Goal: Information Seeking & Learning: Compare options

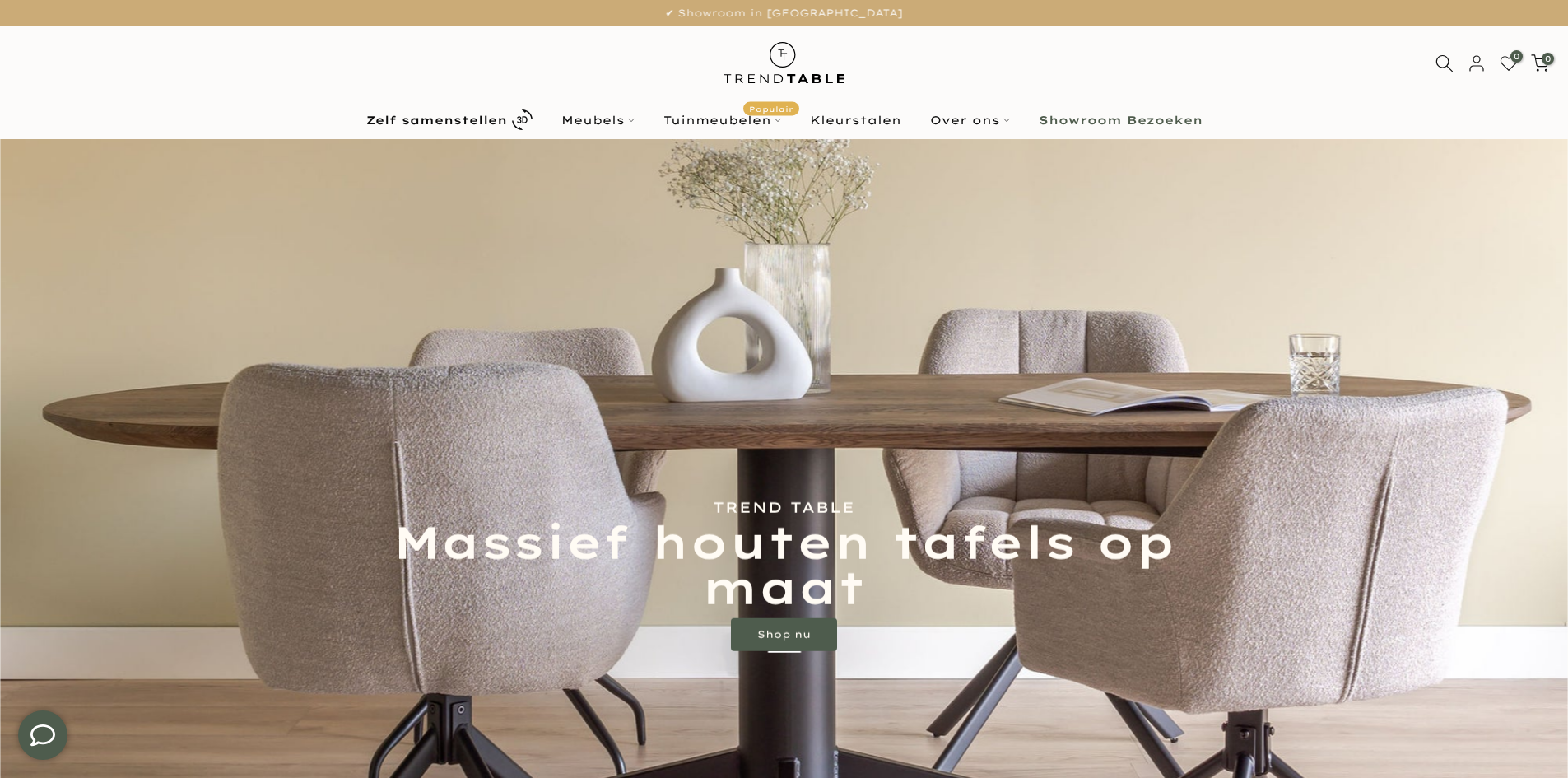
type input "****"
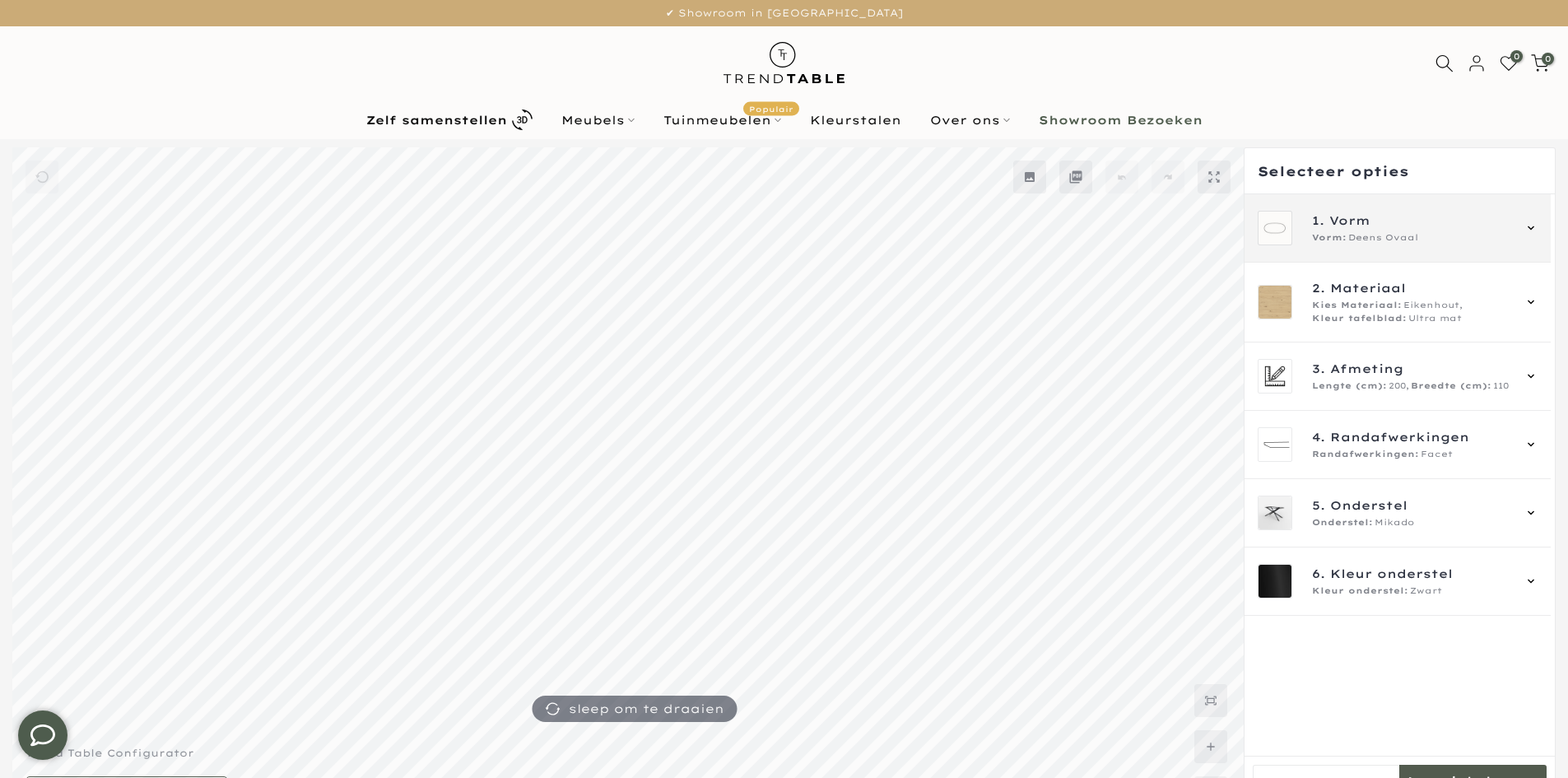
type input "****"
click at [1361, 255] on div "1. Vorm Vorm: Deens Ovaal" at bounding box center [1398, 228] width 306 height 68
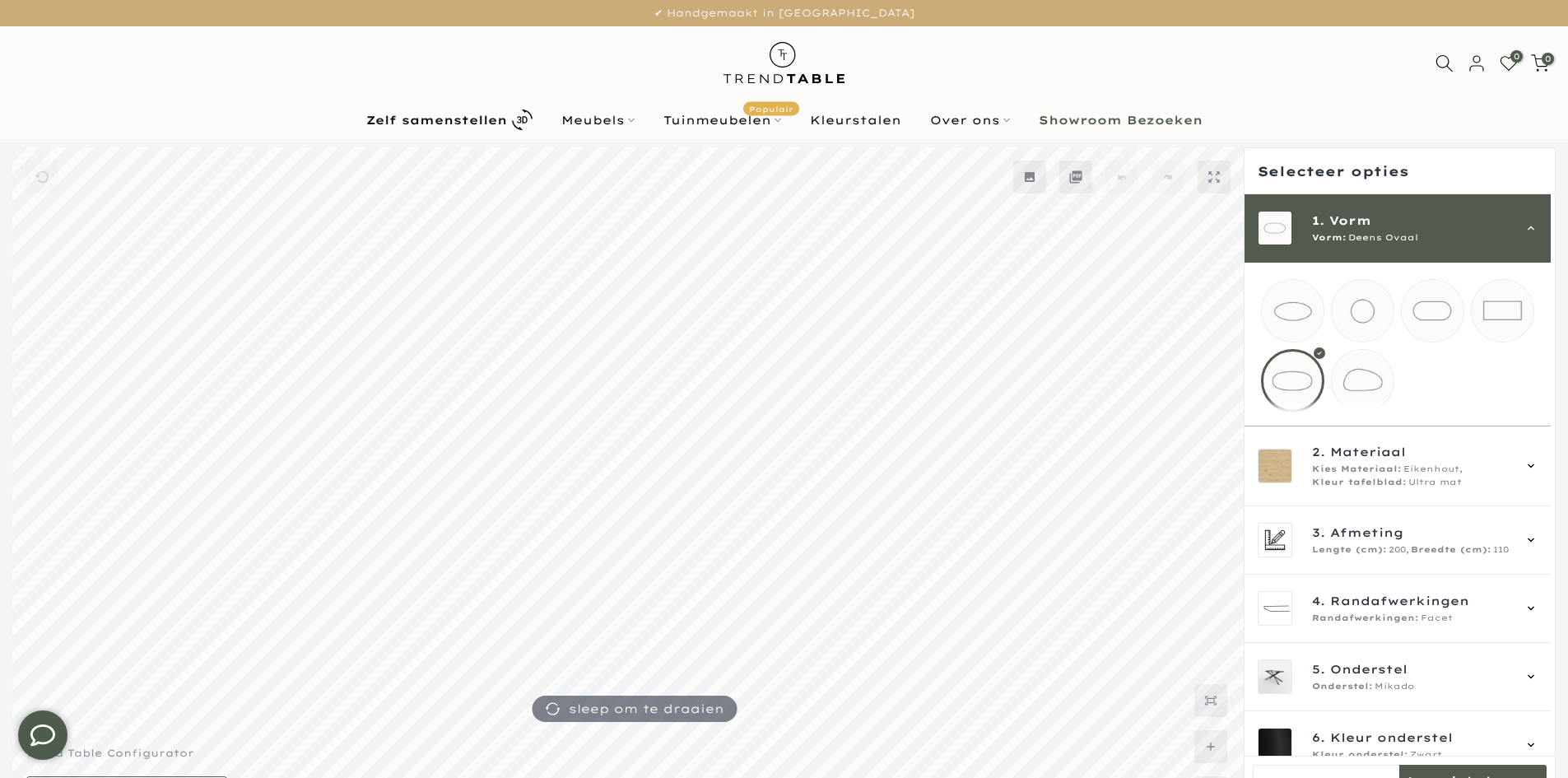
click at [1356, 232] on span "Deens Ovaal" at bounding box center [1382, 238] width 70 height 13
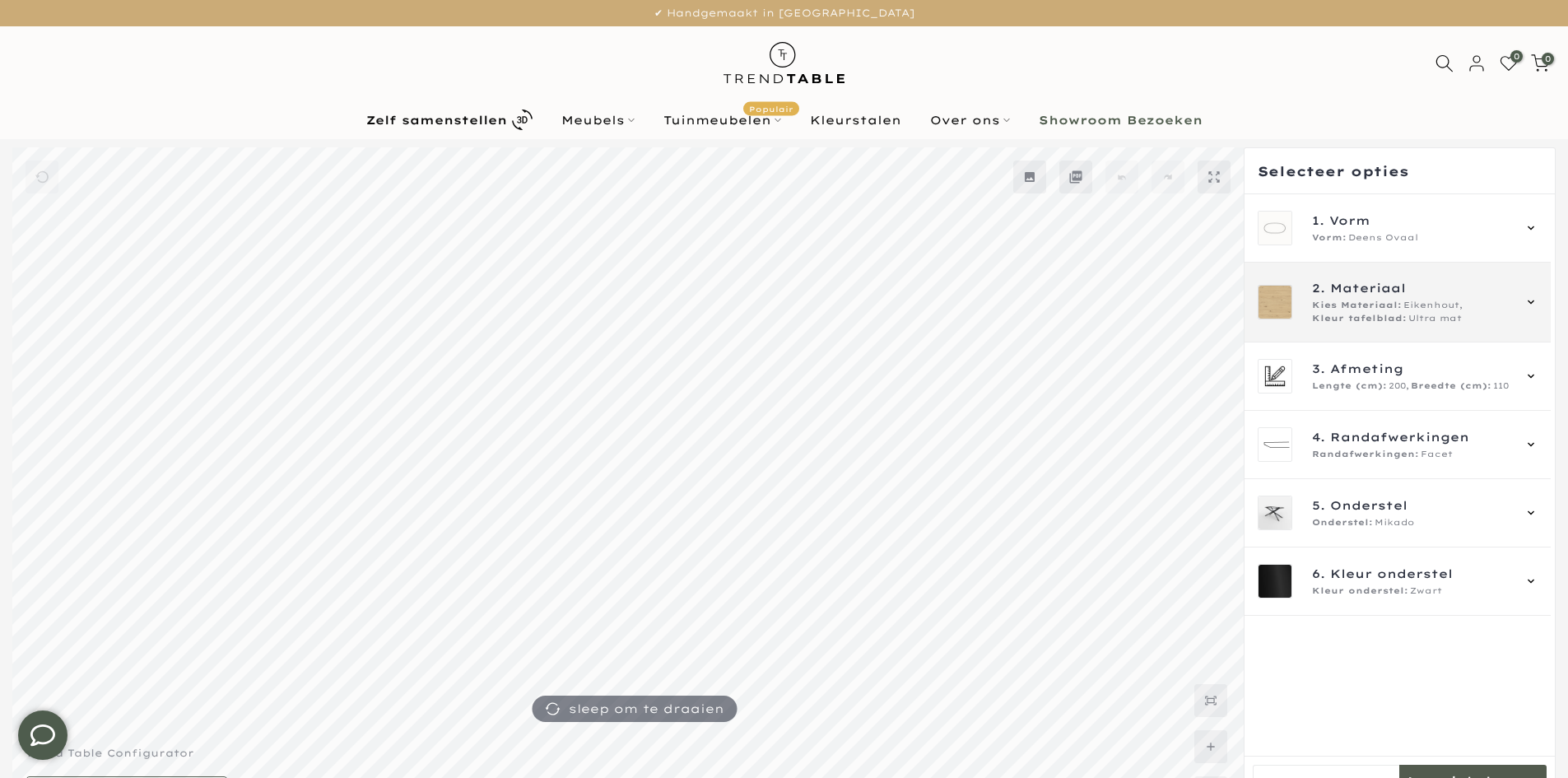
click at [1380, 306] on span "Kies Materiaal:" at bounding box center [1356, 305] width 89 height 13
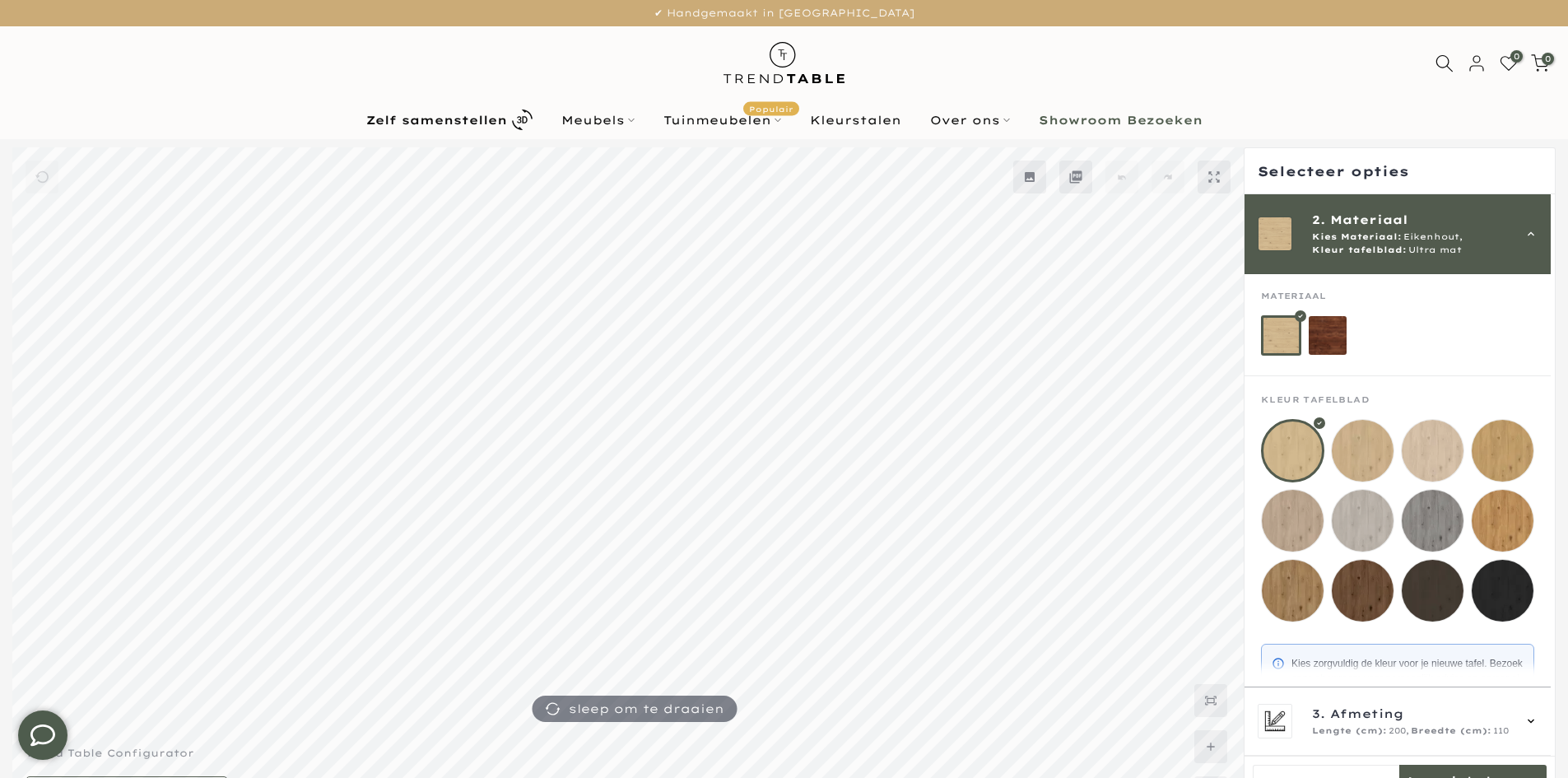
scroll to position [108, 0]
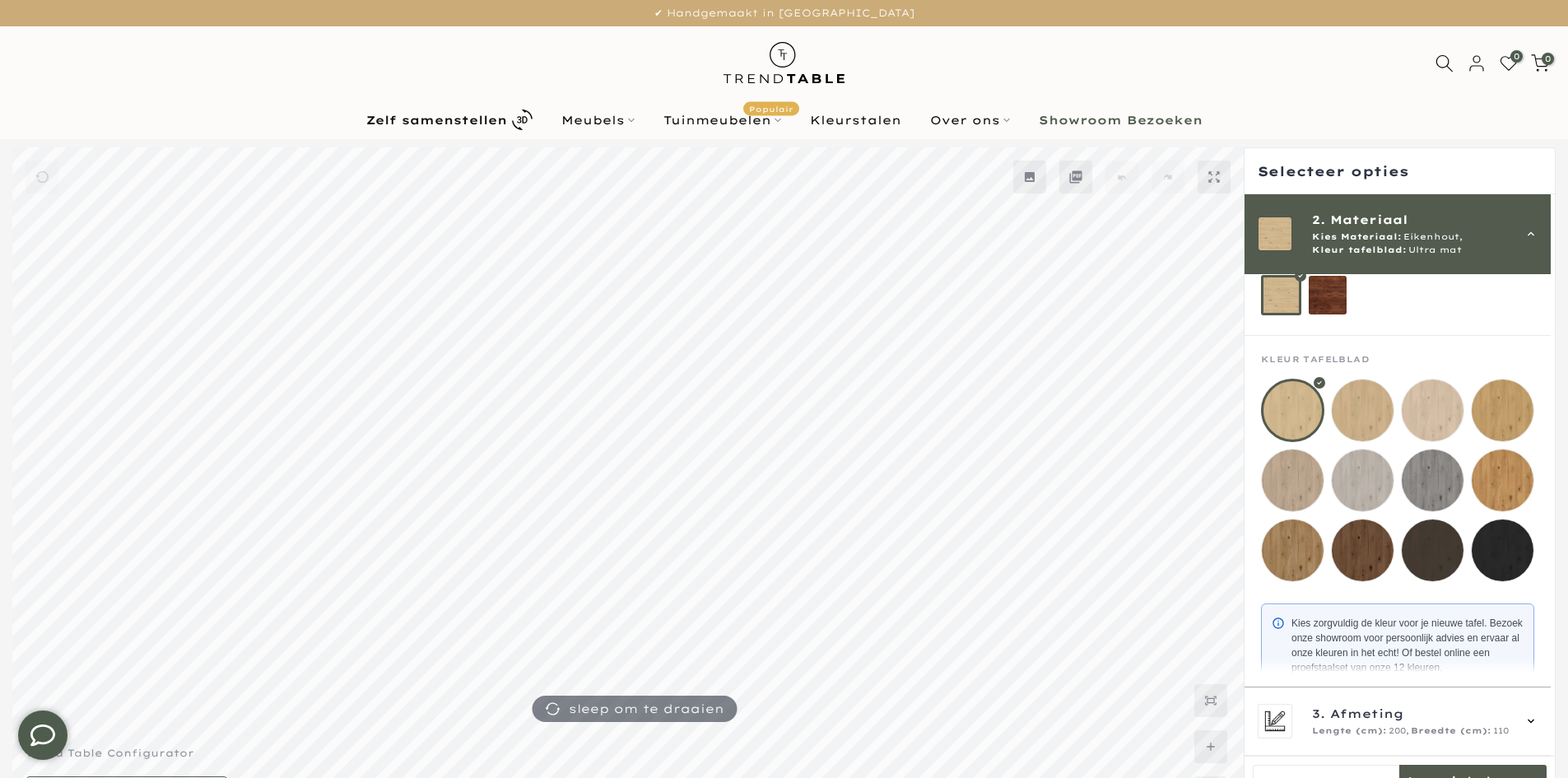
click at [1434, 244] on span "Ultra mat" at bounding box center [1435, 250] width 53 height 13
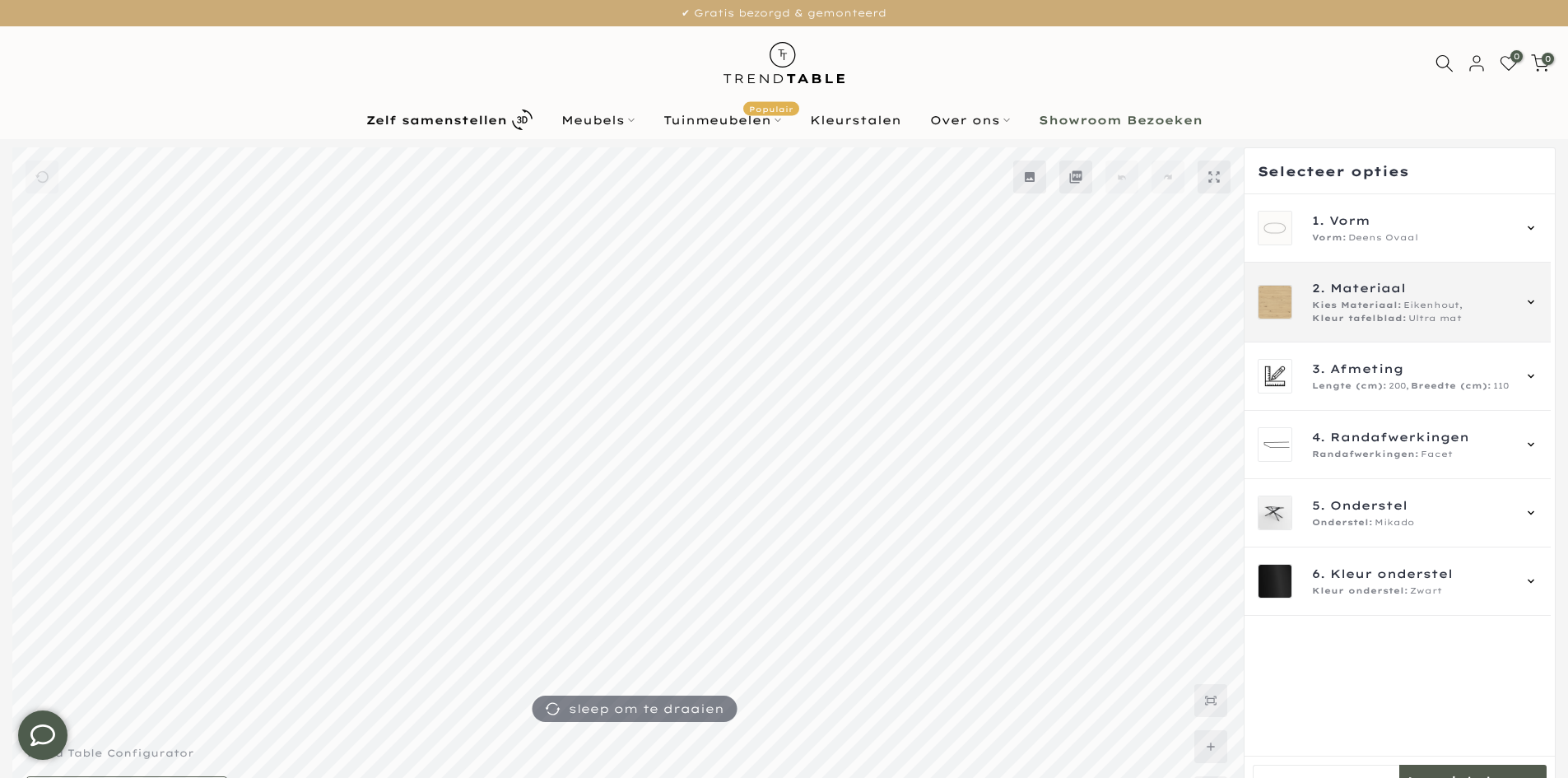
click at [1418, 297] on div "2. Materiaal Kies Materiaal: Eikenhout, Kleur tafelblad: Ultra mat" at bounding box center [1411, 302] width 200 height 46
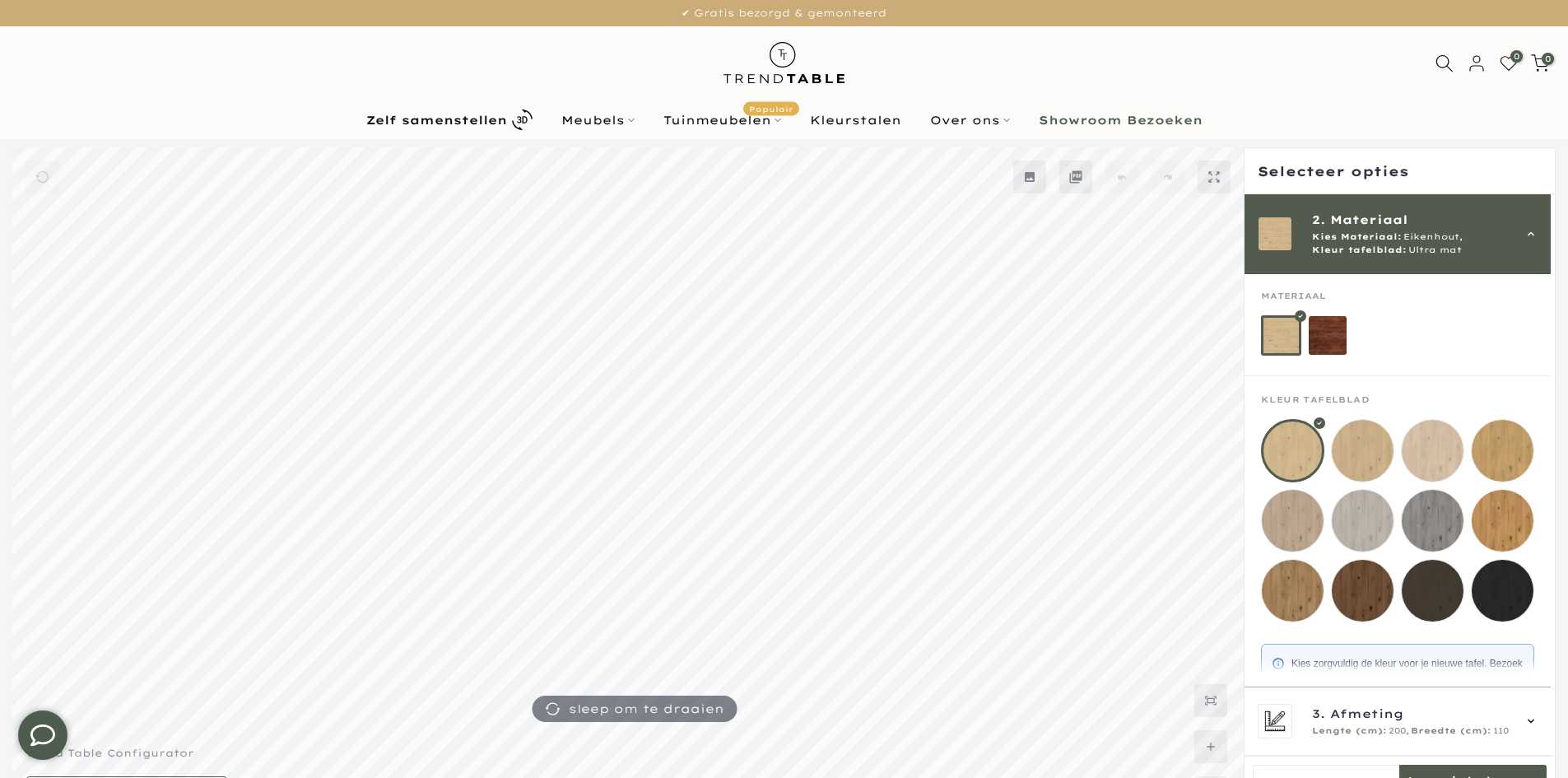
click at [1343, 337] on mmq-loader at bounding box center [1328, 335] width 39 height 39
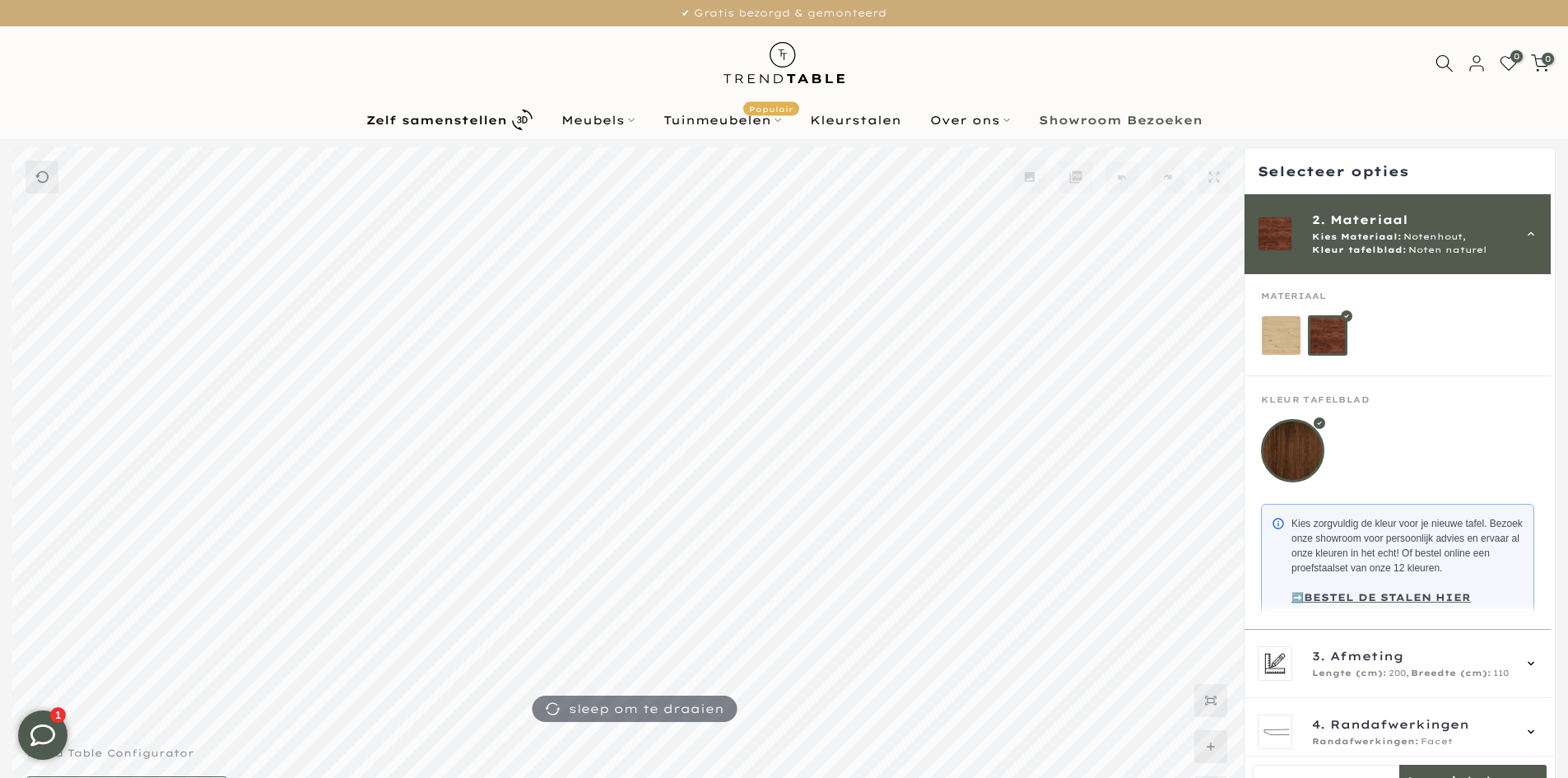
scroll to position [108, 0]
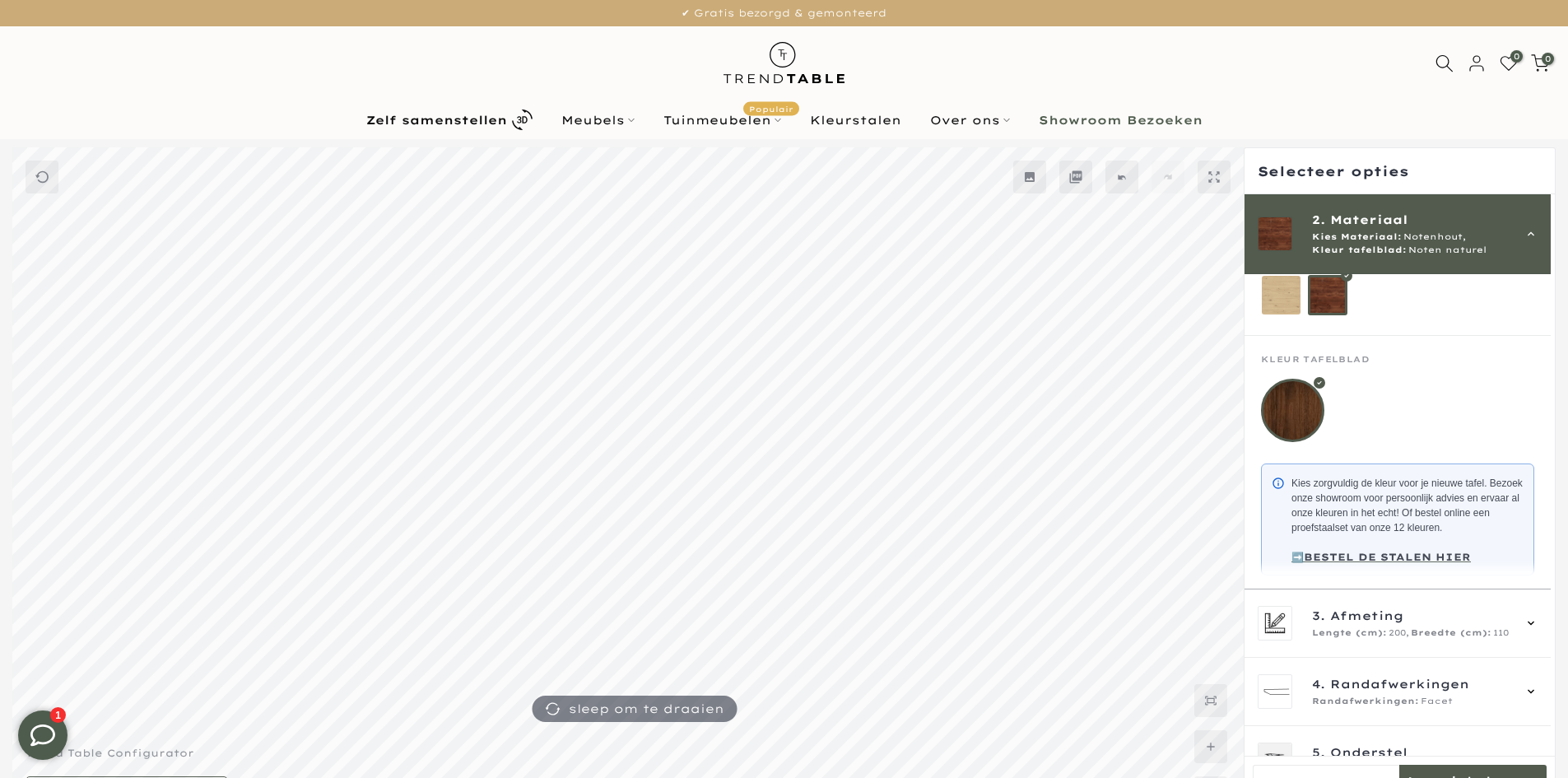
click at [1290, 310] on mmq-loader at bounding box center [1281, 295] width 39 height 39
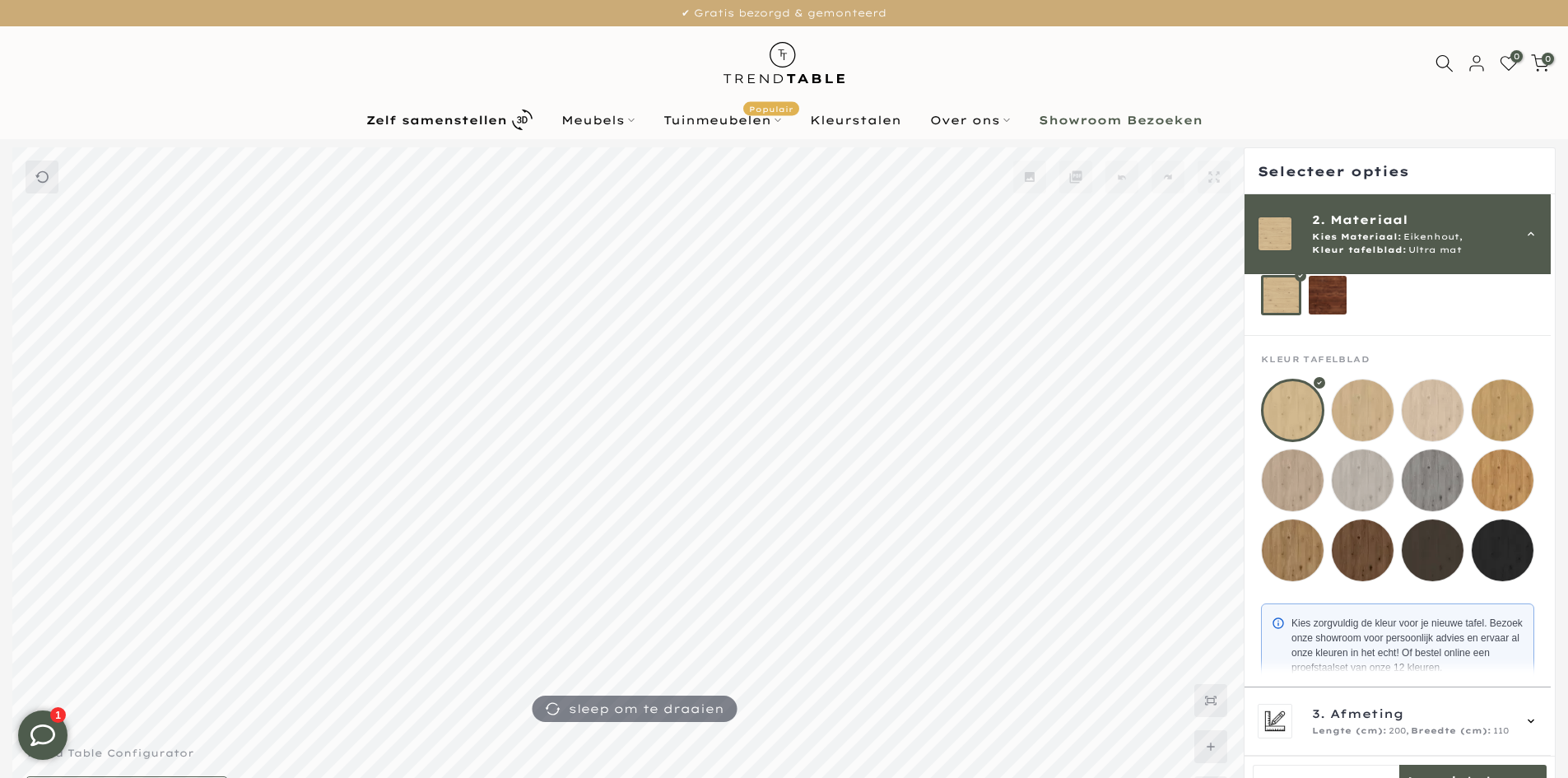
click at [1324, 250] on span "Kleur tafelblad:" at bounding box center [1359, 250] width 95 height 13
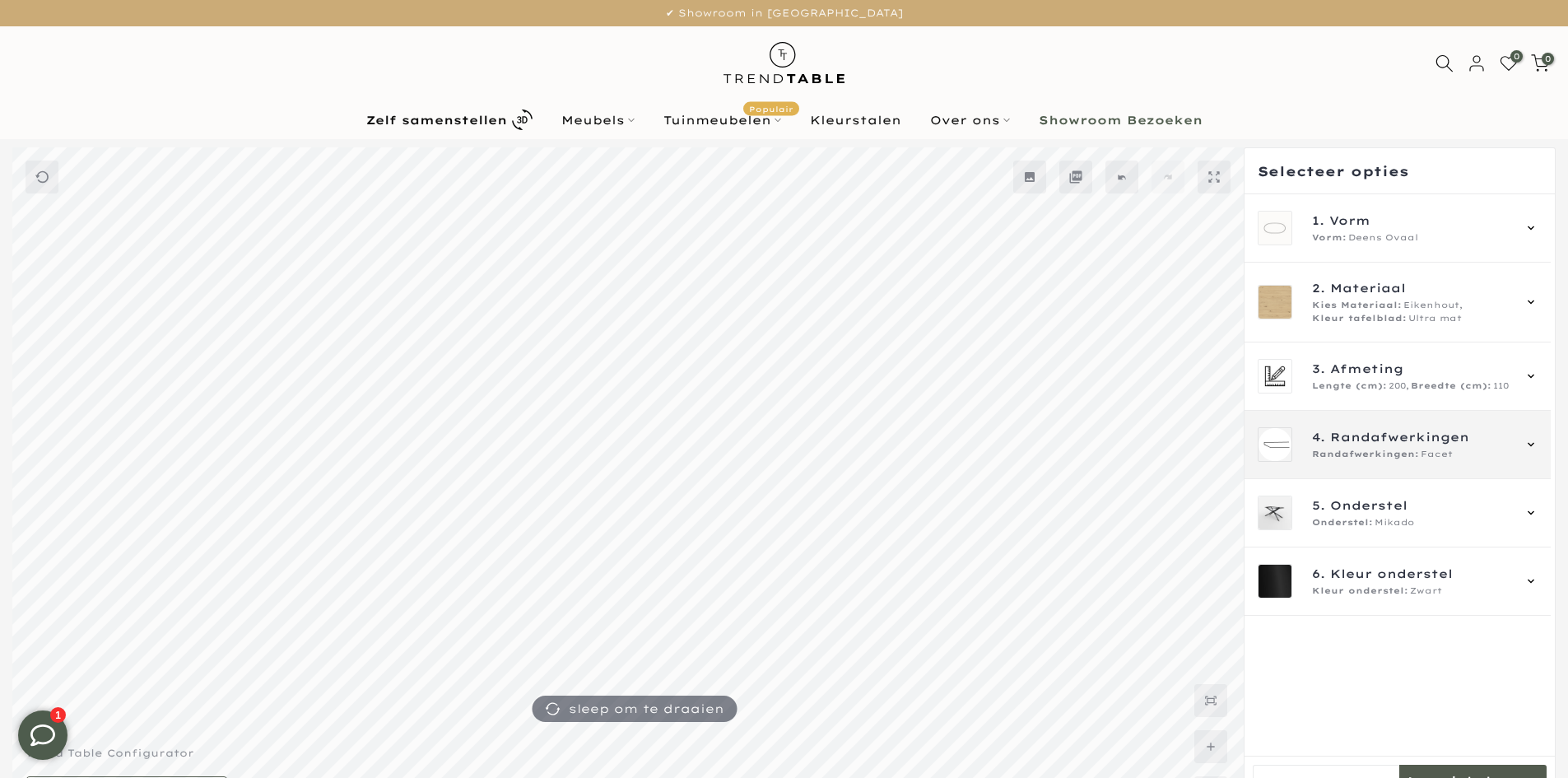
click at [1368, 456] on span "Randafwerkingen:" at bounding box center [1365, 454] width 107 height 13
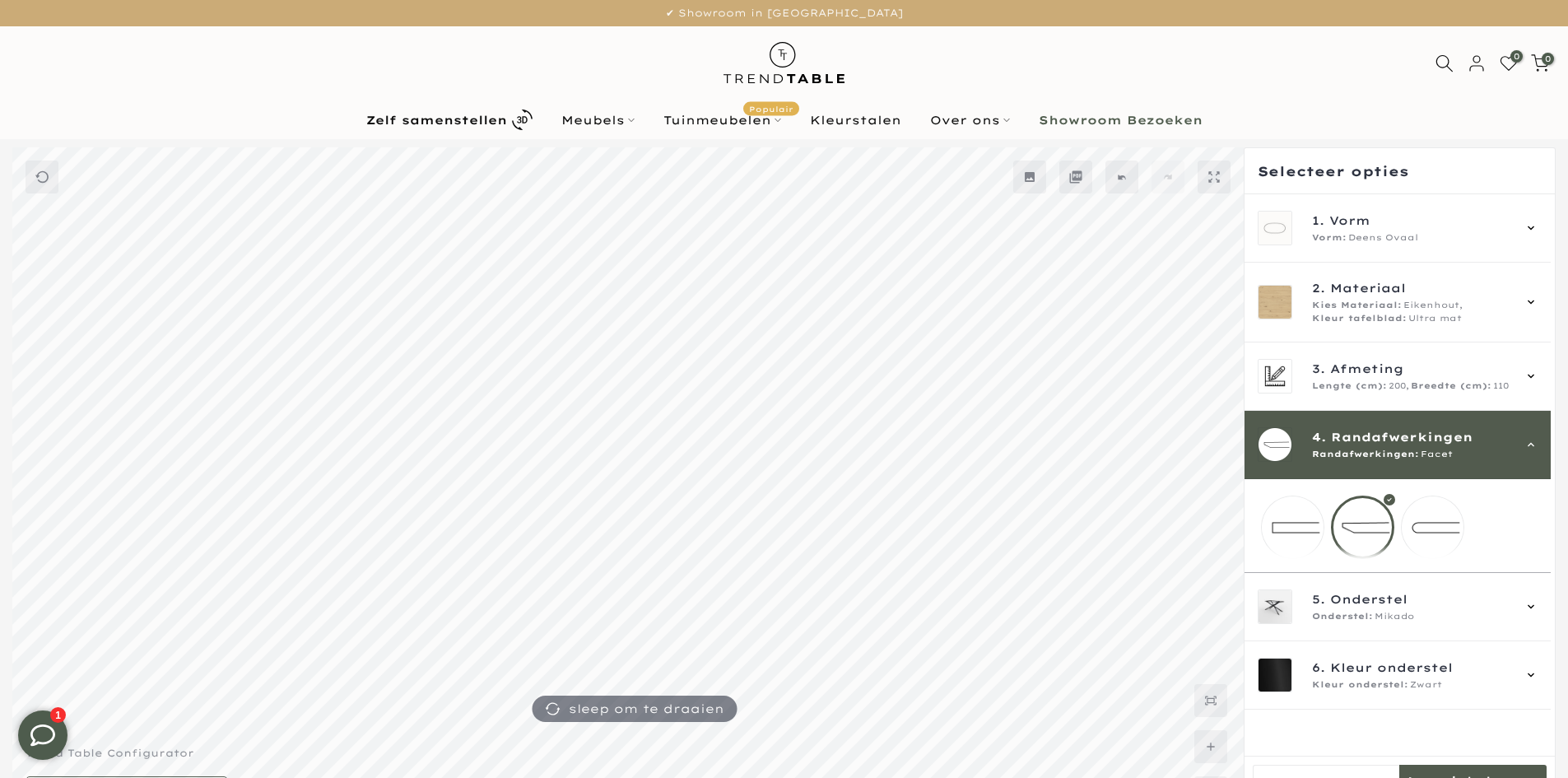
click at [1321, 512] on mmq-loader at bounding box center [1293, 528] width 62 height 62
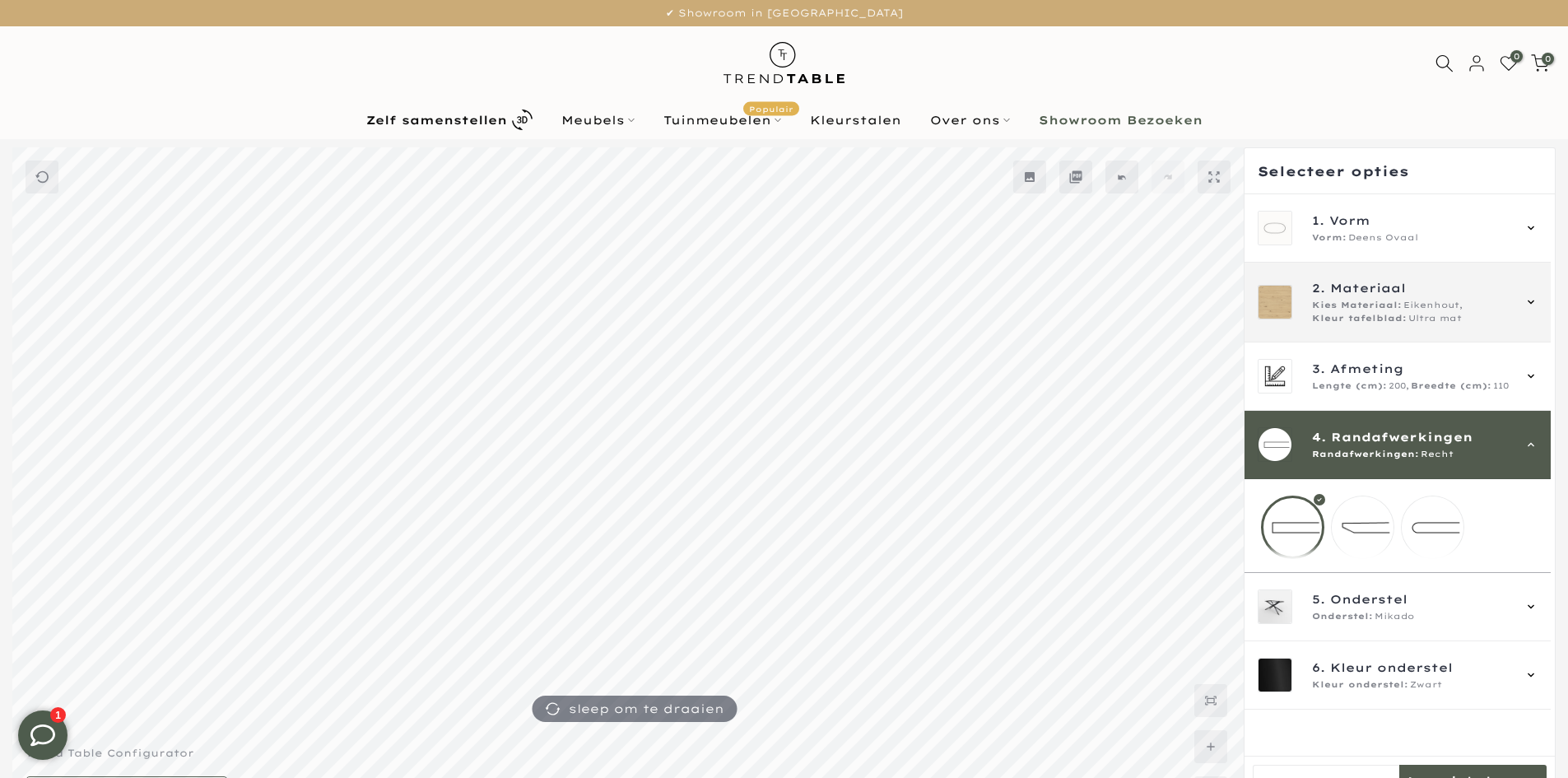
click at [1348, 313] on span "Kleur tafelblad:" at bounding box center [1359, 318] width 95 height 13
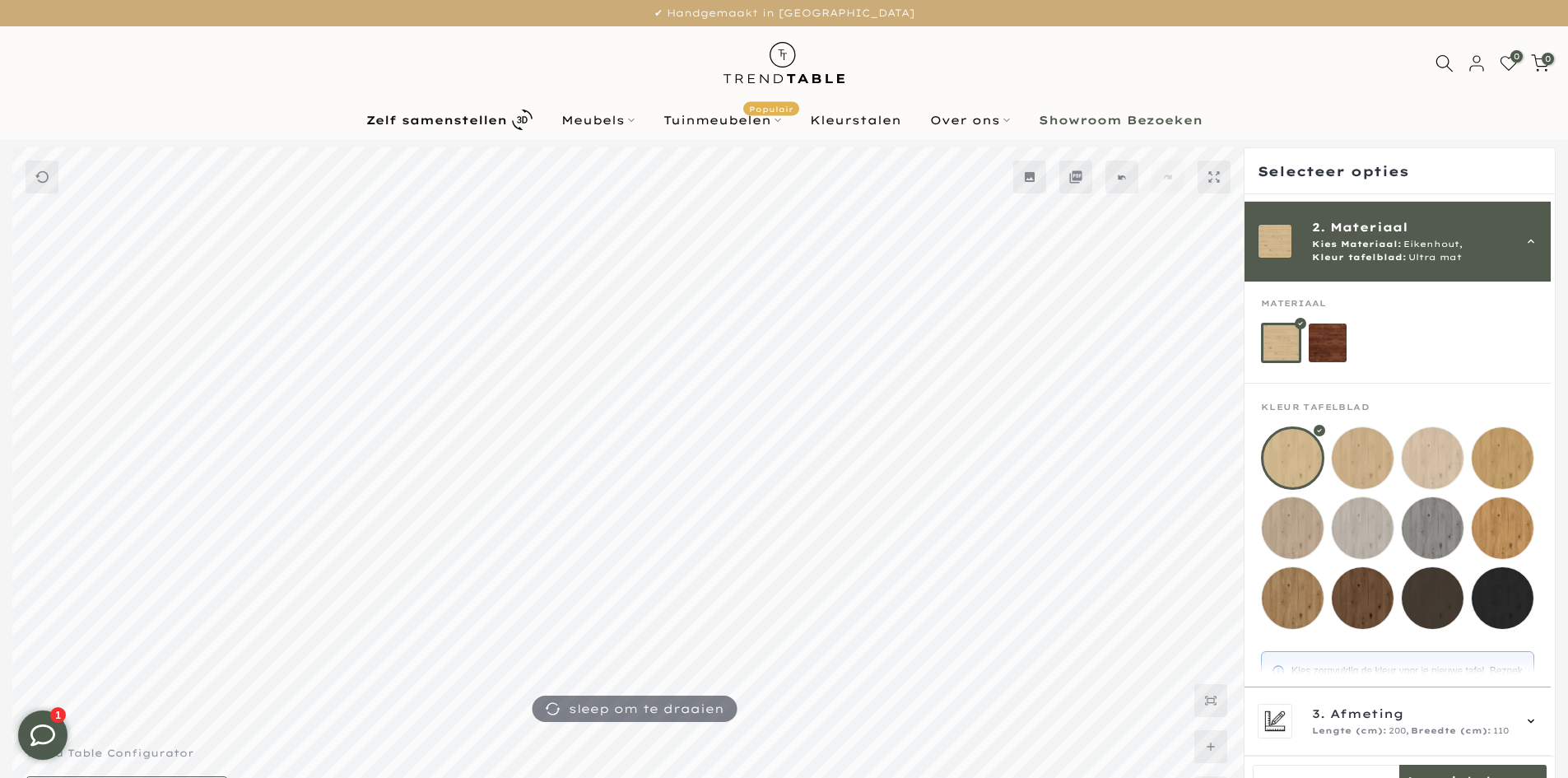
scroll to position [68, 0]
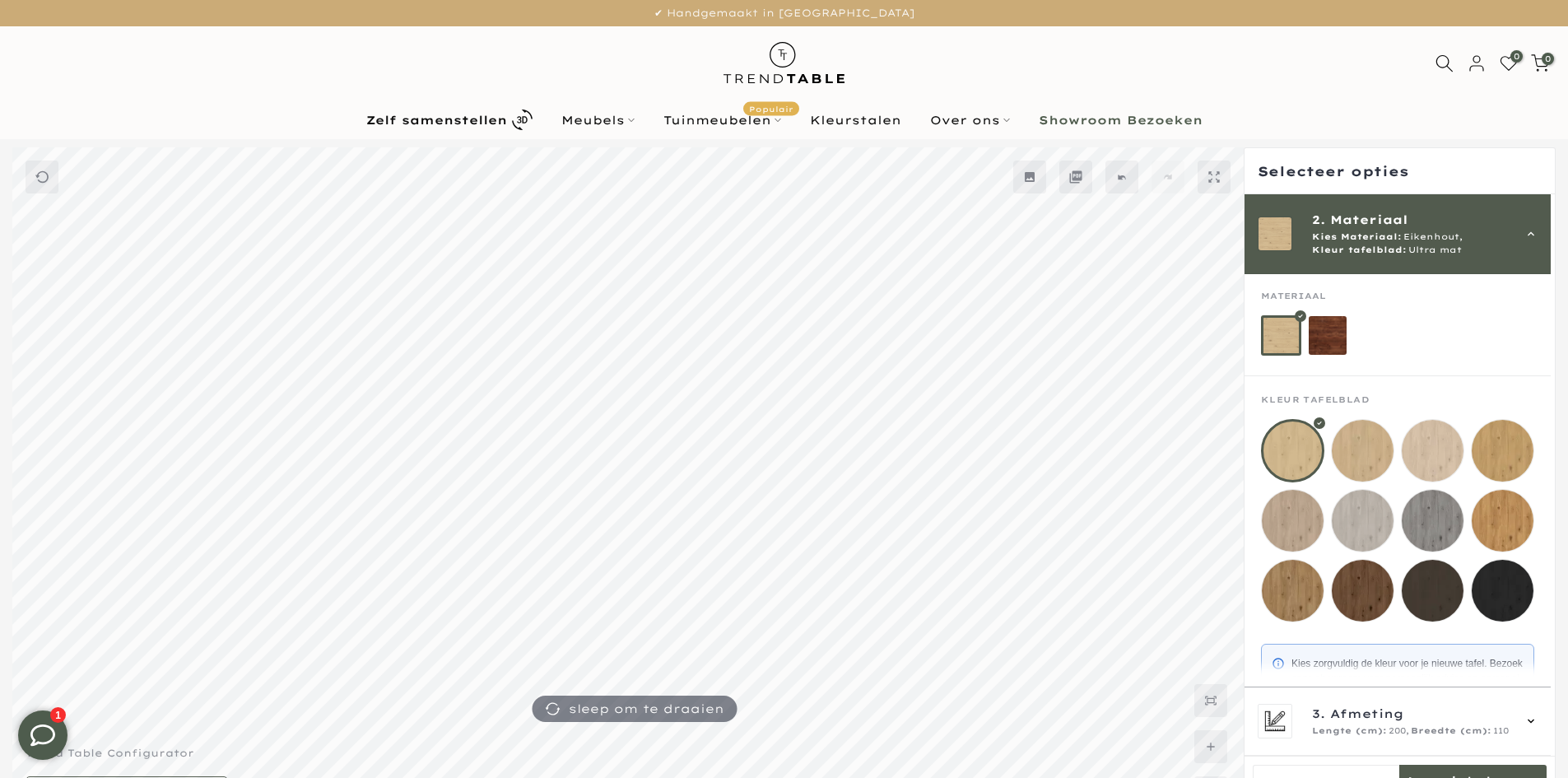
click at [1354, 256] on span "Kleur tafelblad:" at bounding box center [1359, 250] width 95 height 13
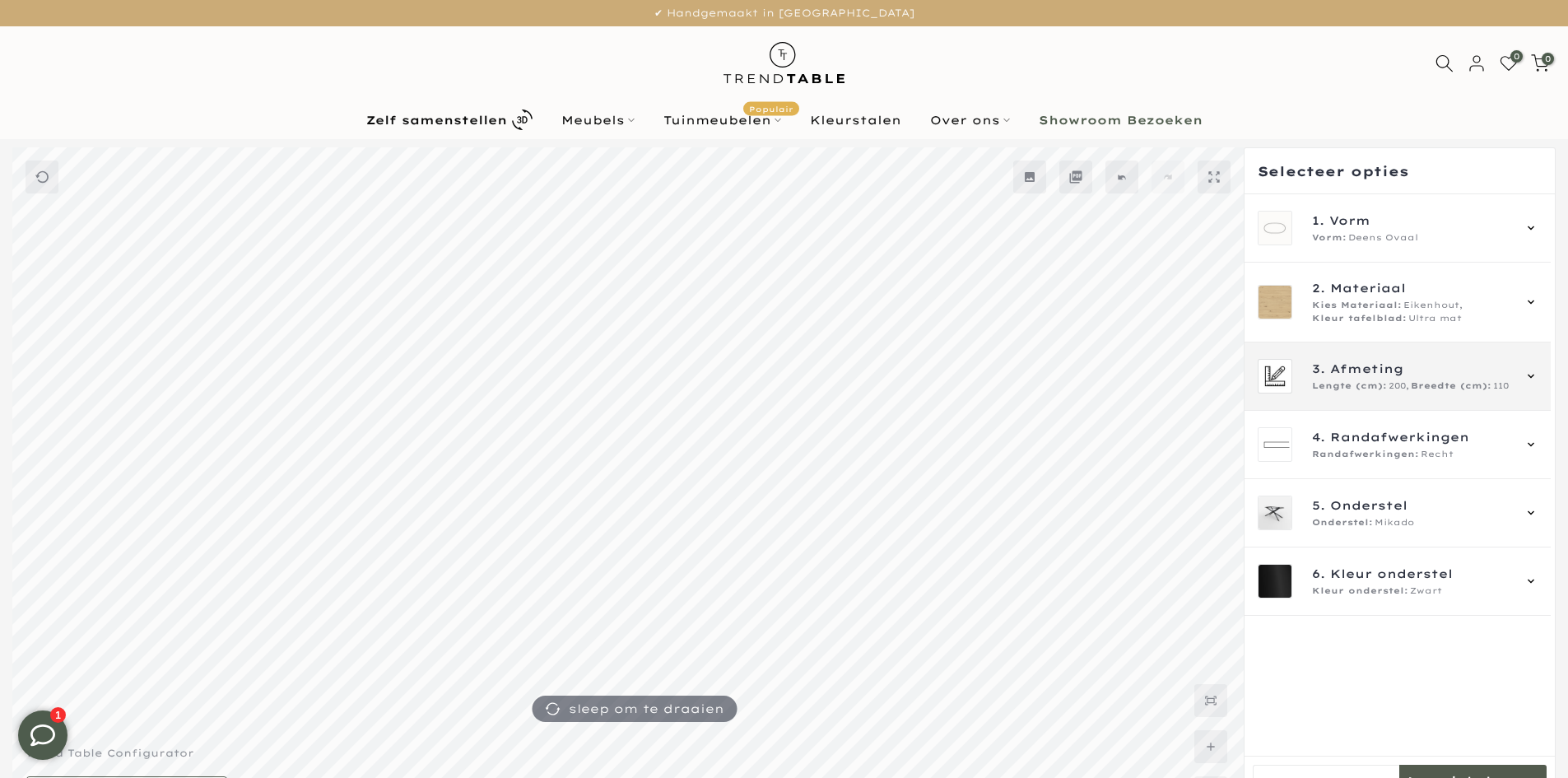
scroll to position [0, 0]
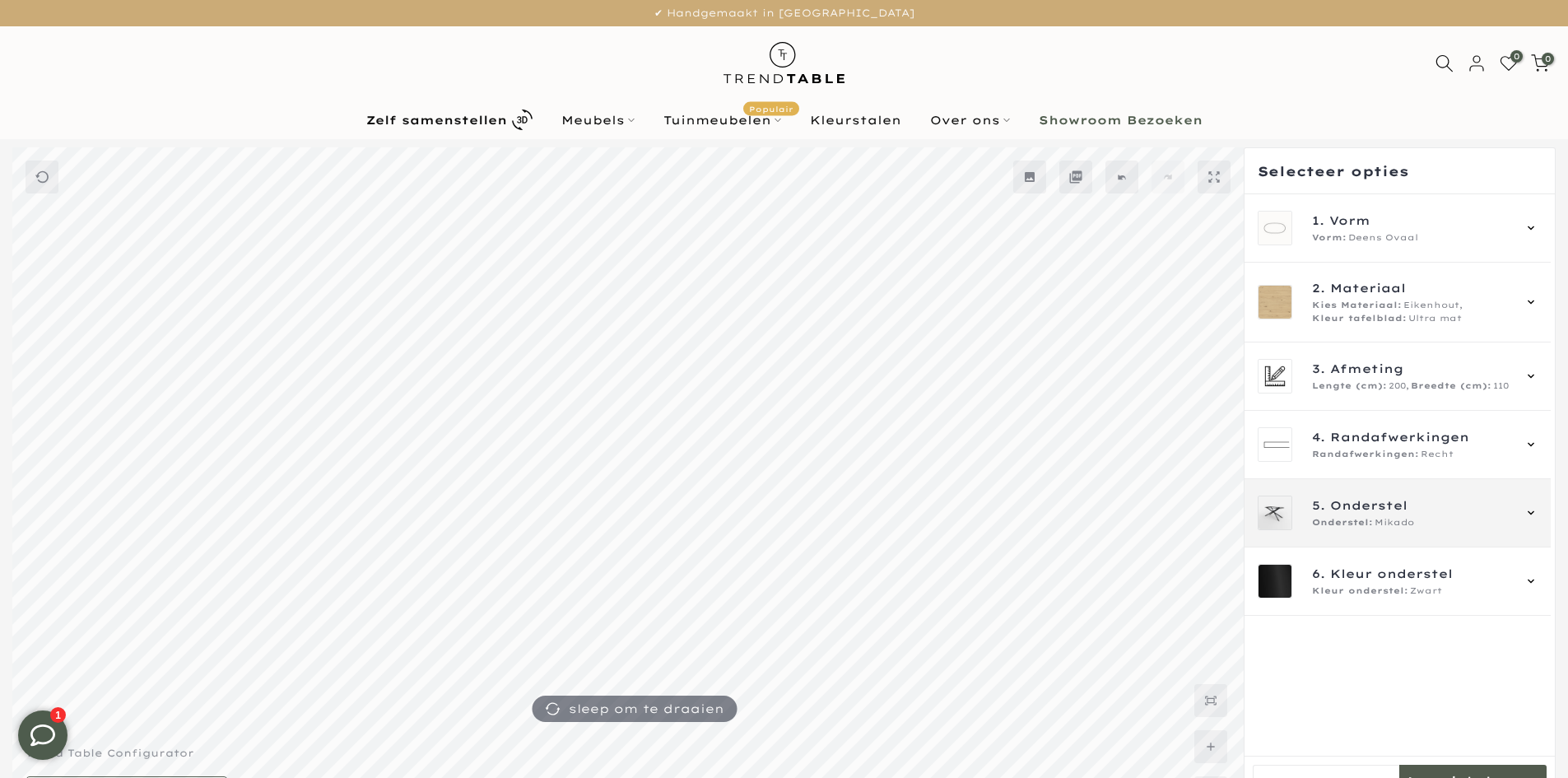
click at [1380, 516] on div "5. Onderstel Onderstel: Mikado" at bounding box center [1411, 513] width 200 height 33
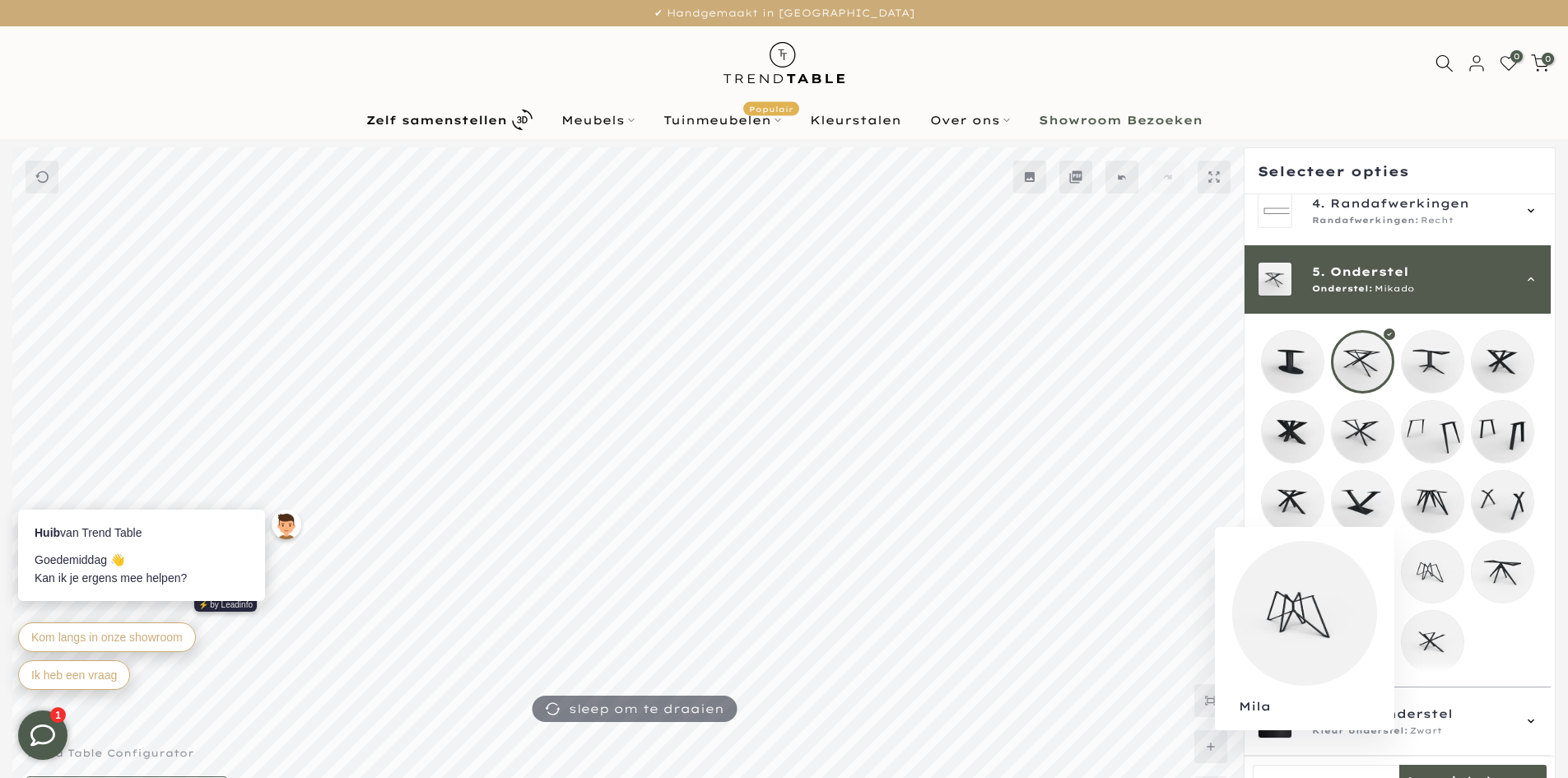
scroll to position [83, 0]
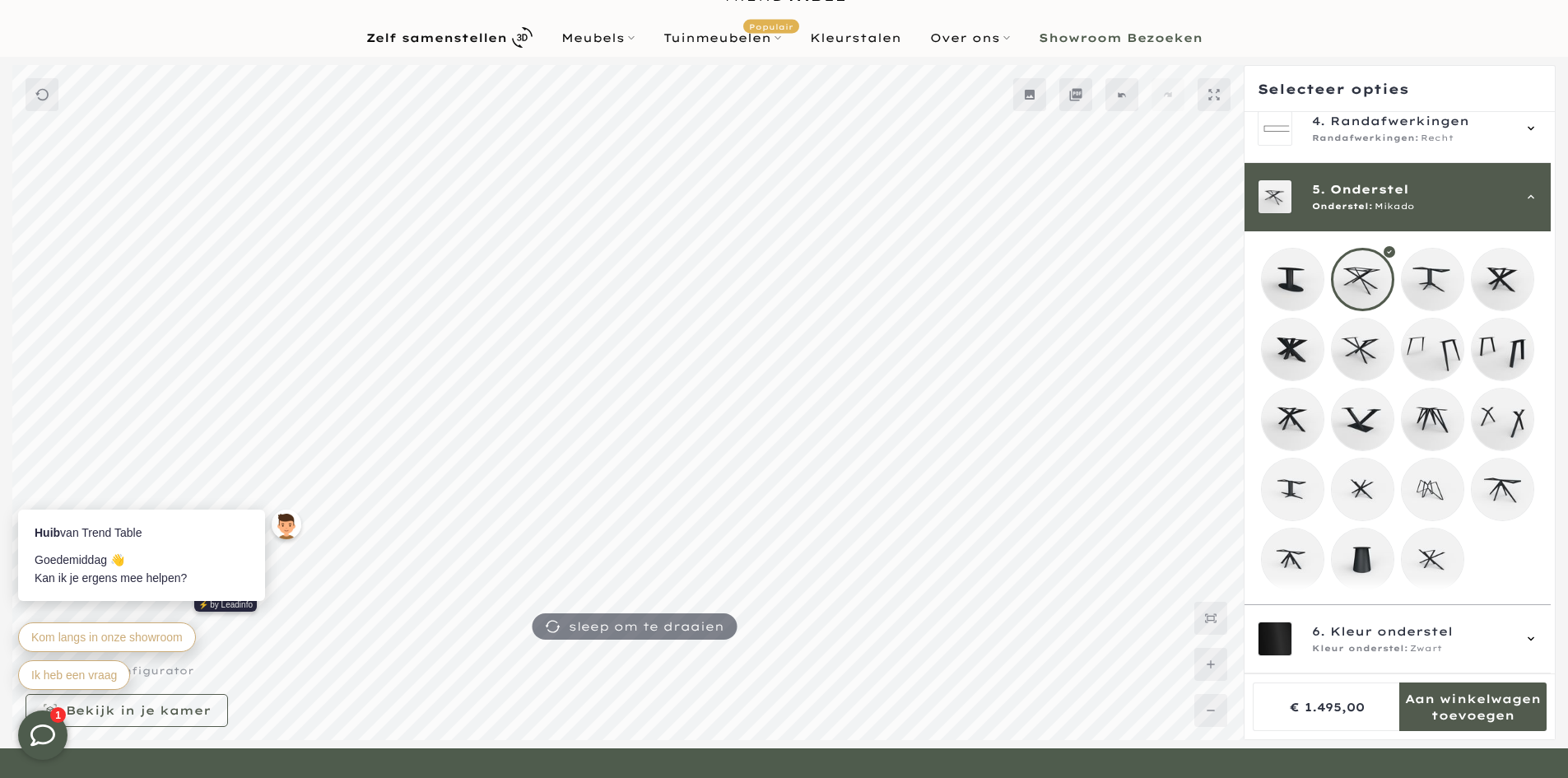
click at [1519, 52] on div "Zelf samenstellen Meubels Configurator (zelf samenstellen) Eikenhouten Tafels O…" at bounding box center [784, 37] width 1543 height 39
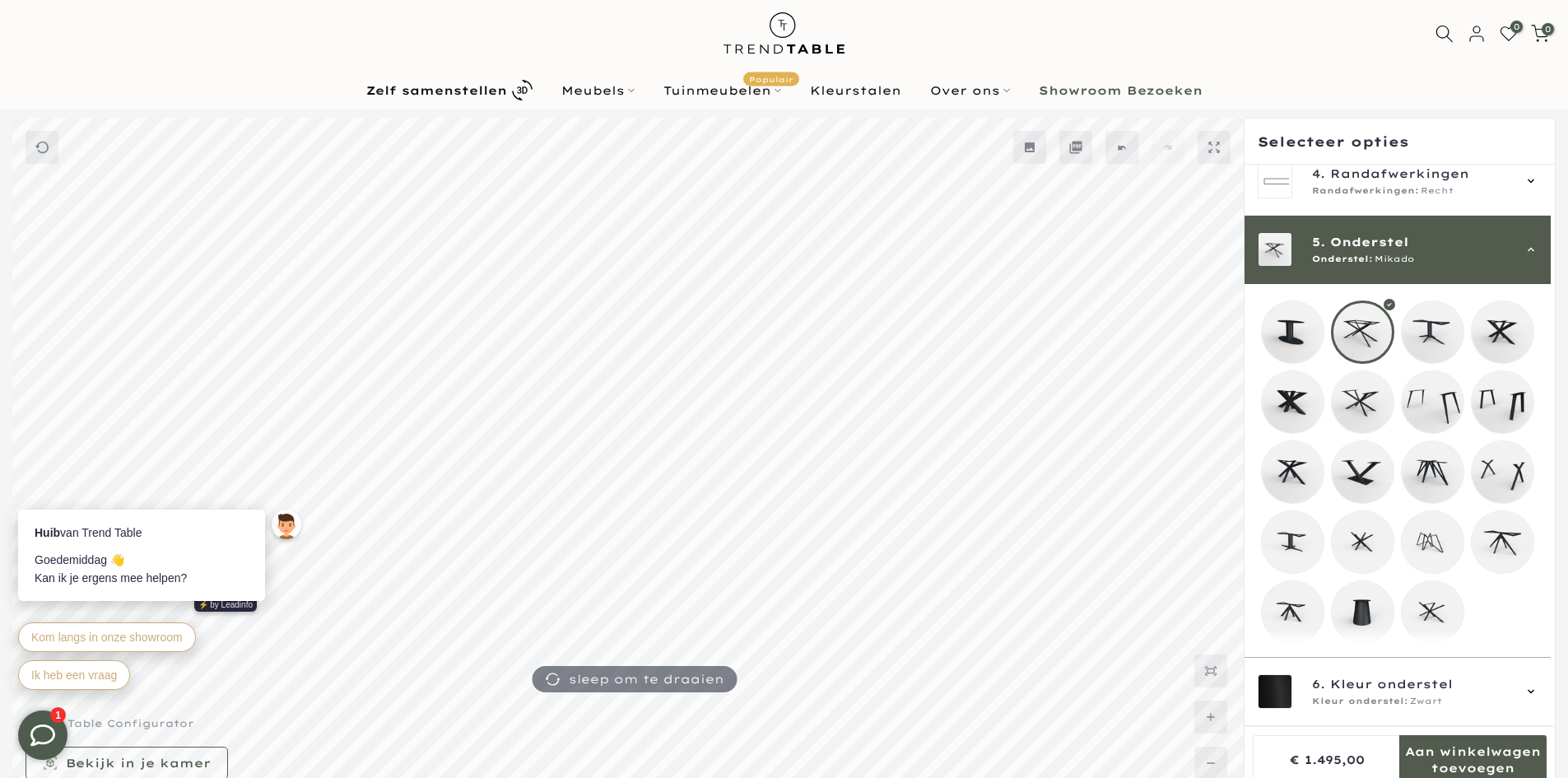
scroll to position [0, 0]
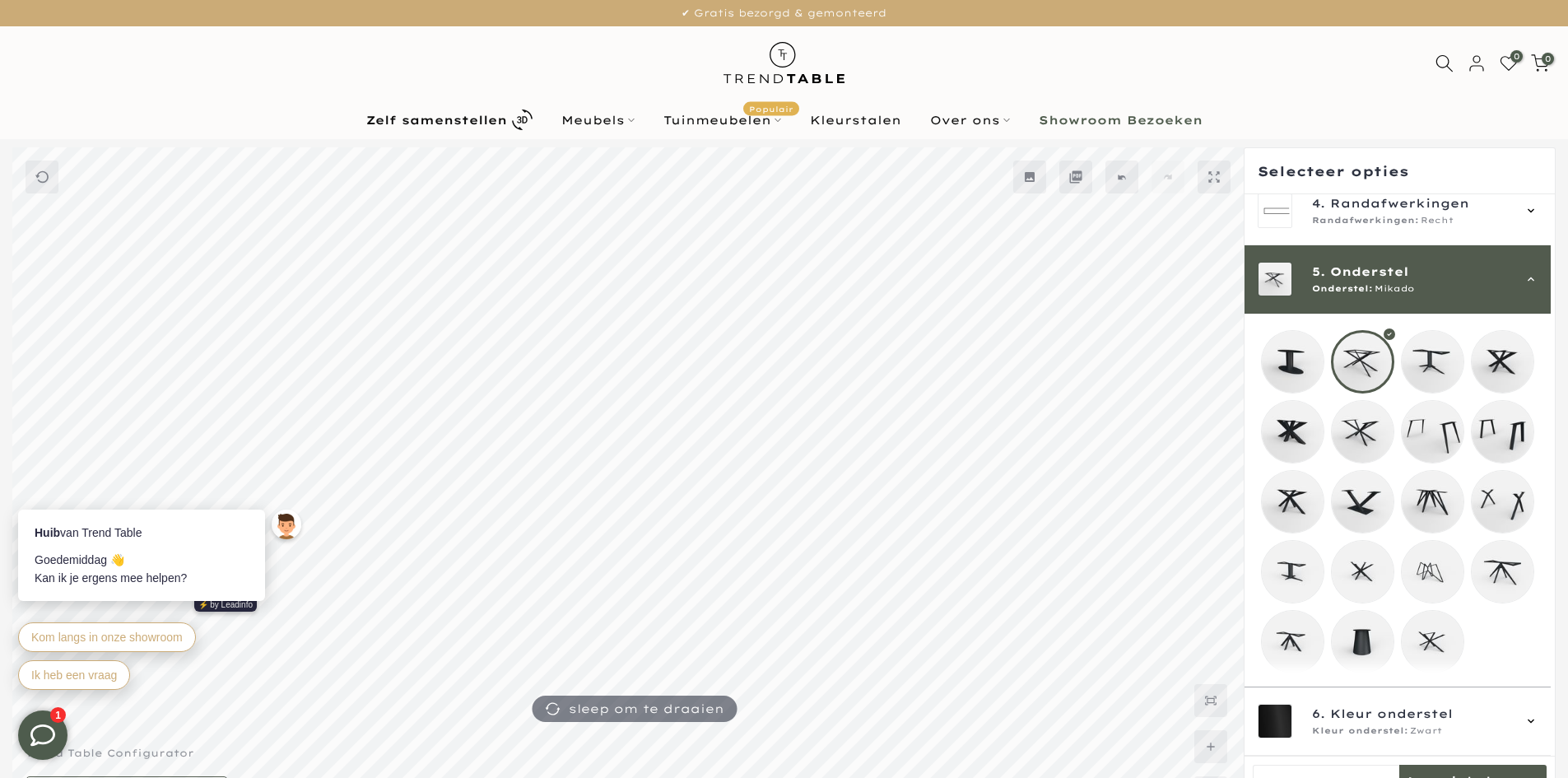
click at [809, 79] on img at bounding box center [784, 63] width 144 height 73
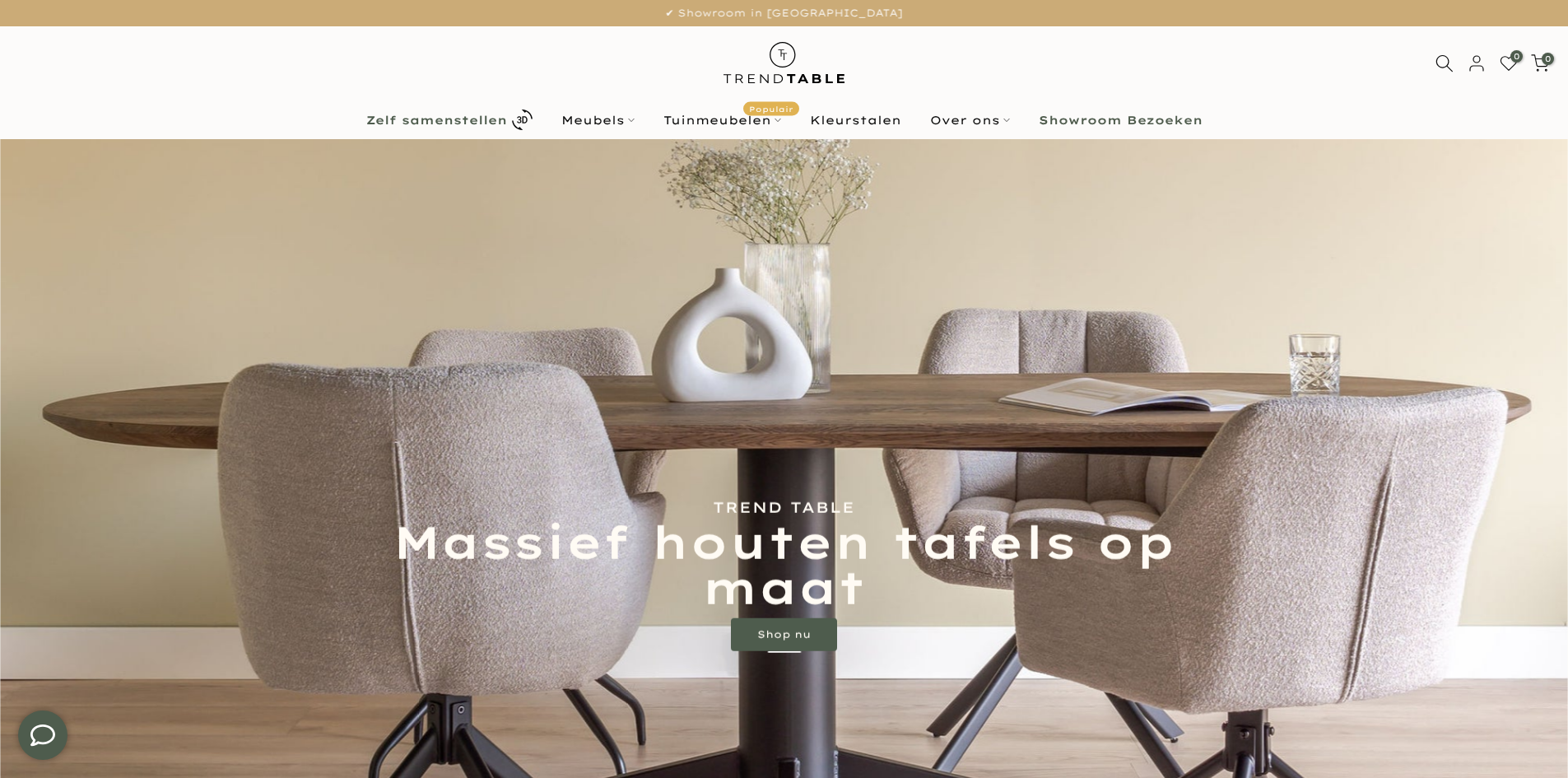
type input "****"
click at [482, 114] on b "Zelf samenstellen" at bounding box center [437, 120] width 141 height 11
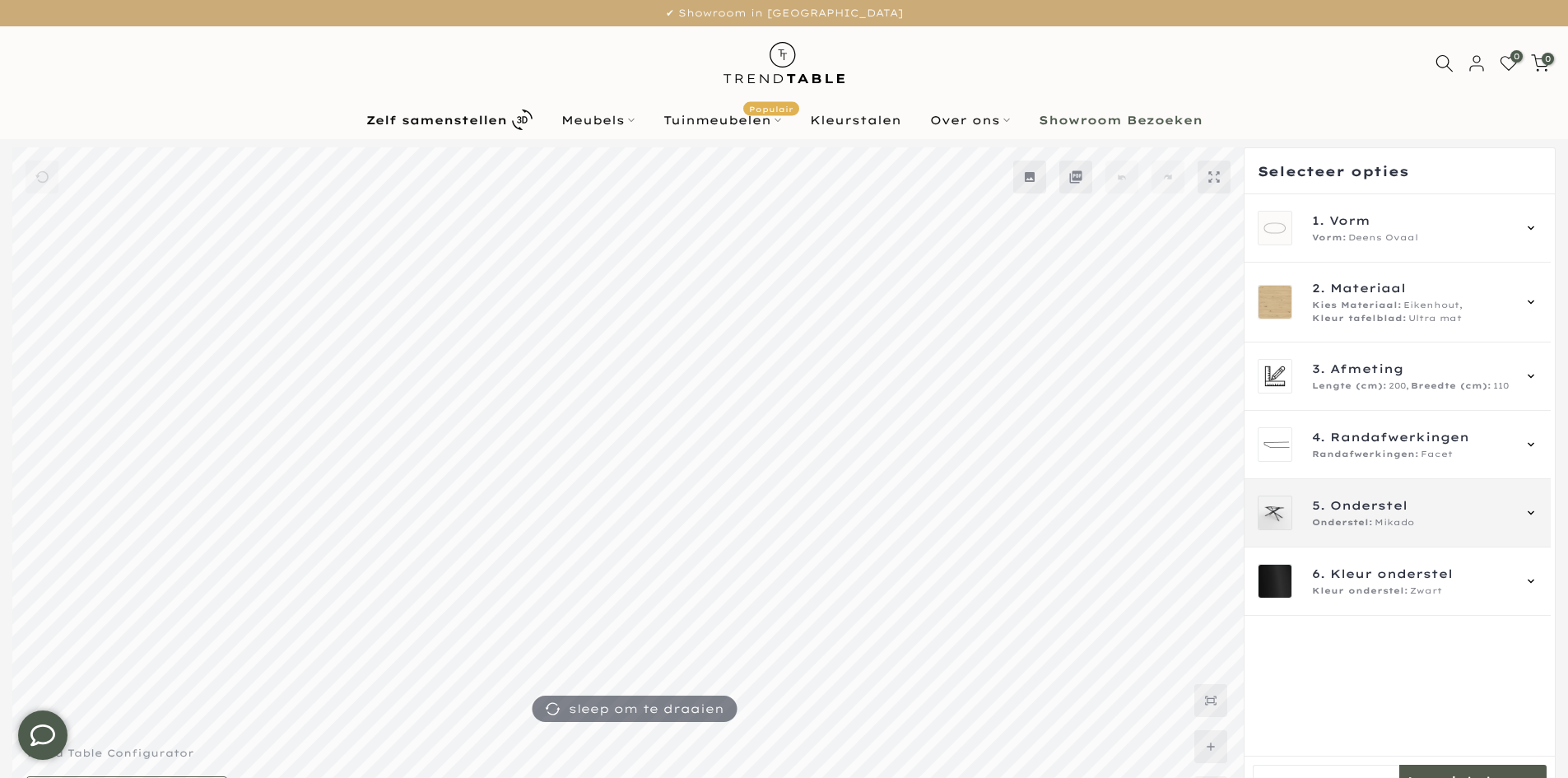
type input "****"
click at [1460, 501] on span "5. Onderstel" at bounding box center [1411, 505] width 200 height 18
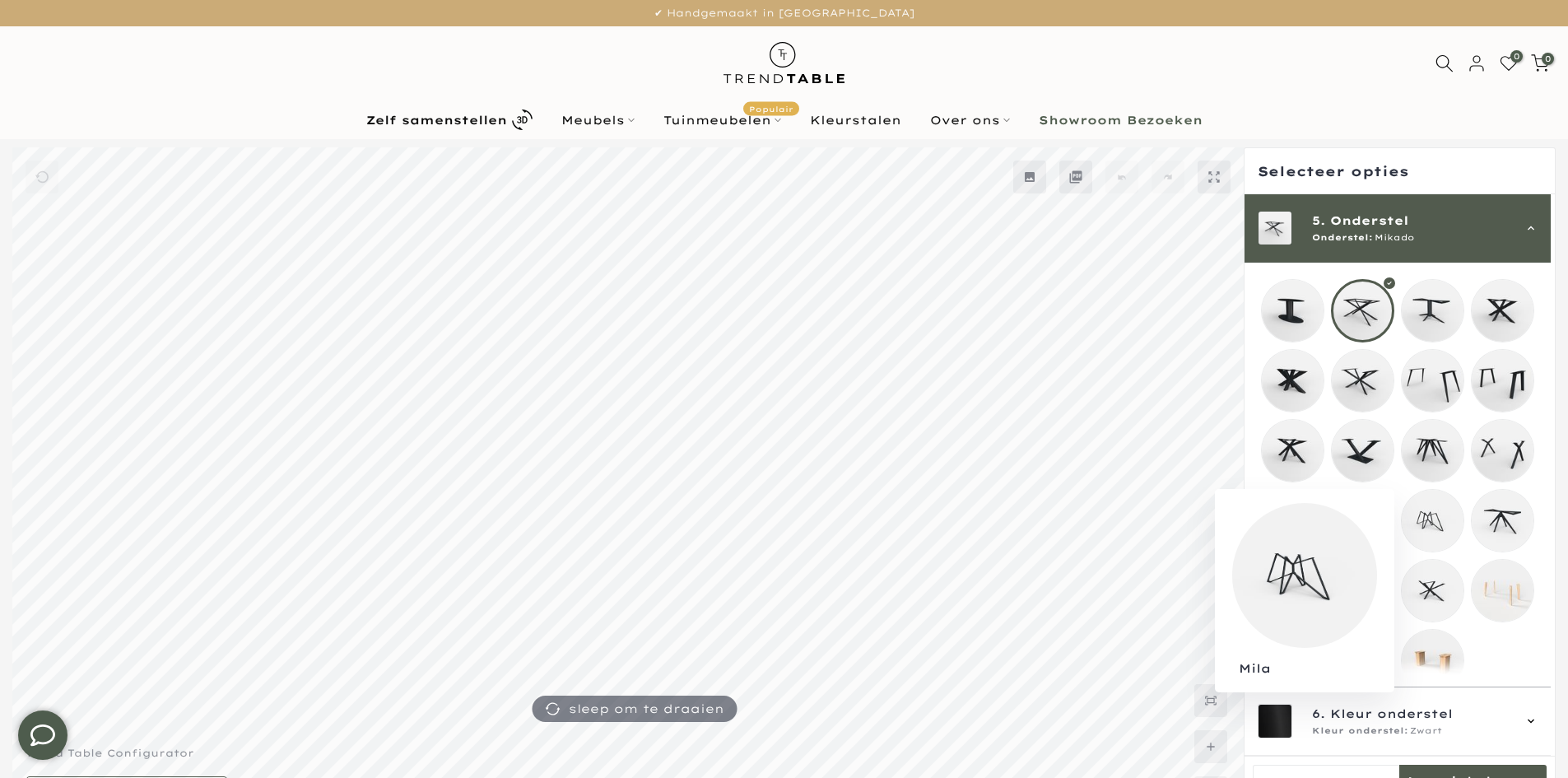
scroll to position [317, 0]
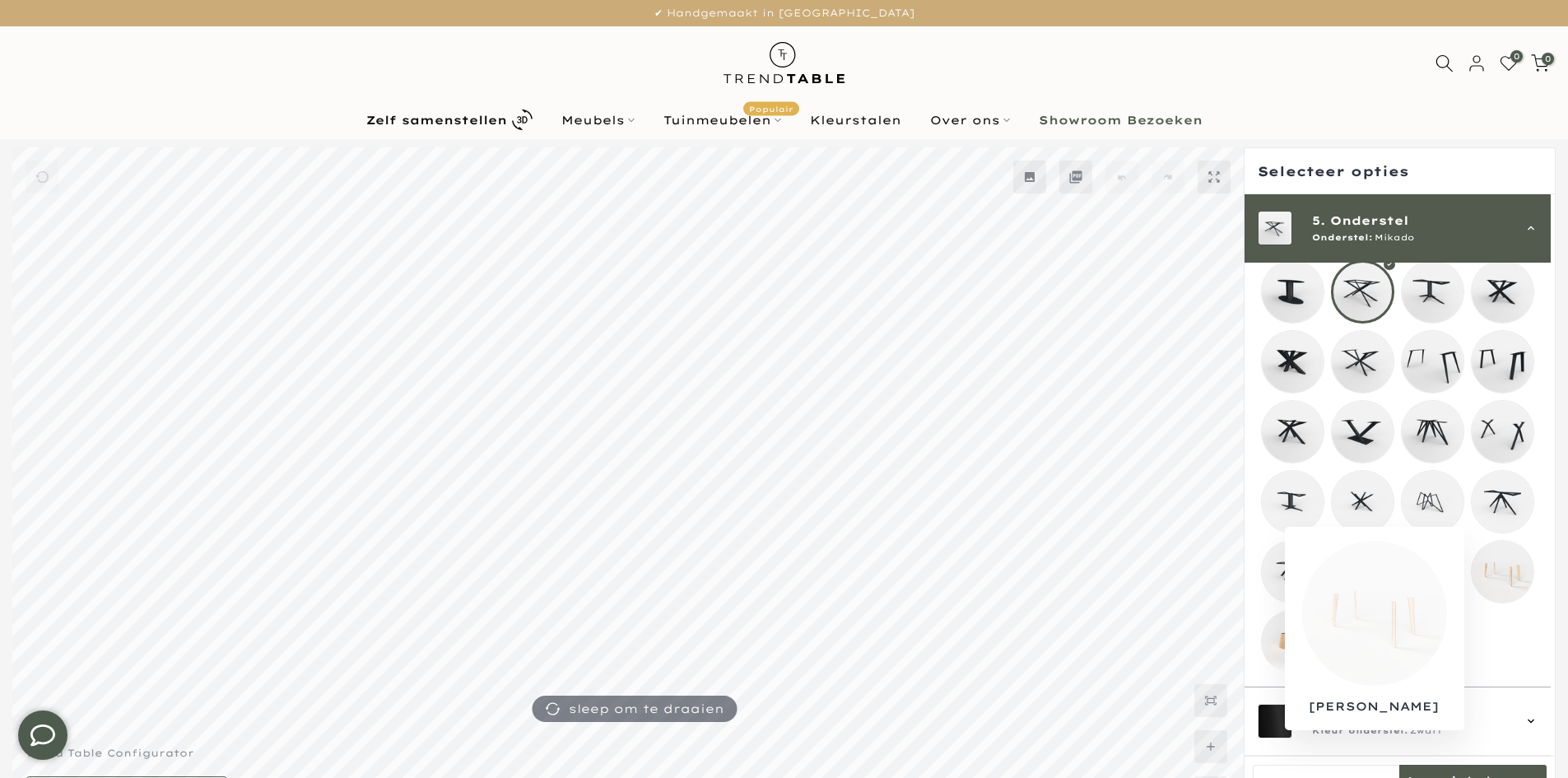
click at [1479, 565] on mmq-loader at bounding box center [1503, 572] width 62 height 62
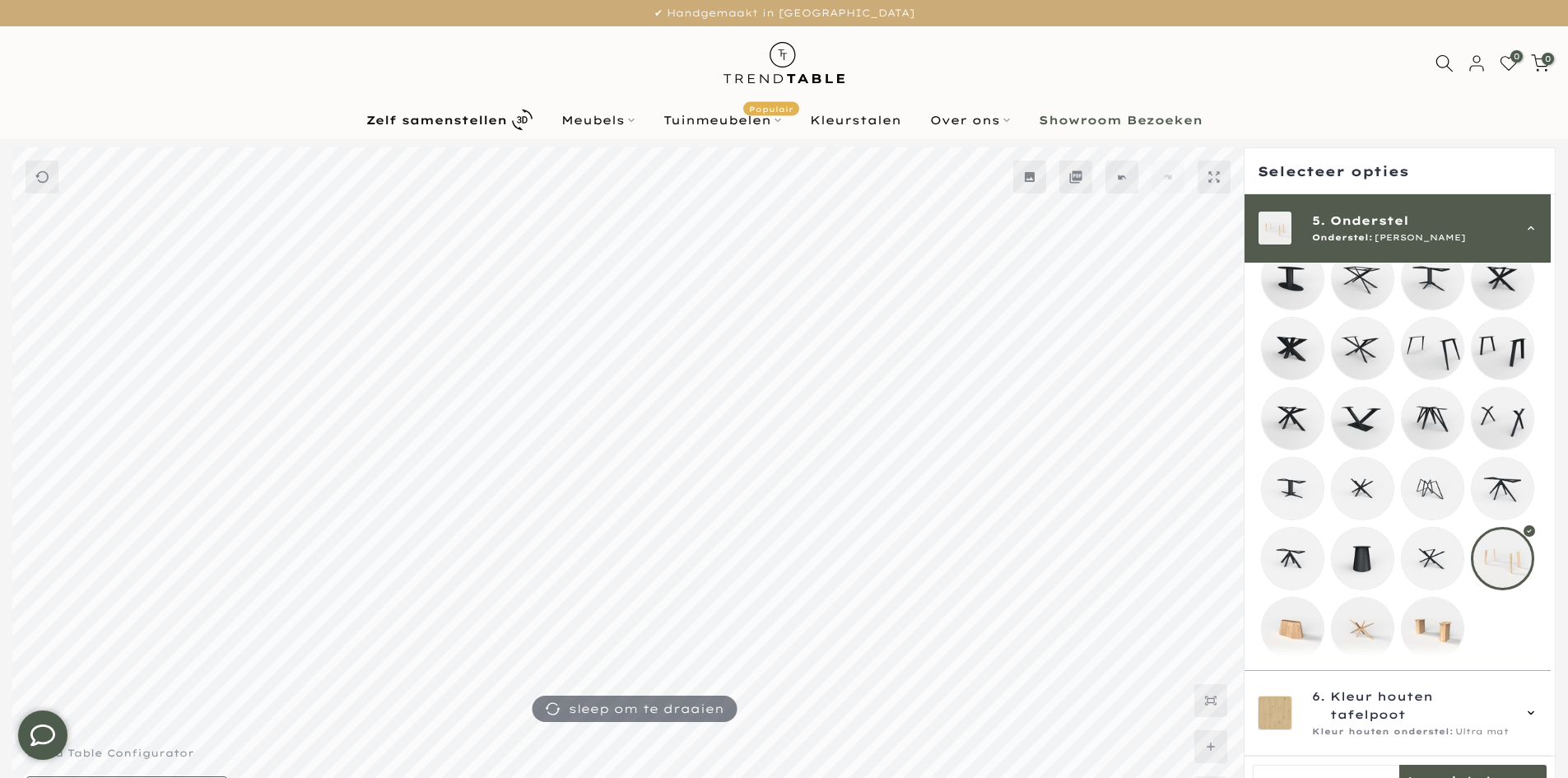
scroll to position [45, 0]
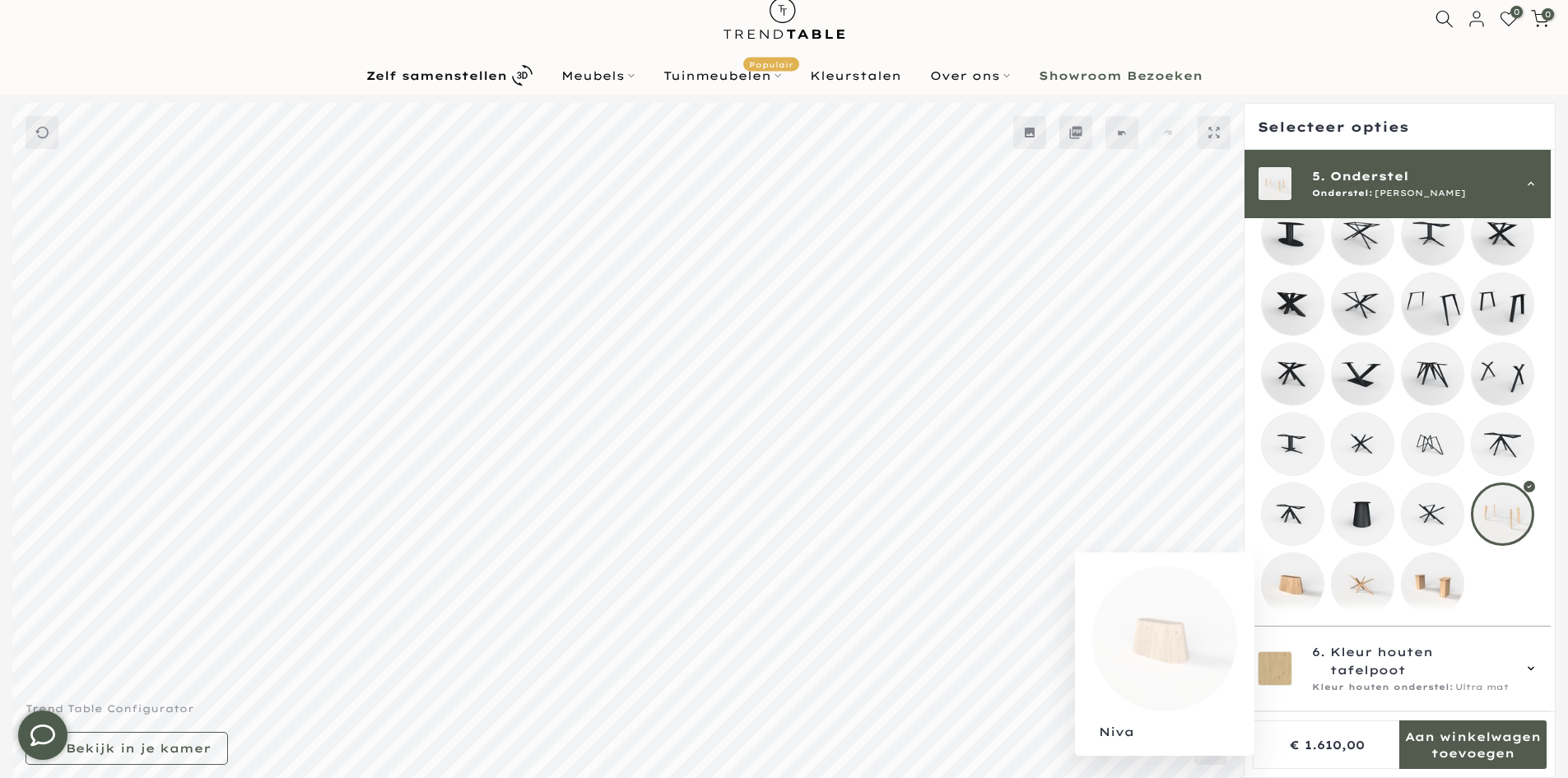
click at [1285, 570] on mmq-loader at bounding box center [1293, 584] width 62 height 62
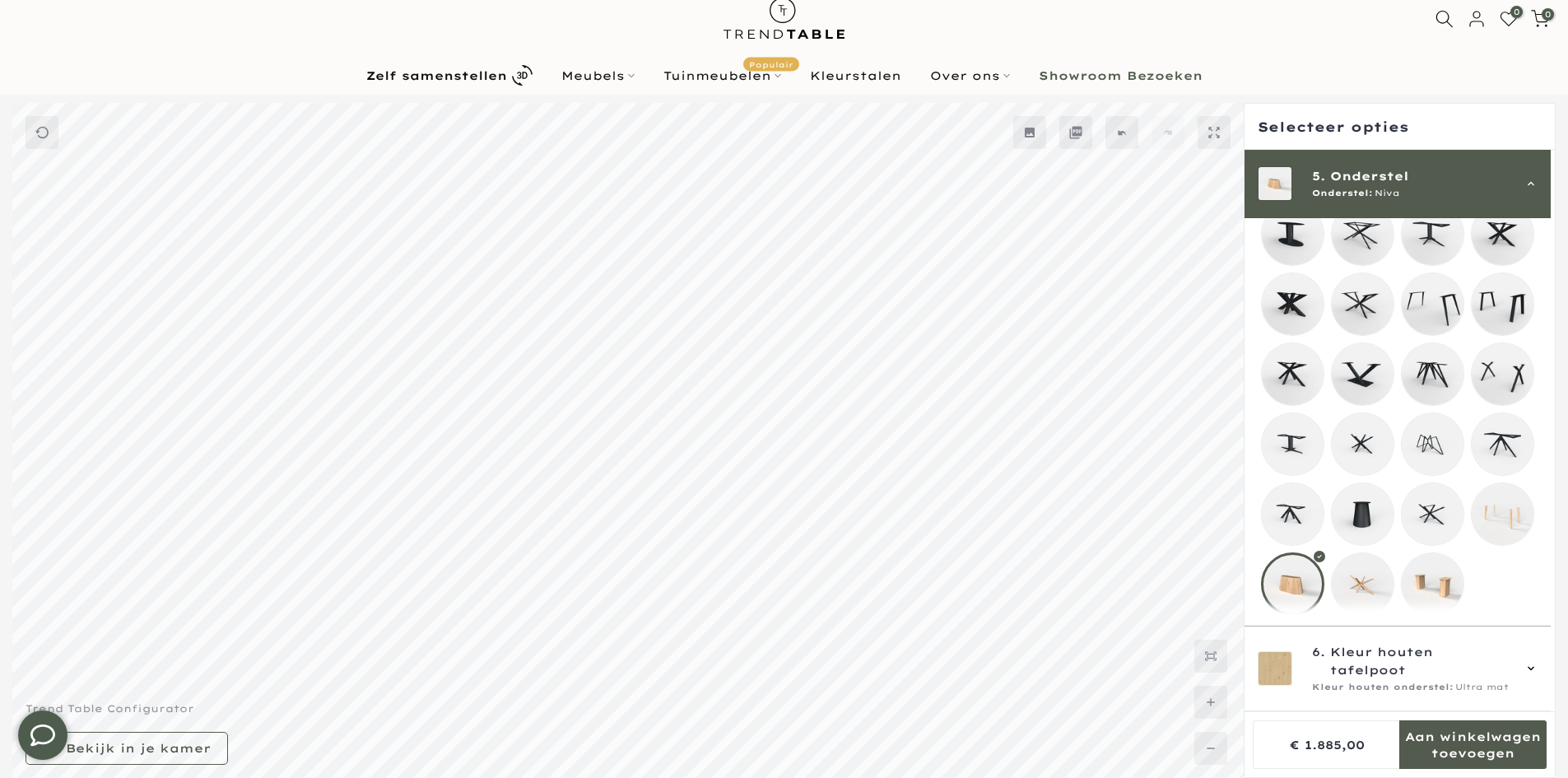
click at [1369, 592] on mmq-loader at bounding box center [1362, 584] width 62 height 62
click at [1420, 596] on mmq-loader at bounding box center [1433, 584] width 62 height 62
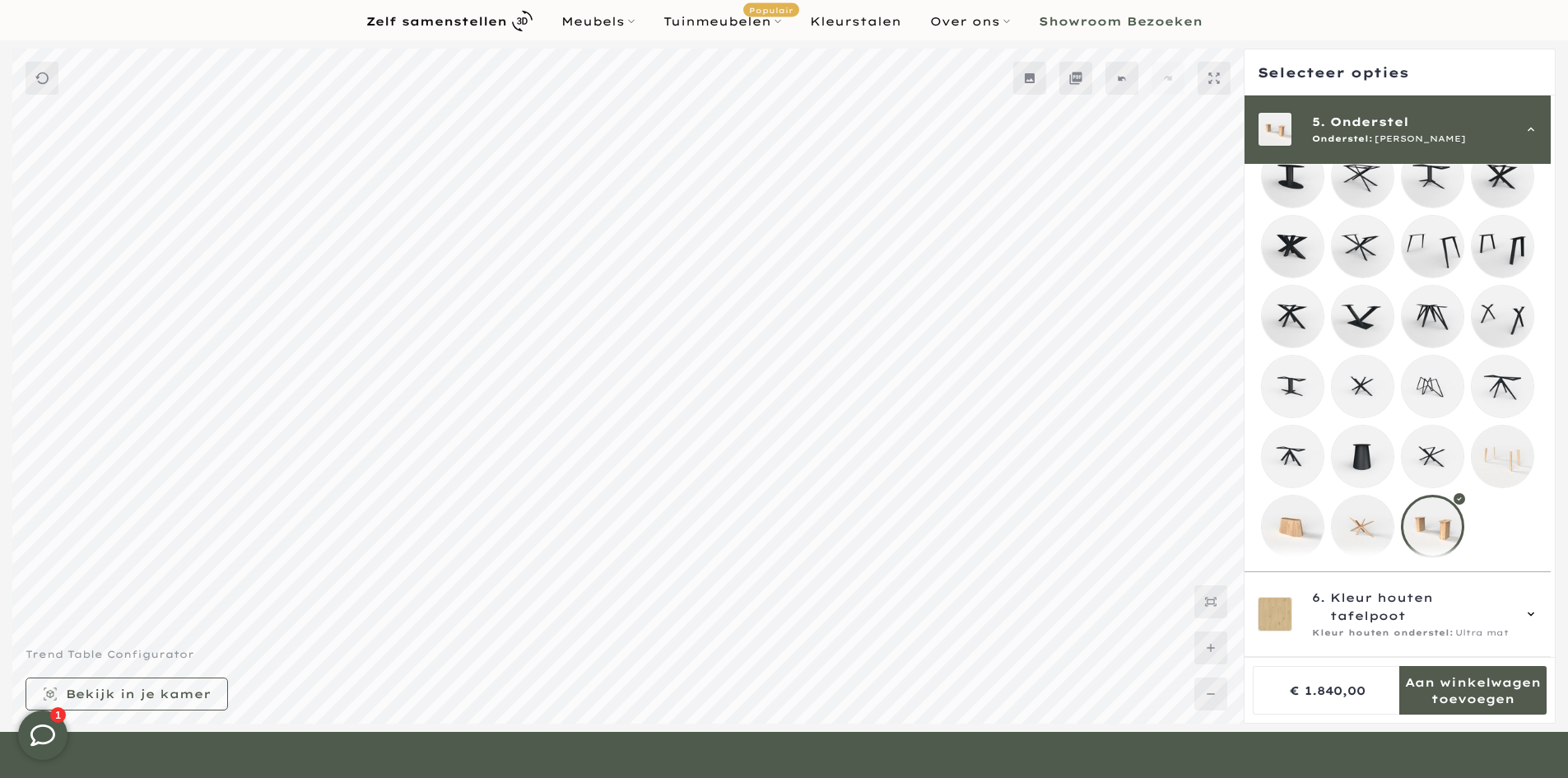
scroll to position [127, 0]
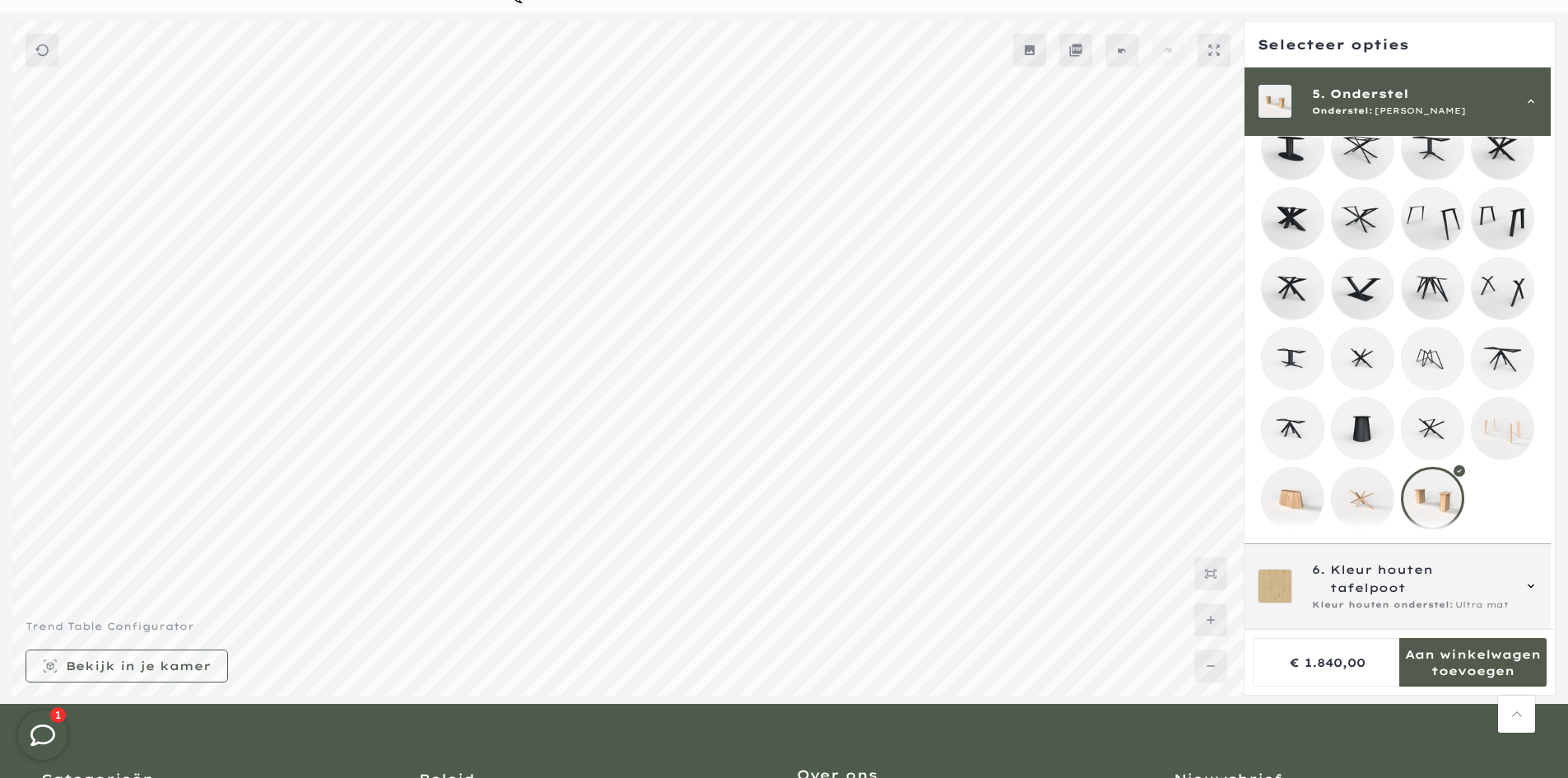
click at [1442, 591] on span "Kleur houten tafelpoot" at bounding box center [1420, 579] width 181 height 36
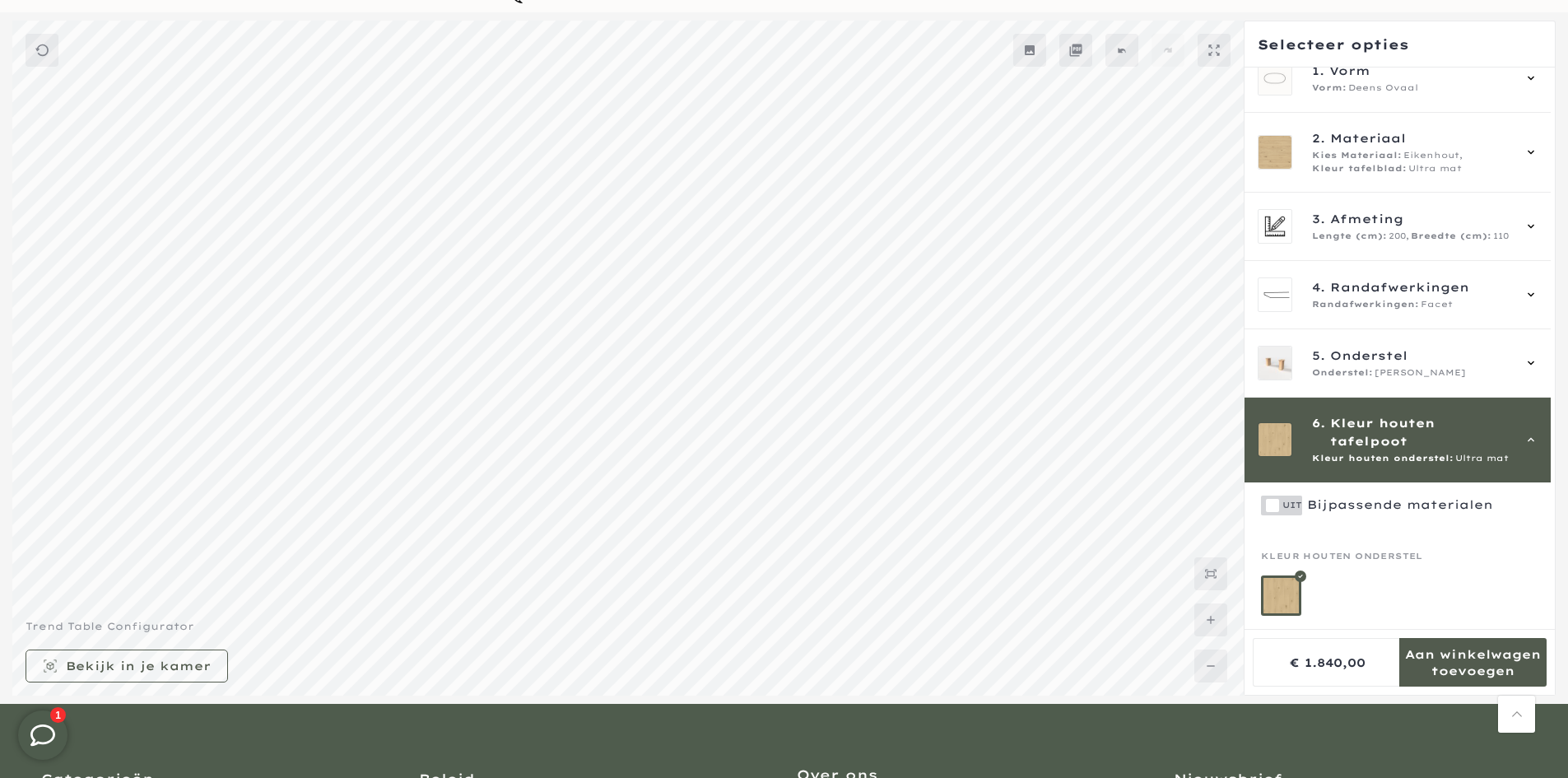
scroll to position [36, 0]
click at [1448, 436] on span "Kleur houten tafelpoot" at bounding box center [1420, 432] width 181 height 36
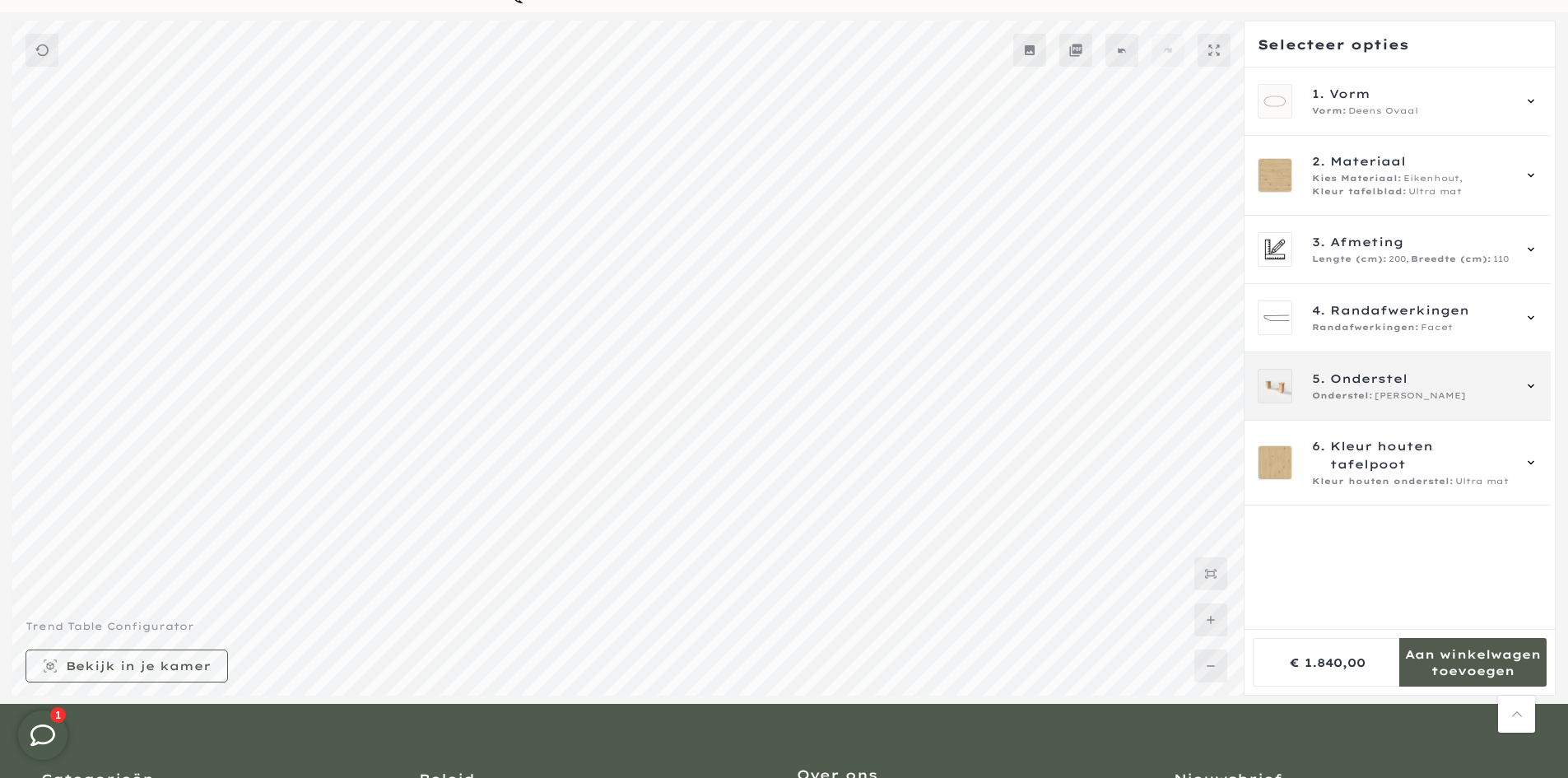
click at [1415, 413] on div "5. Onderstel Onderstel: Noah" at bounding box center [1398, 386] width 306 height 68
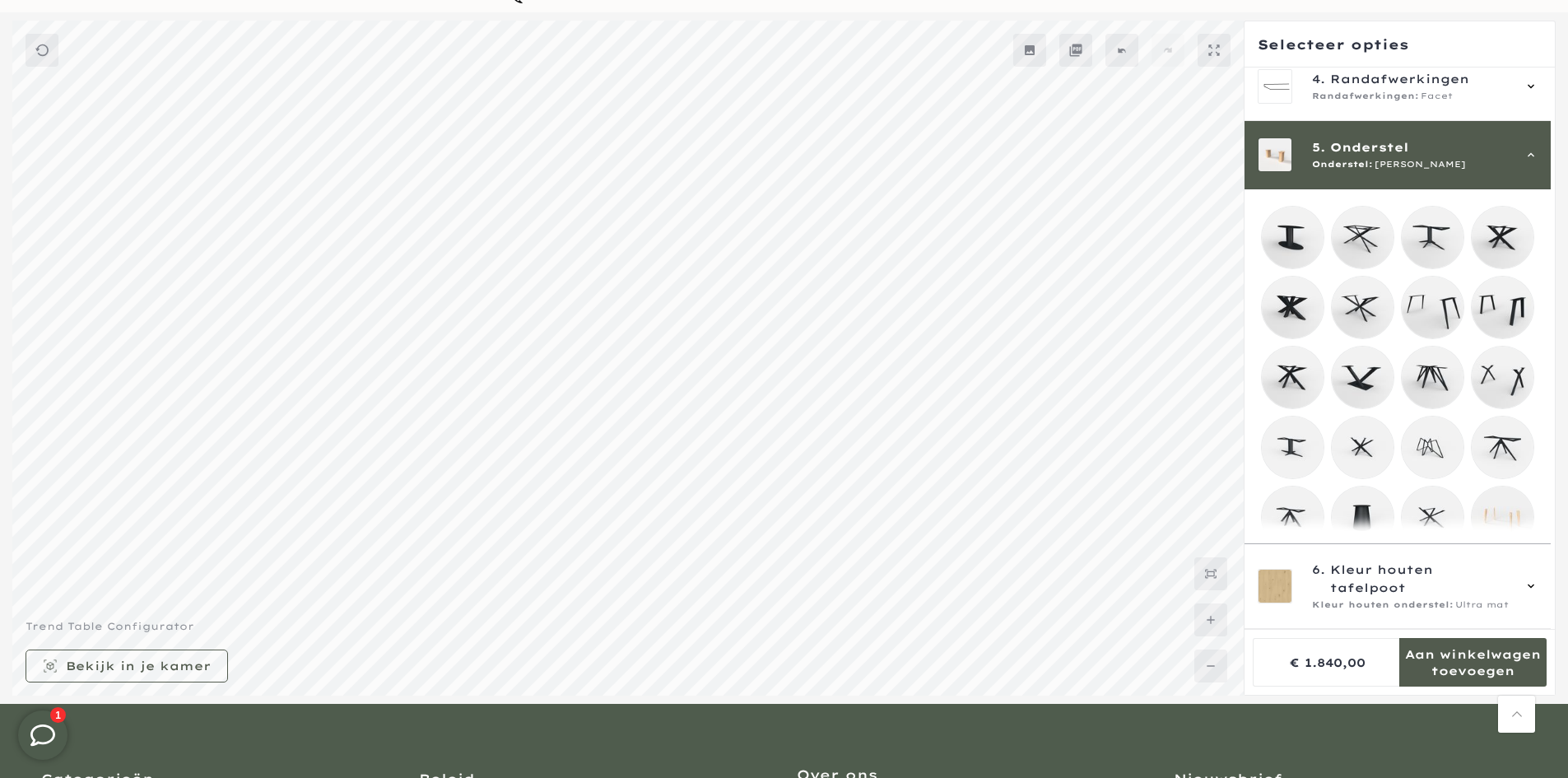
scroll to position [285, 0]
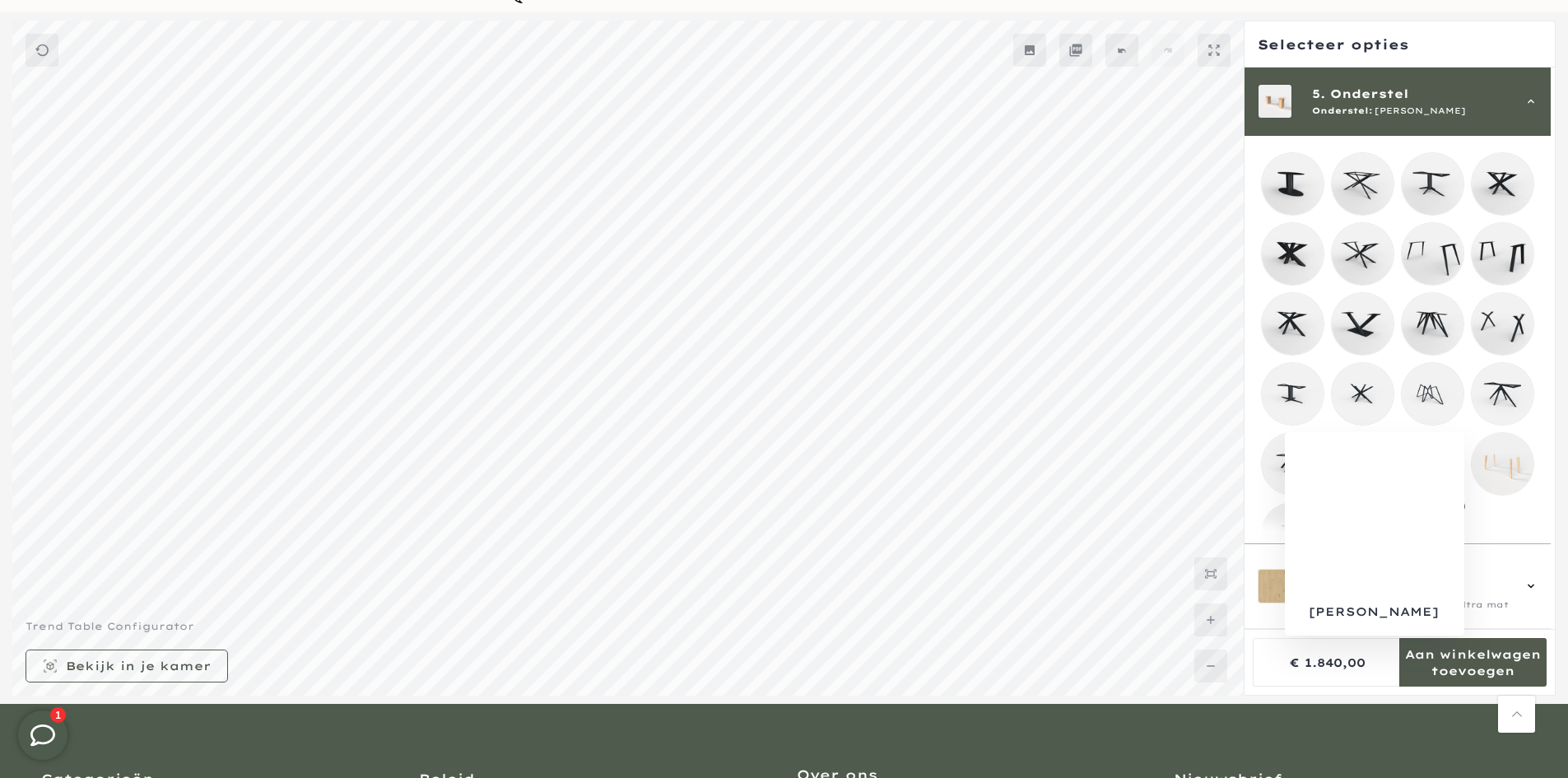
click at [1495, 472] on mmq-loader at bounding box center [1503, 464] width 62 height 62
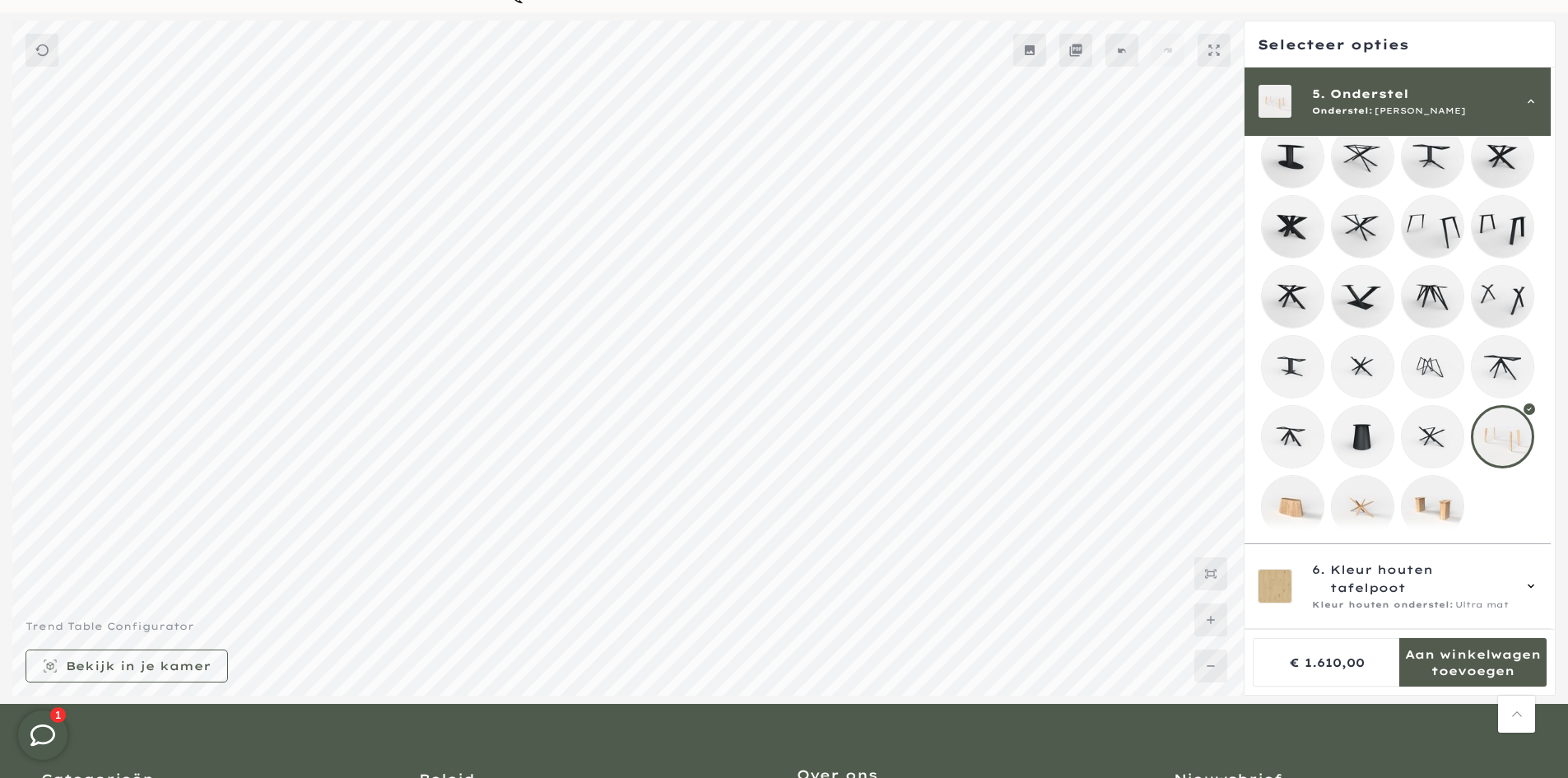
scroll to position [334, 0]
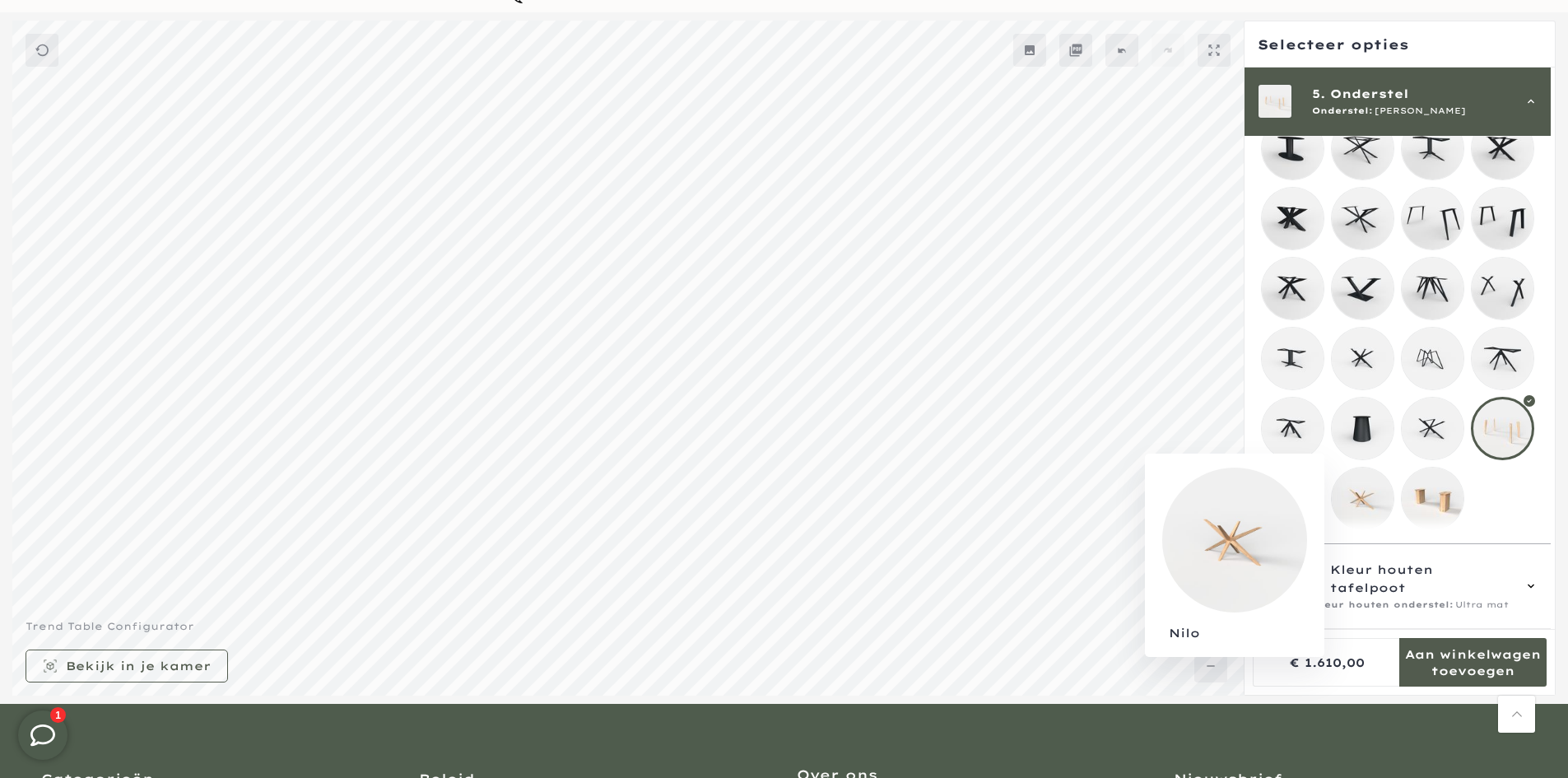
click at [1372, 482] on mmq-loader at bounding box center [1362, 499] width 62 height 62
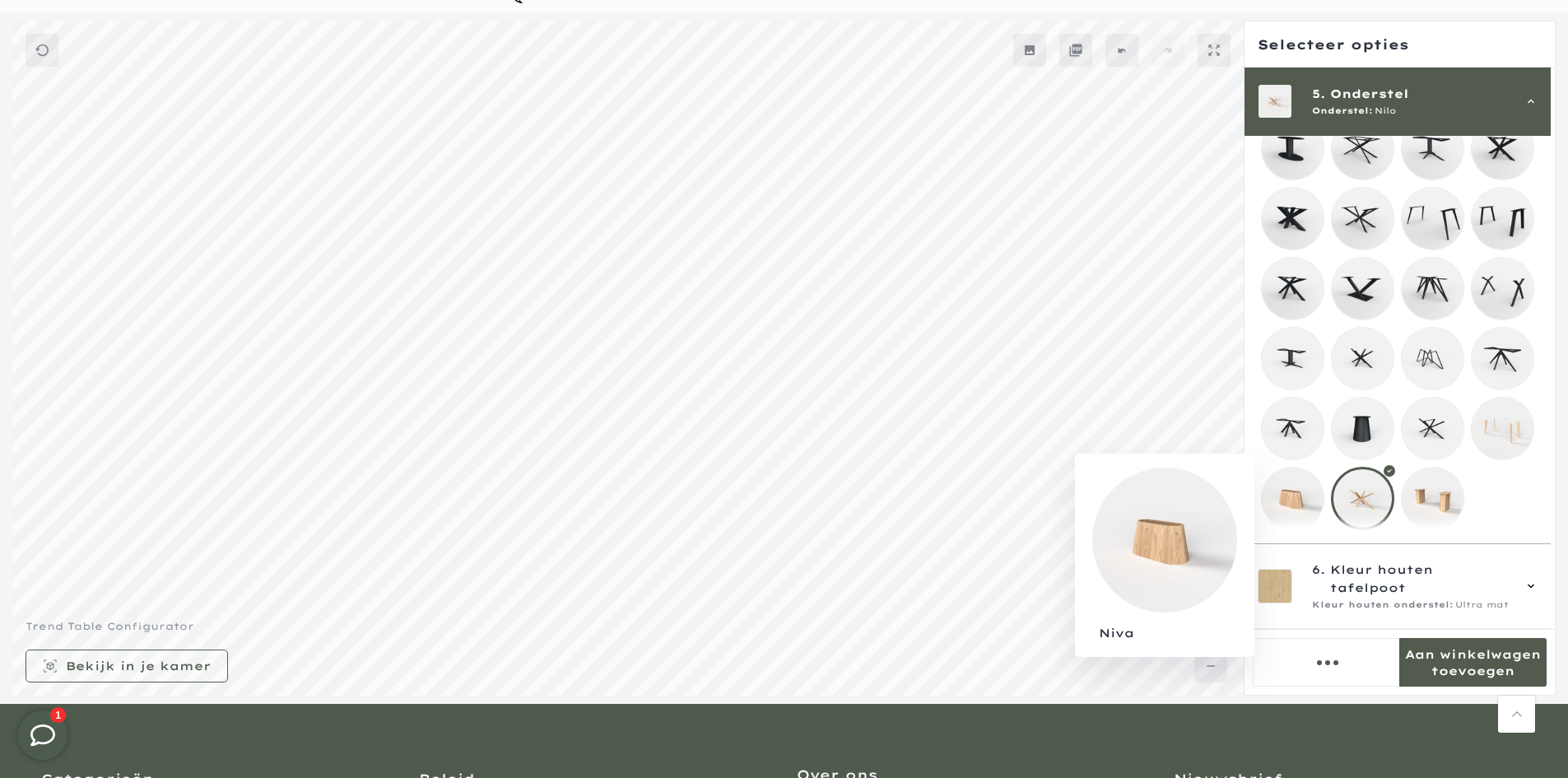
click at [1309, 501] on mmq-loader at bounding box center [1293, 499] width 62 height 62
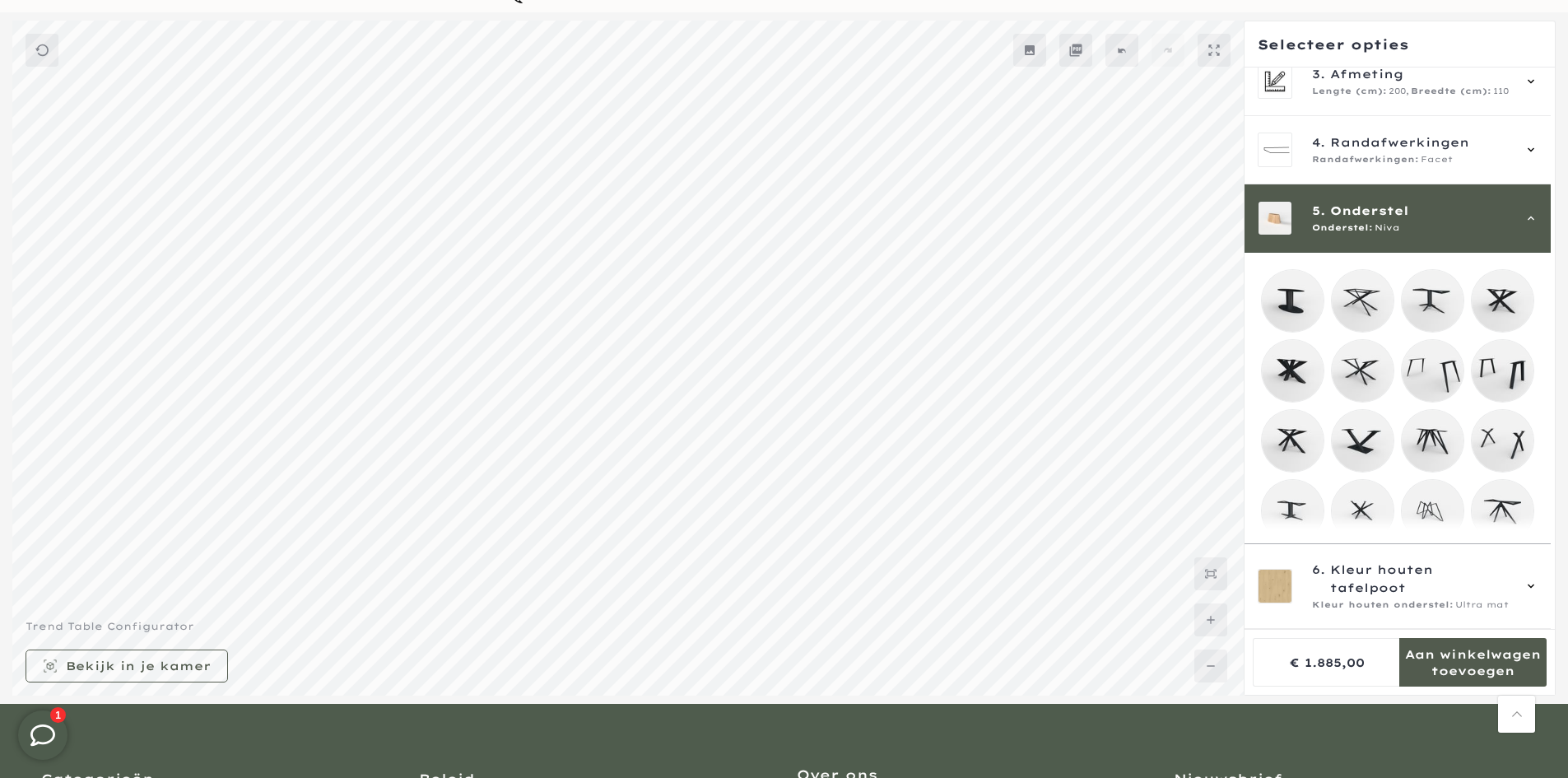
scroll to position [169, 0]
click at [1380, 250] on div "5. Onderstel Onderstel: Niva" at bounding box center [1398, 217] width 306 height 68
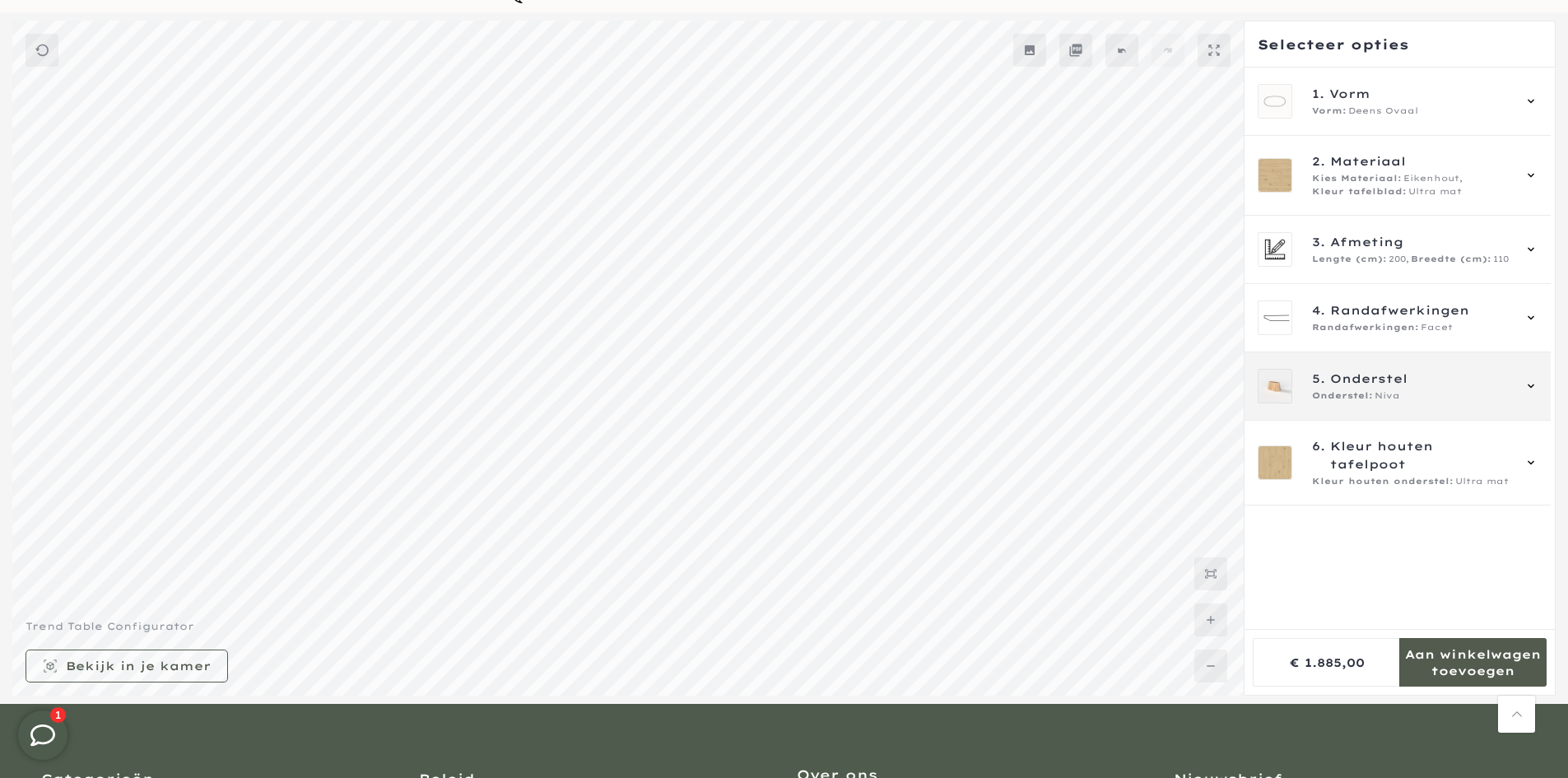
scroll to position [0, 0]
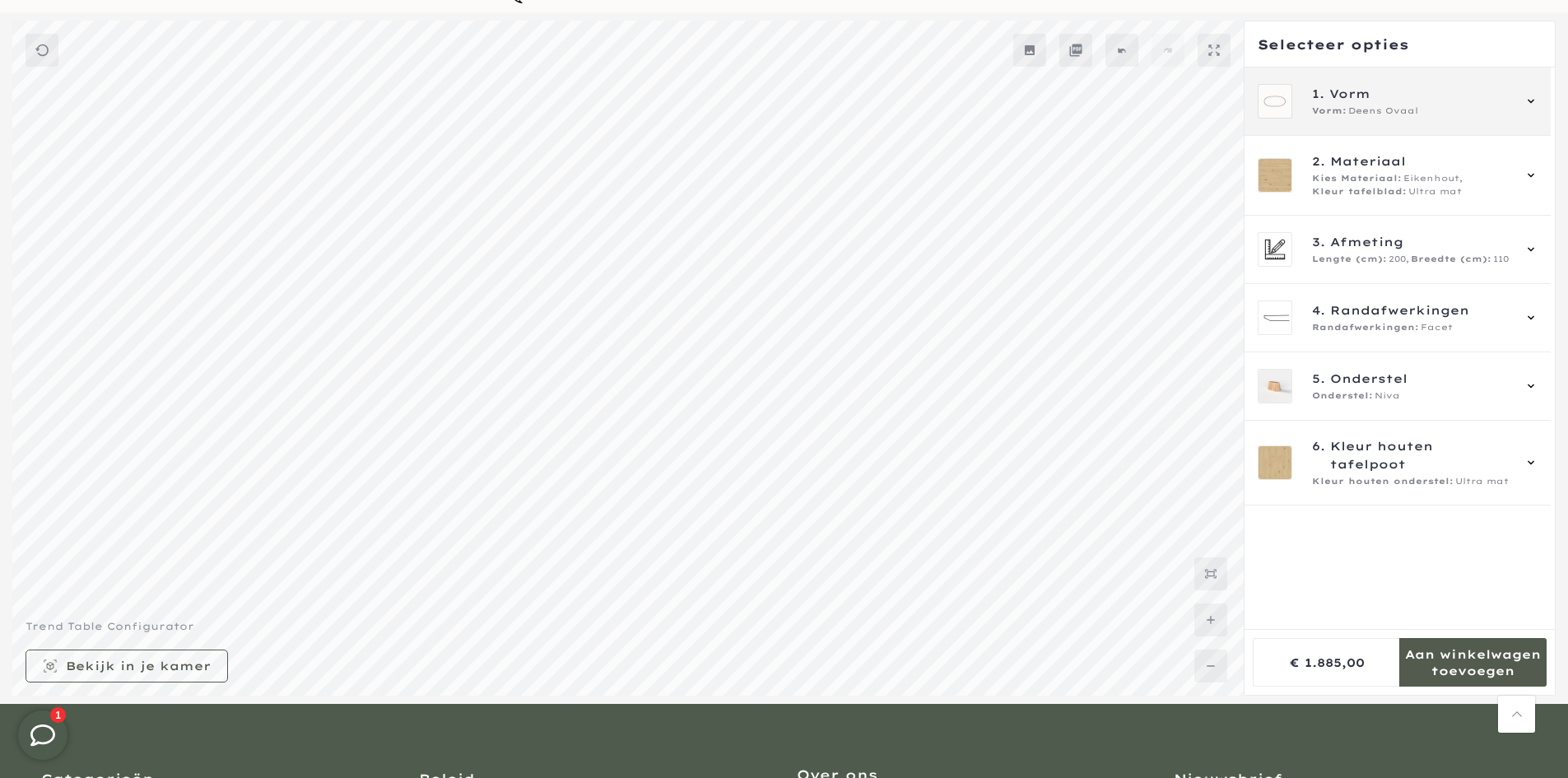
click at [1388, 120] on div "1. Vorm Vorm: Deens Ovaal" at bounding box center [1398, 101] width 306 height 68
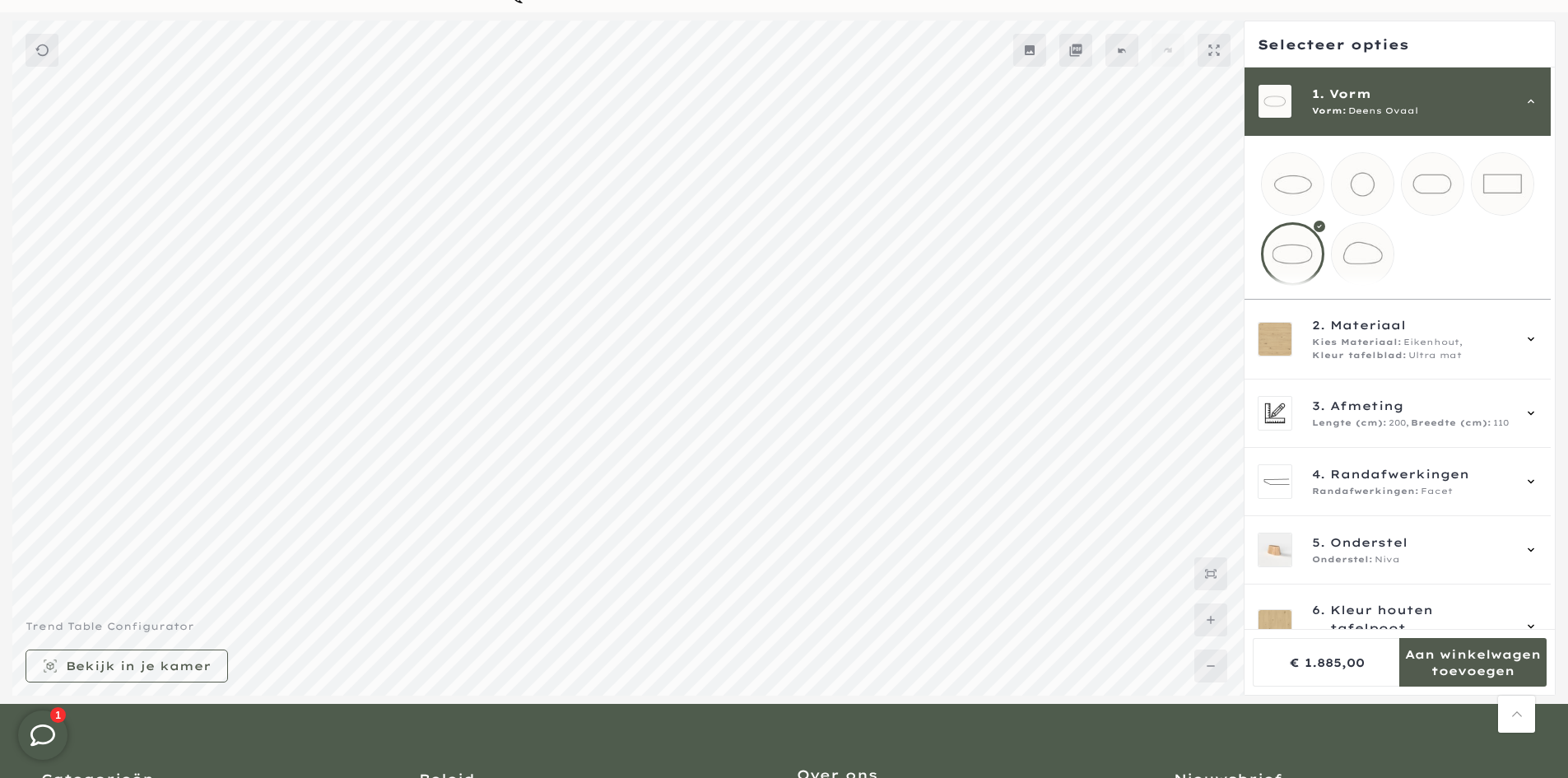
click at [1363, 113] on span "Deens Ovaal" at bounding box center [1382, 111] width 70 height 13
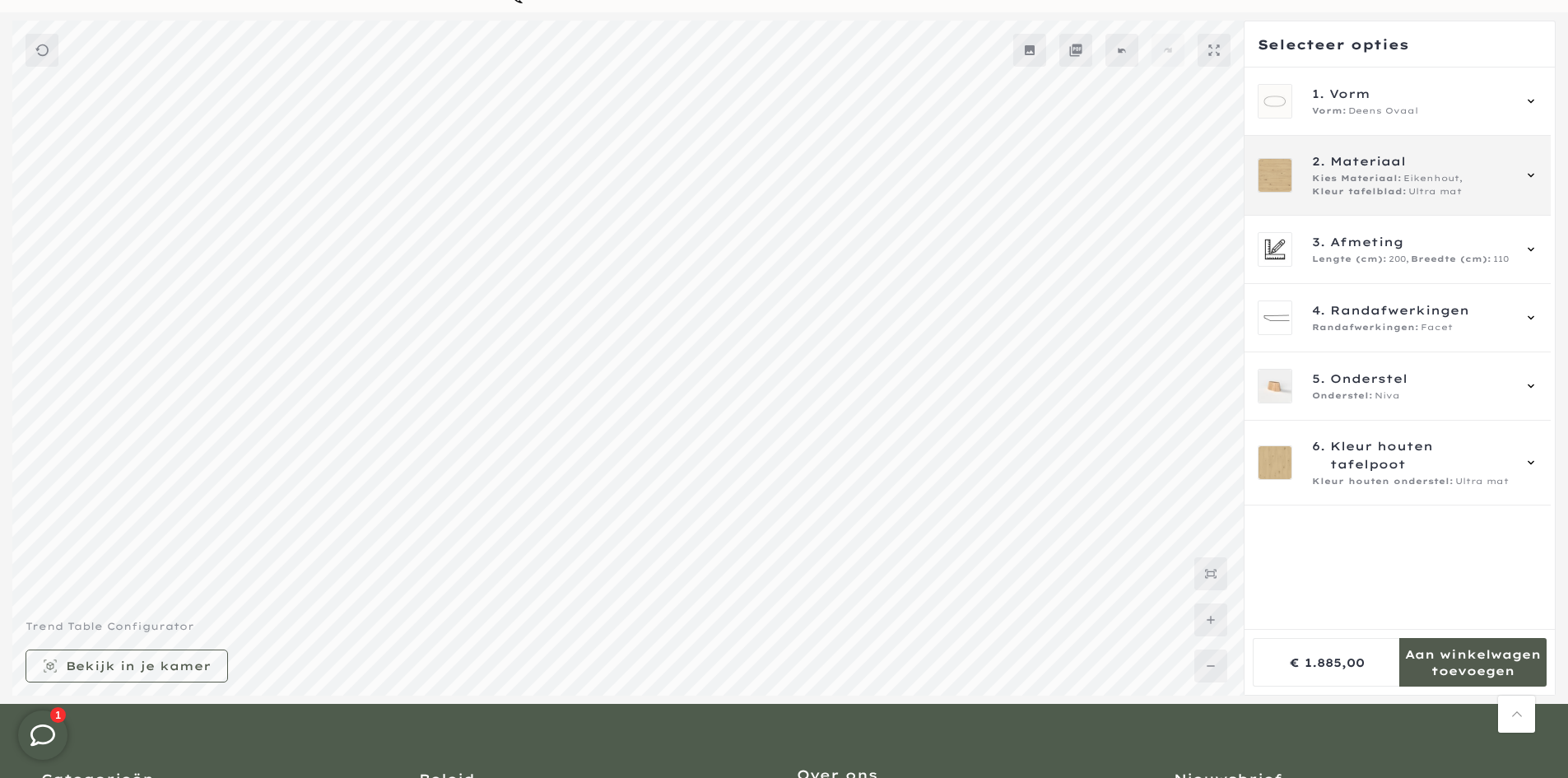
click at [1356, 182] on span "Kies Materiaal:" at bounding box center [1356, 178] width 89 height 13
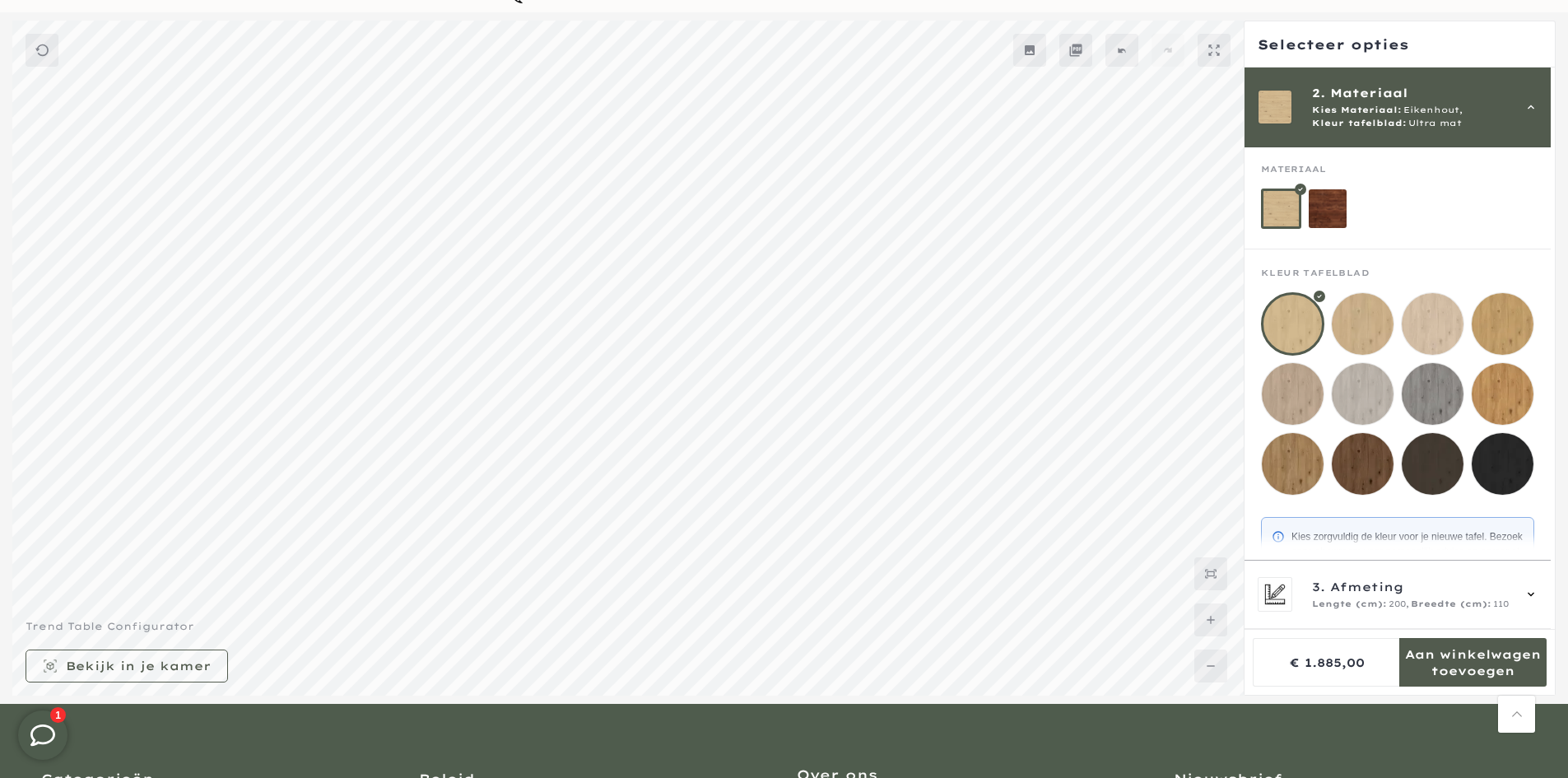
click at [1337, 210] on mmq-loader at bounding box center [1328, 208] width 39 height 39
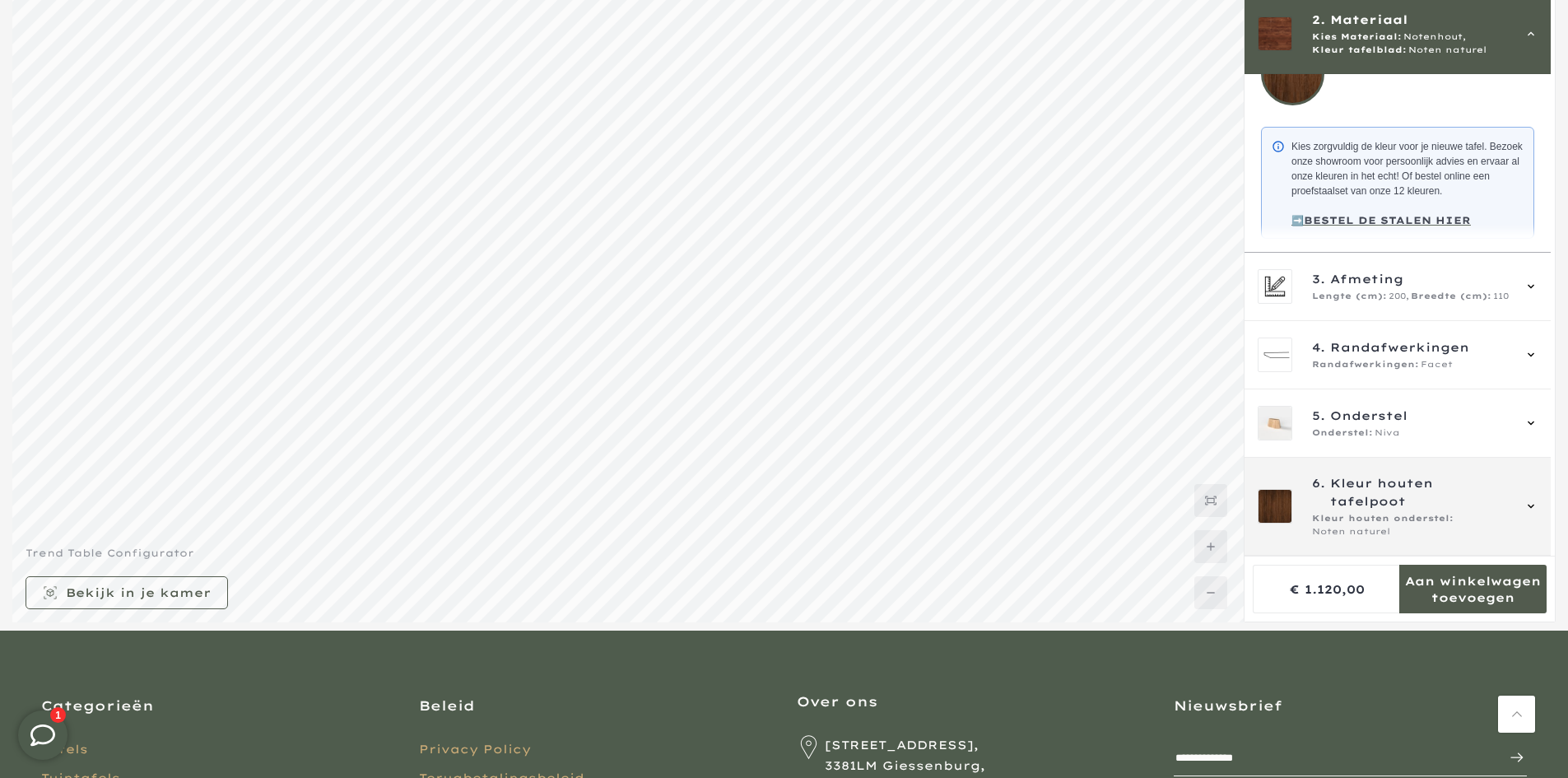
scroll to position [292, 0]
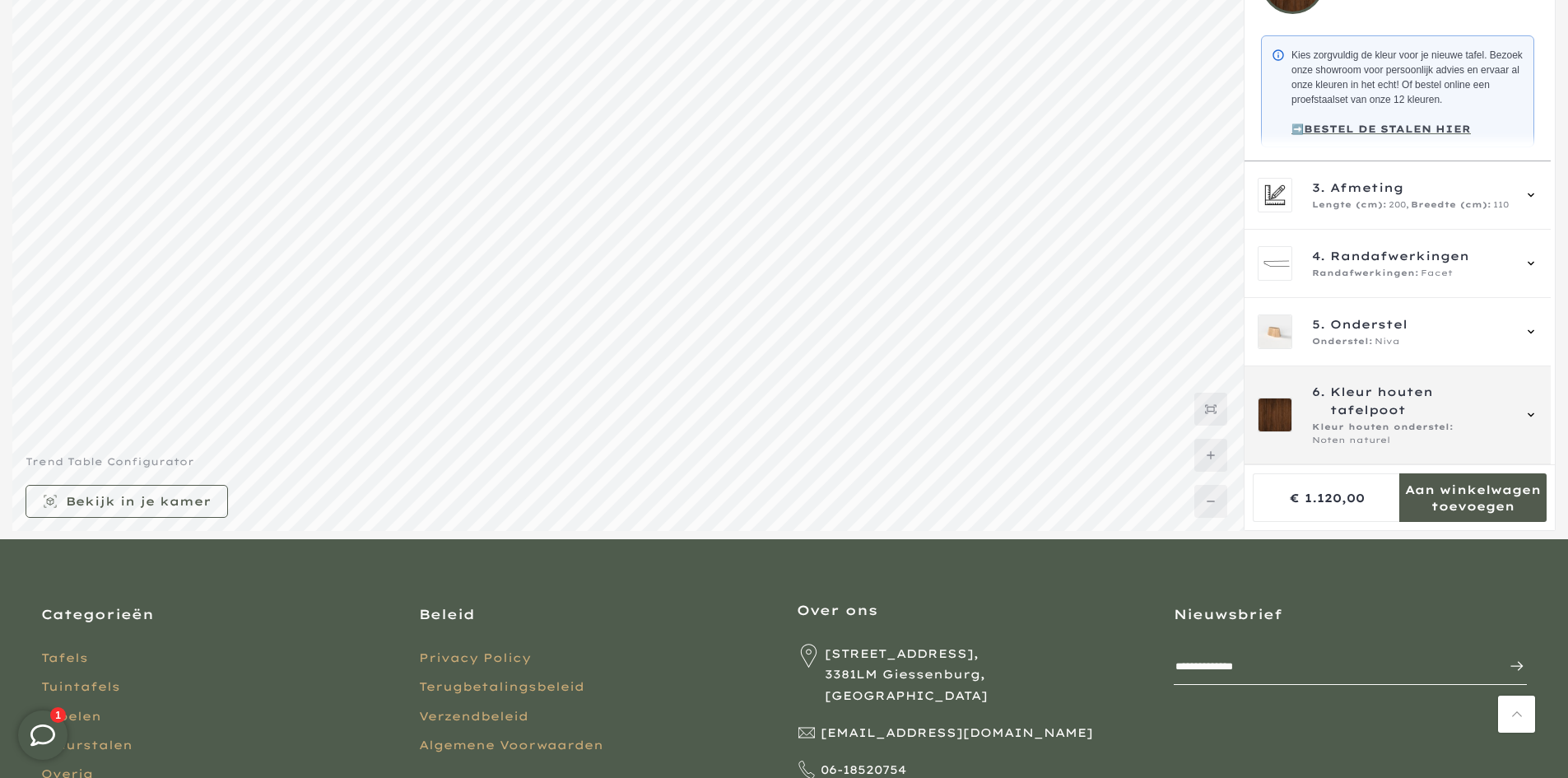
click at [1380, 431] on span "Kleur houten onderstel:" at bounding box center [1382, 427] width 142 height 13
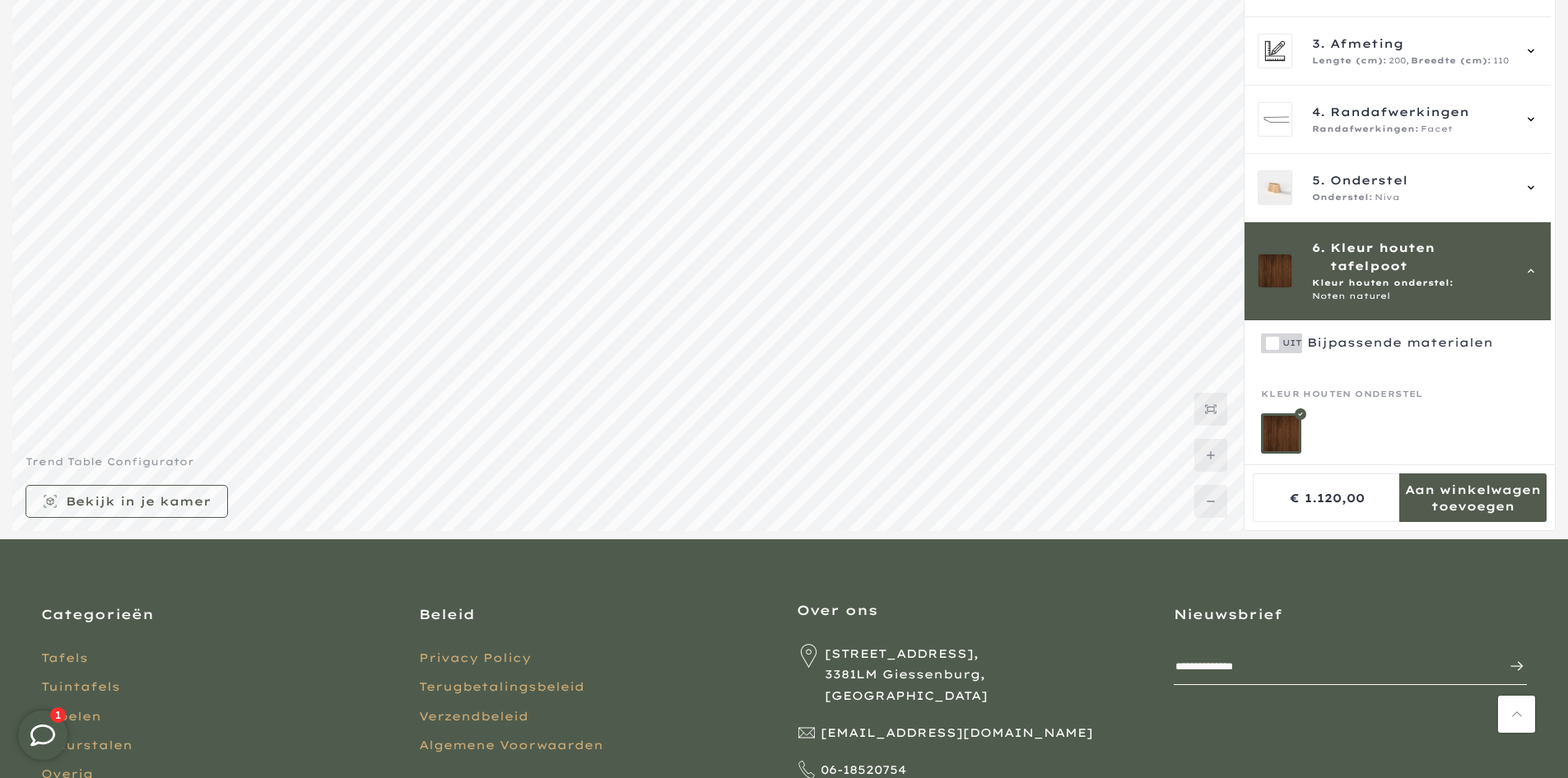
scroll to position [49, 0]
click at [1373, 246] on span "Kleur houten tafelpoot" at bounding box center [1420, 255] width 181 height 36
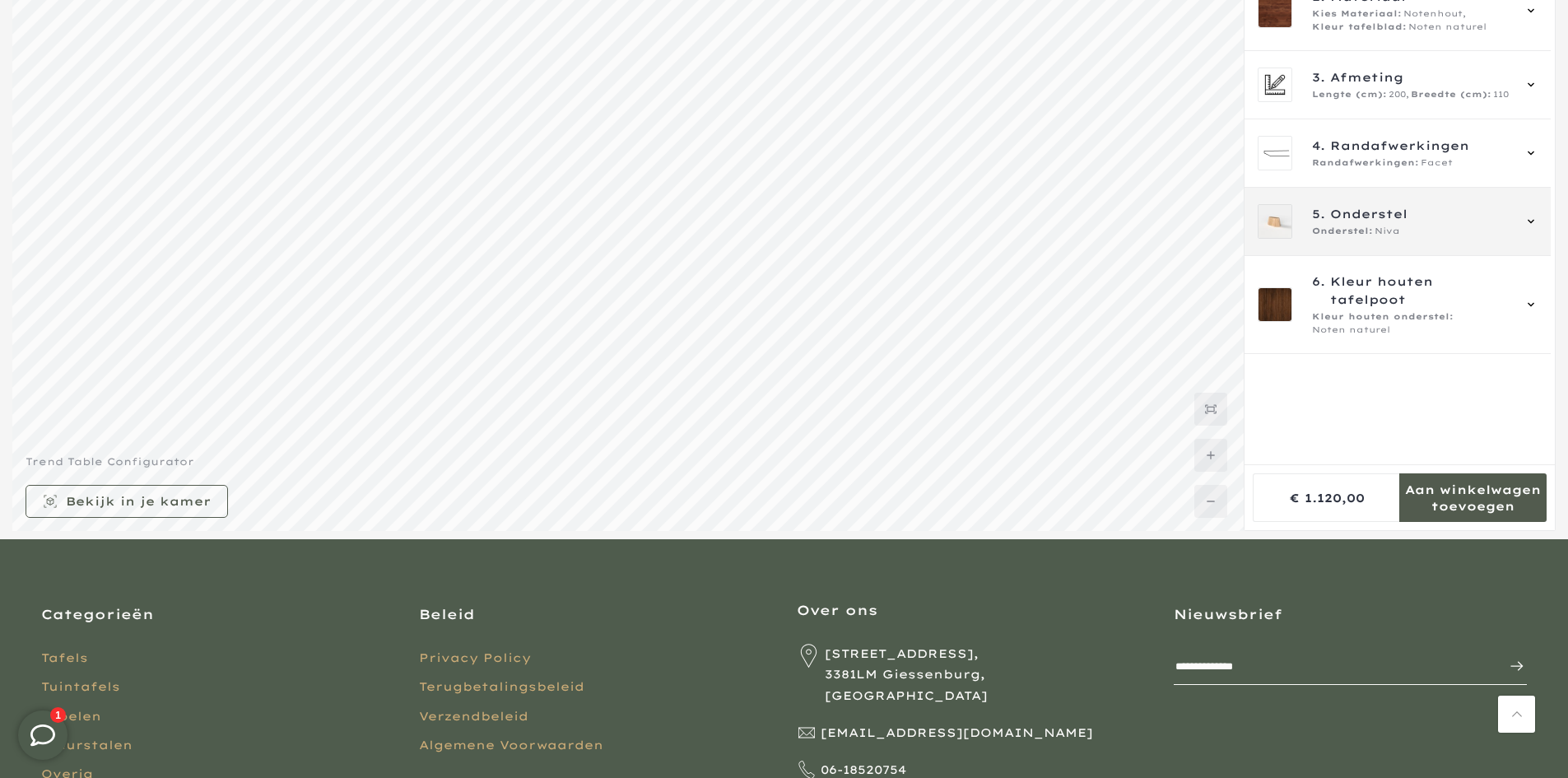
scroll to position [0, 0]
click at [1381, 232] on span "Niva" at bounding box center [1387, 231] width 26 height 13
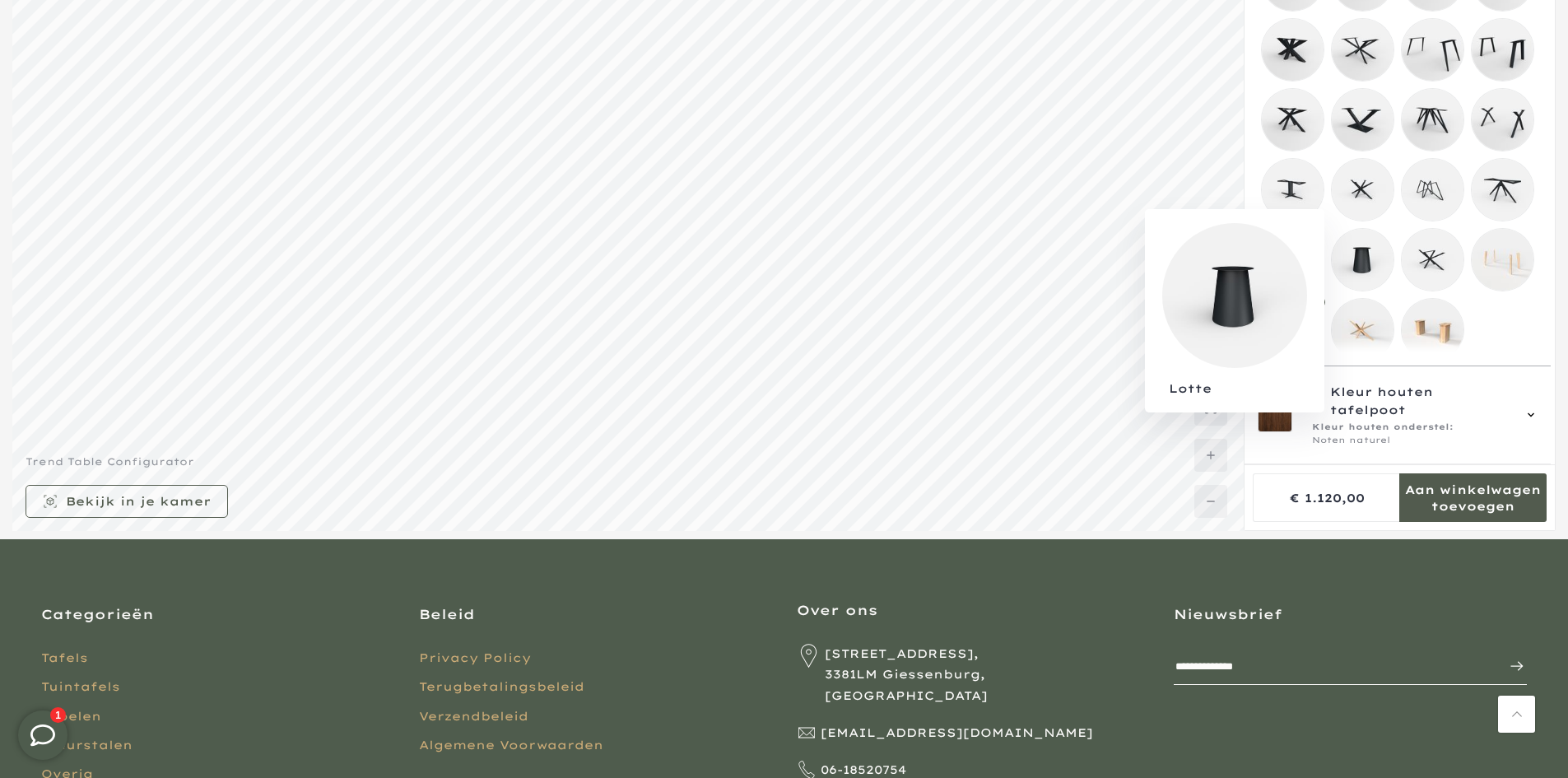
scroll to position [347, 0]
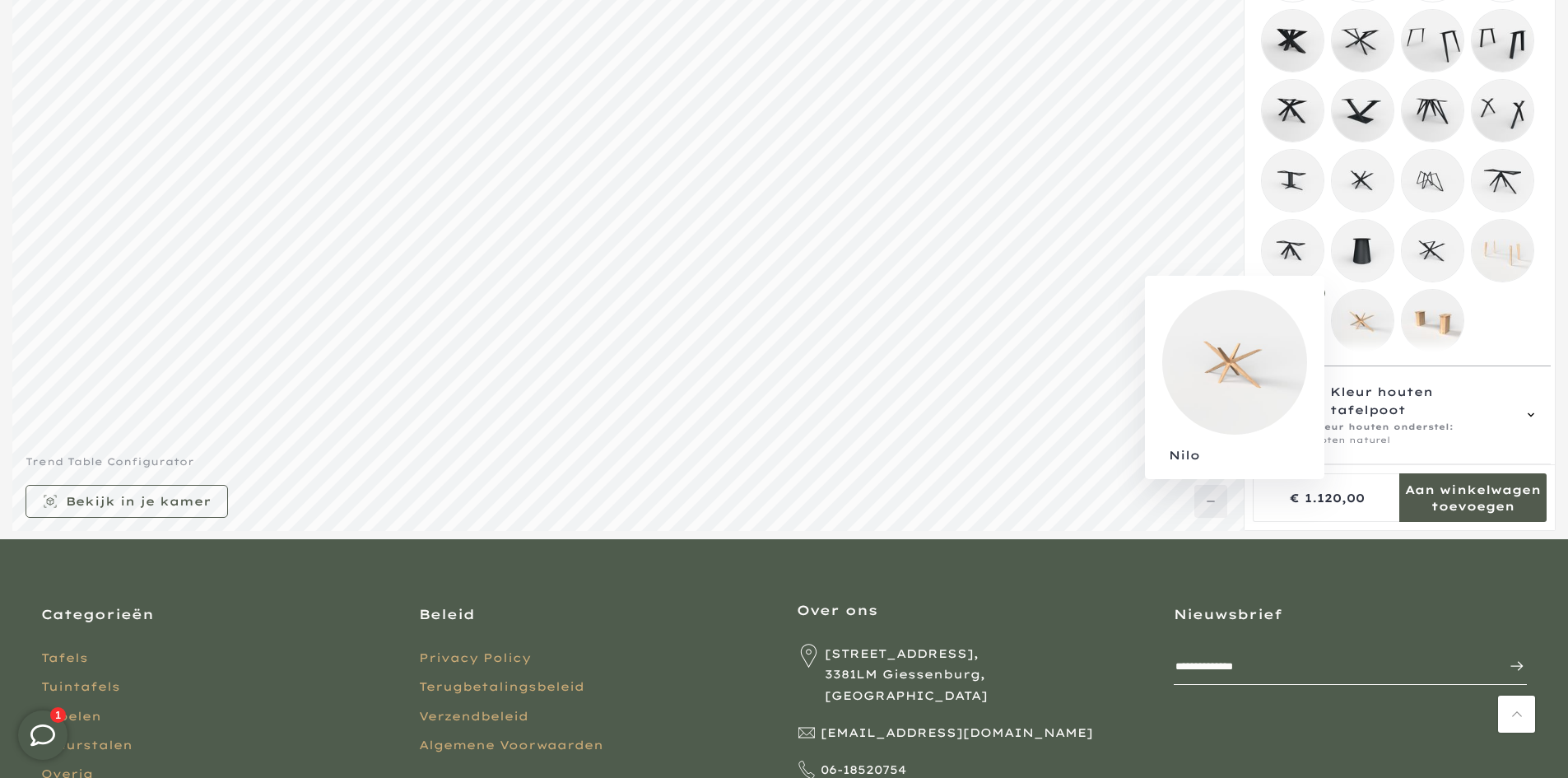
click at [1373, 315] on mmq-loader at bounding box center [1362, 321] width 62 height 62
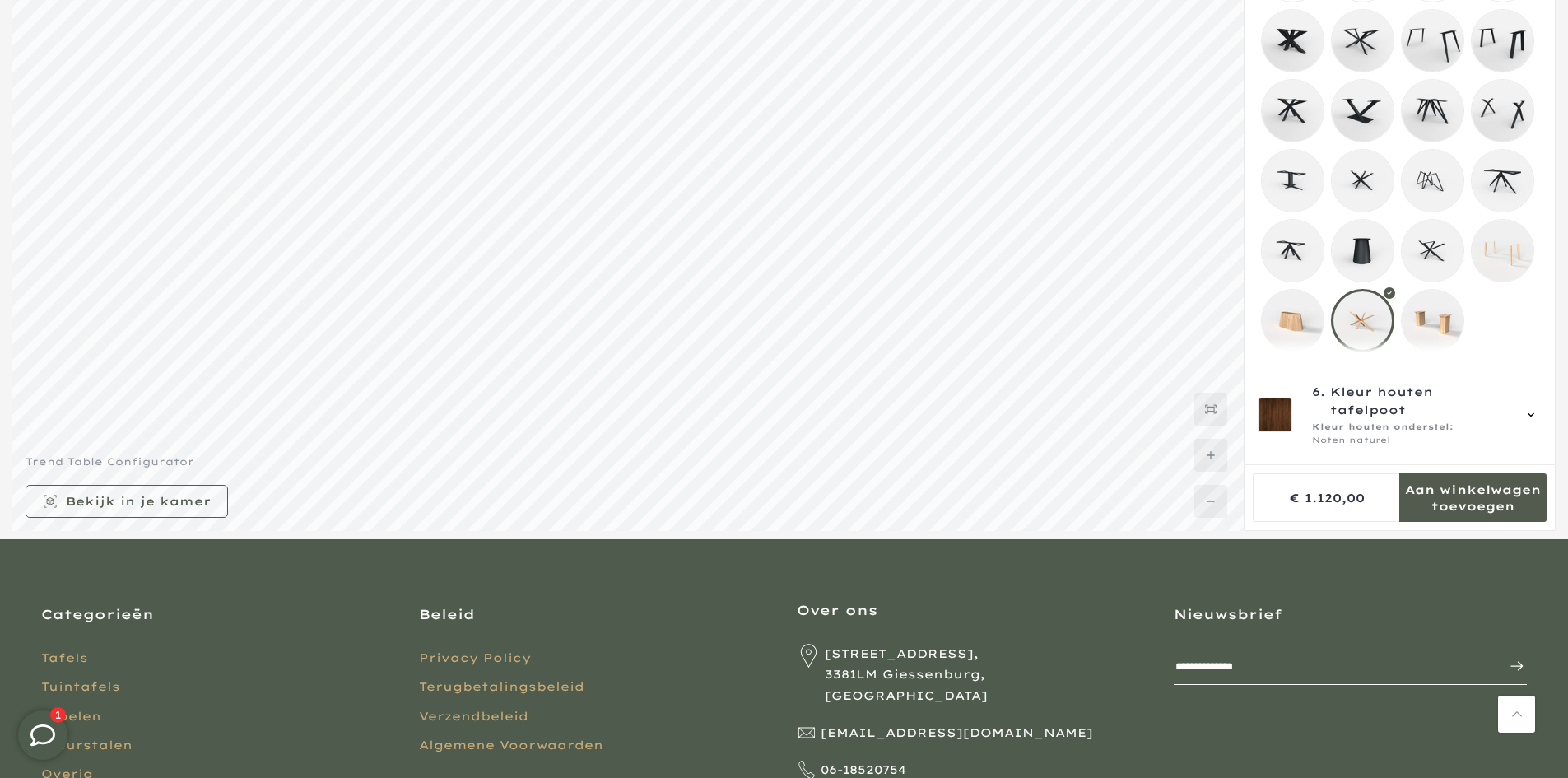
click at [1427, 323] on mmq-loader at bounding box center [1433, 321] width 62 height 62
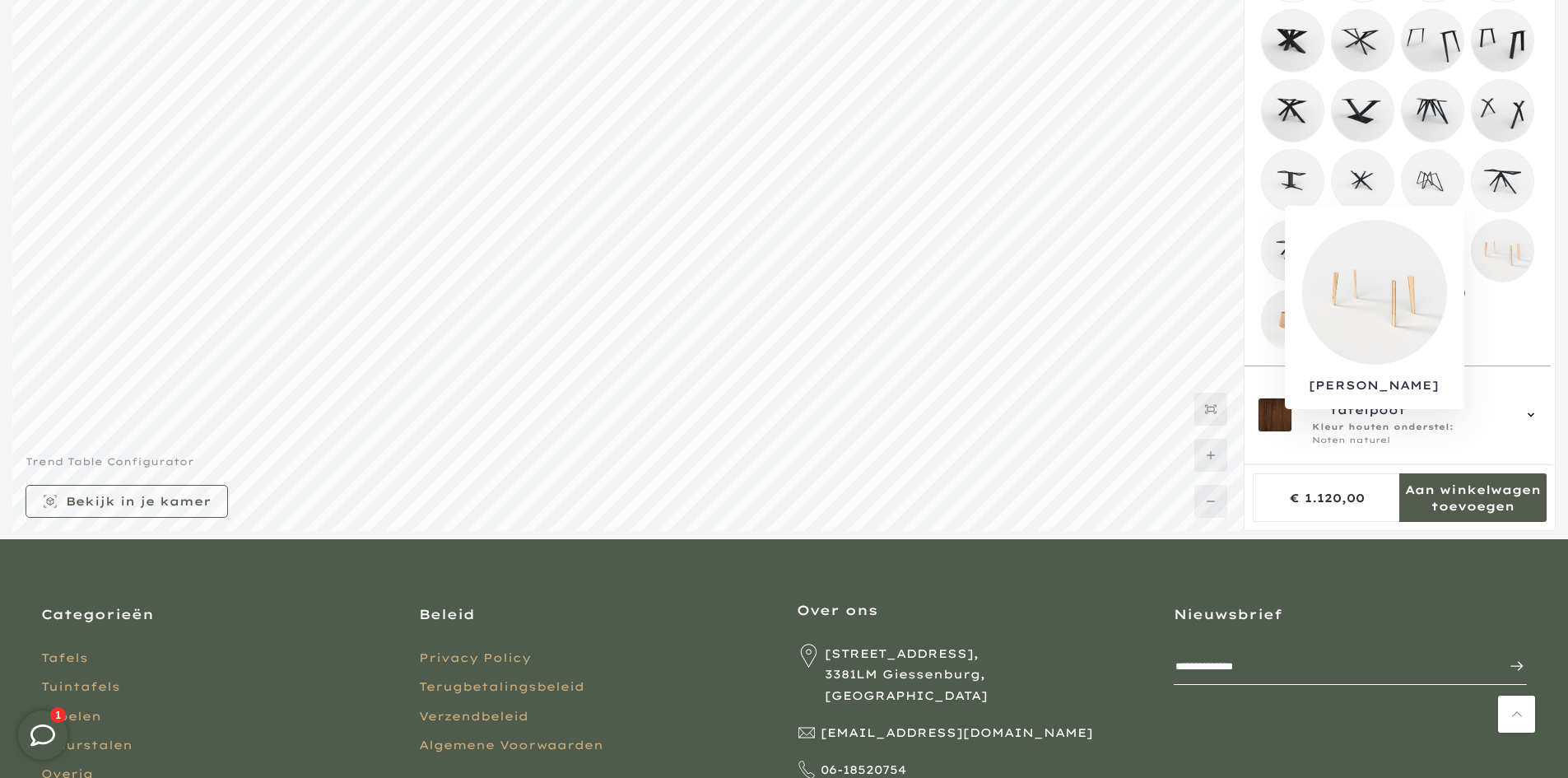
click at [1492, 249] on mmq-loader at bounding box center [1503, 250] width 62 height 62
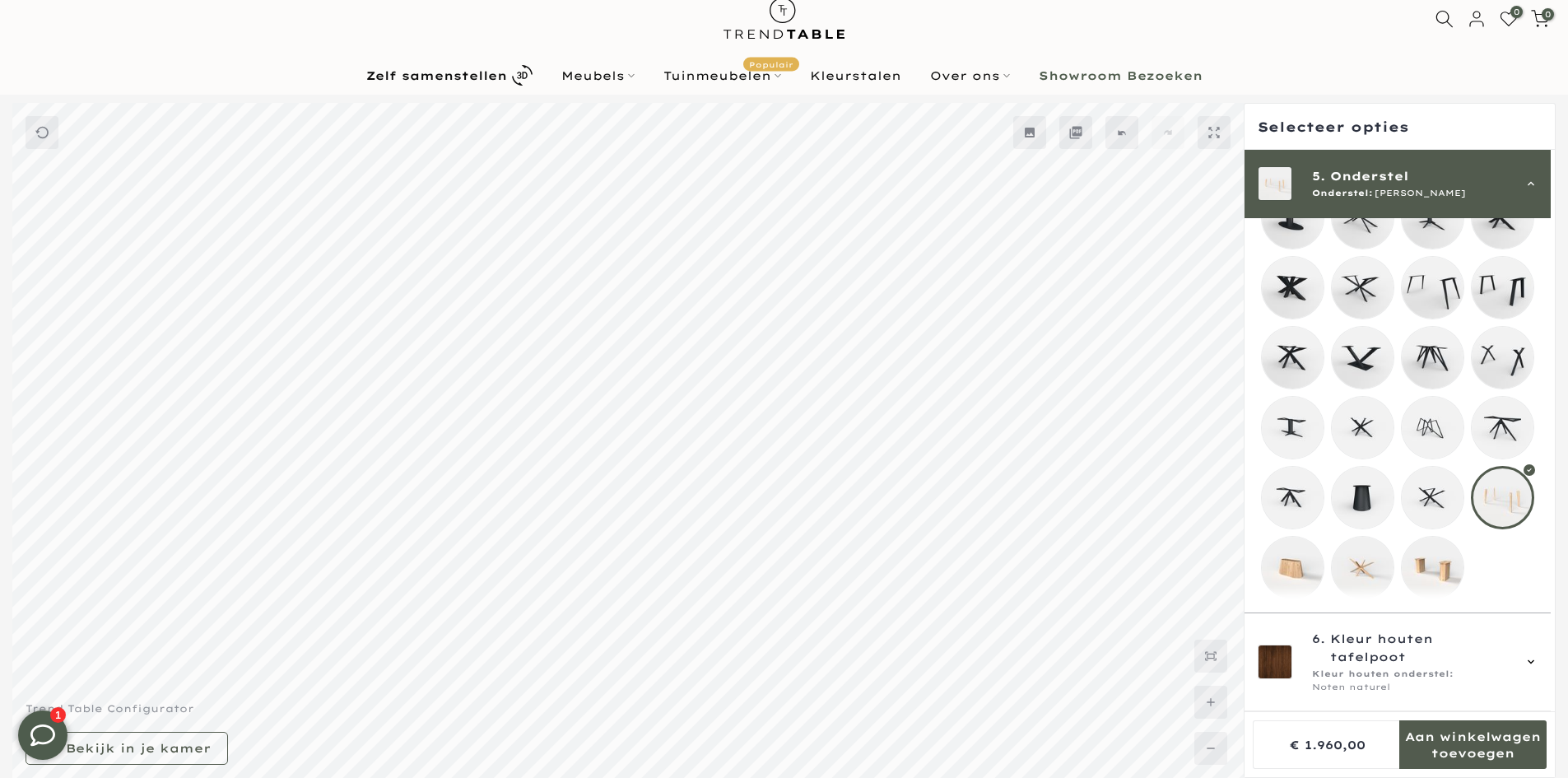
scroll to position [17, 0]
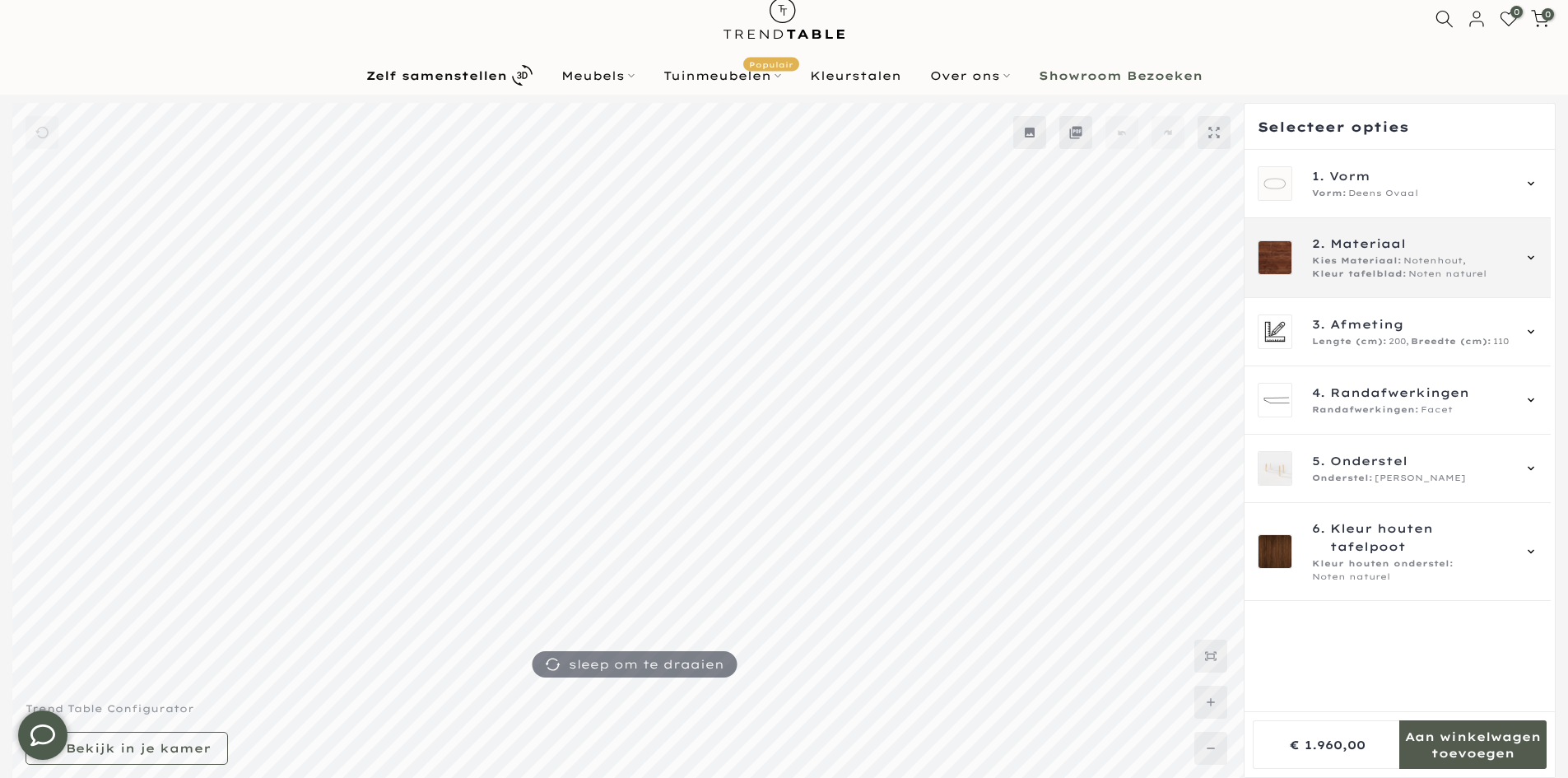
type input "****"
click at [1350, 266] on span "Kies Materiaal:" at bounding box center [1356, 261] width 89 height 13
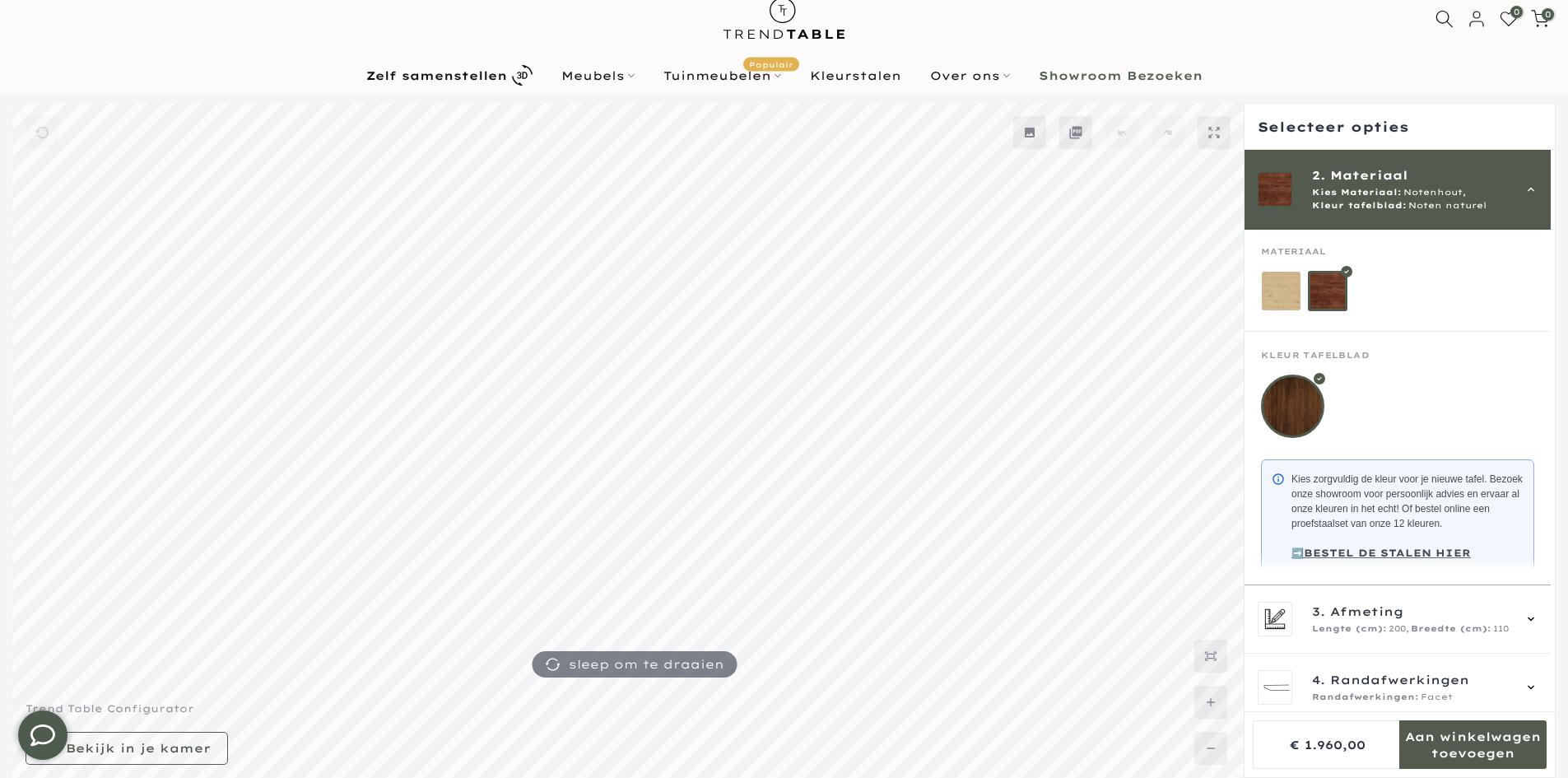
click at [1359, 214] on div "2. Materiaal Kies Materiaal: Notenhout, Kleur tafelblad: Noten naturel" at bounding box center [1398, 189] width 306 height 80
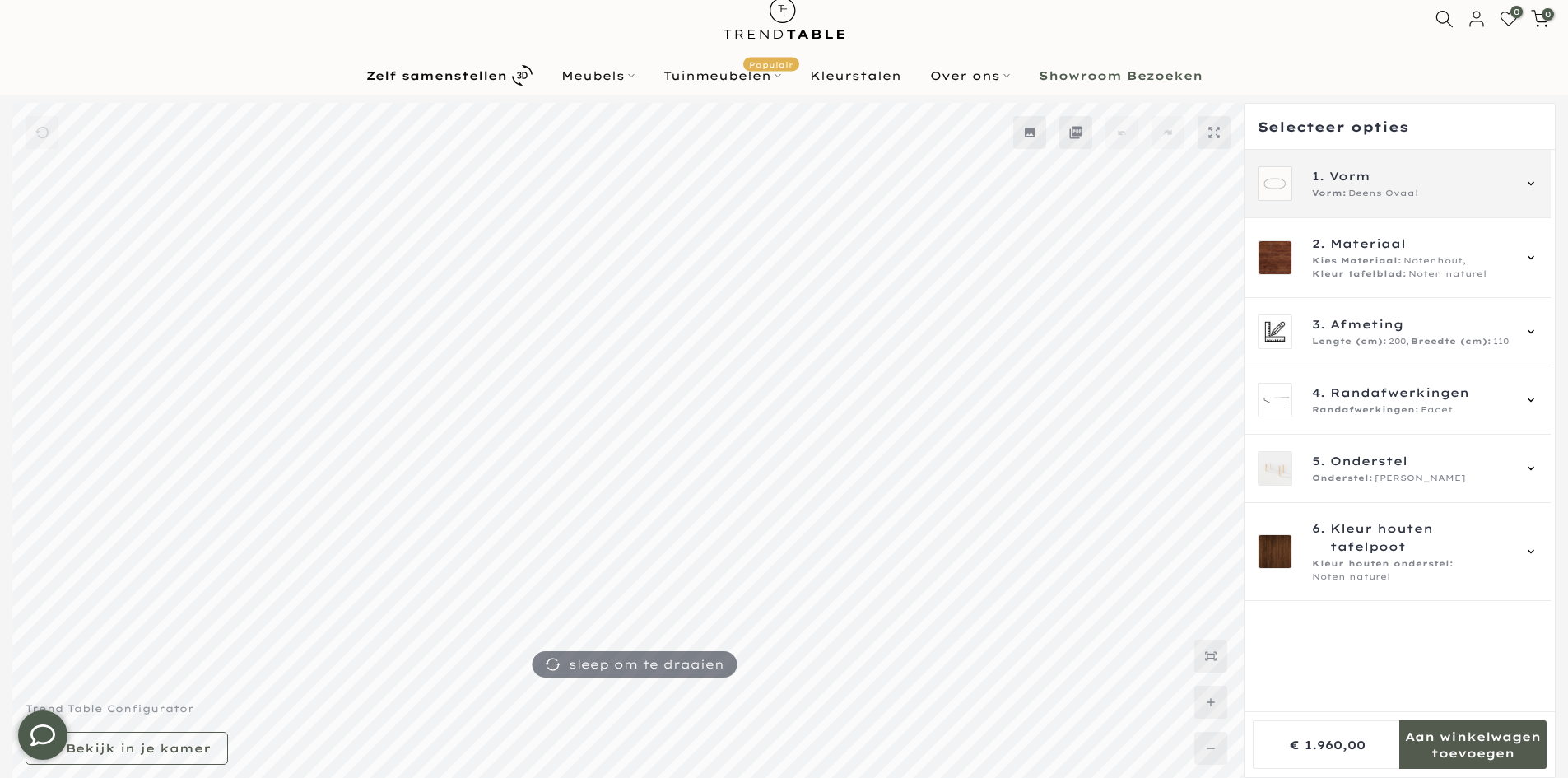
click at [1361, 203] on div "1. Vorm Vorm: Deens Ovaal" at bounding box center [1398, 183] width 306 height 68
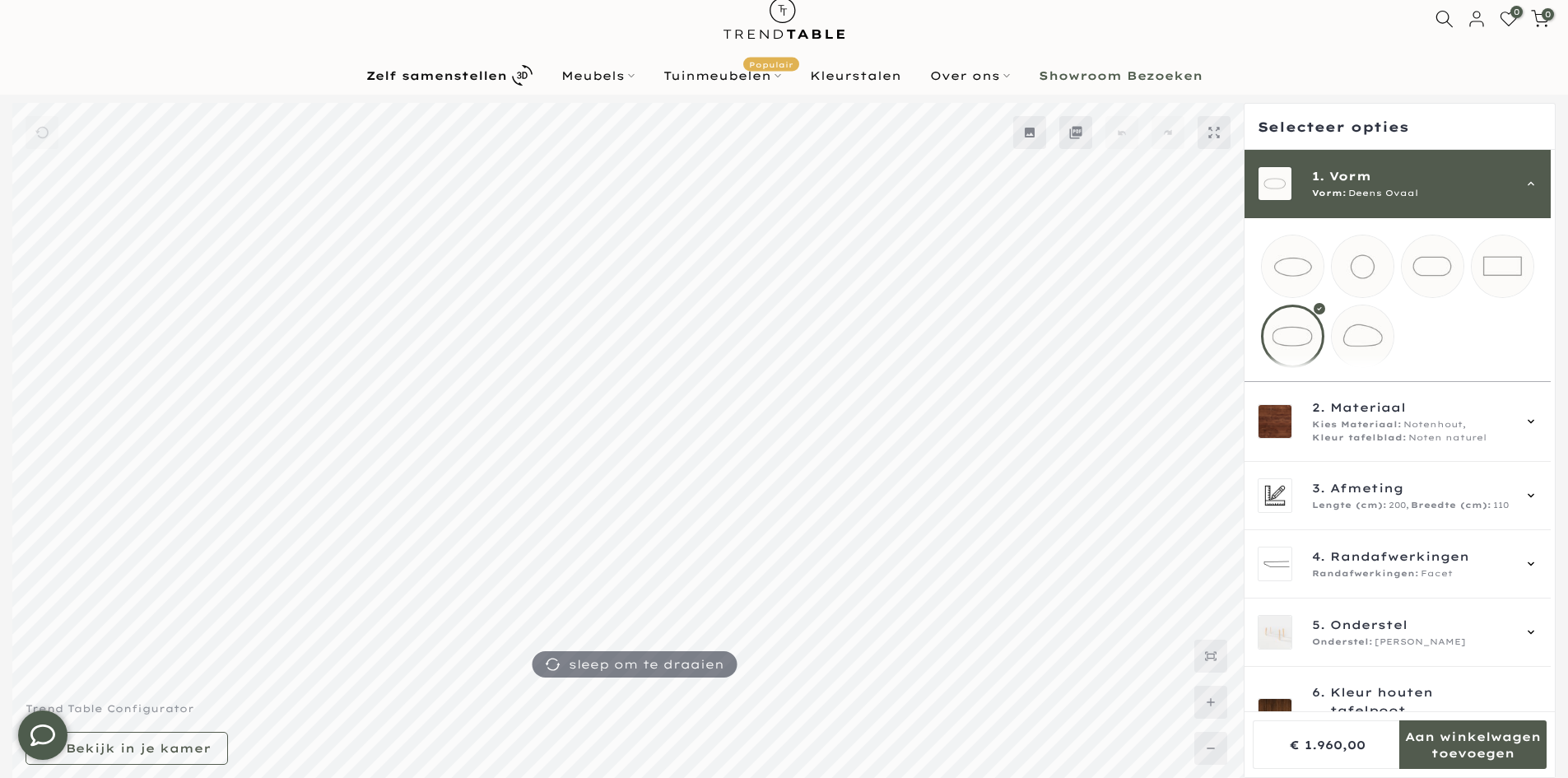
click at [1357, 259] on mmq-loader at bounding box center [1362, 267] width 62 height 62
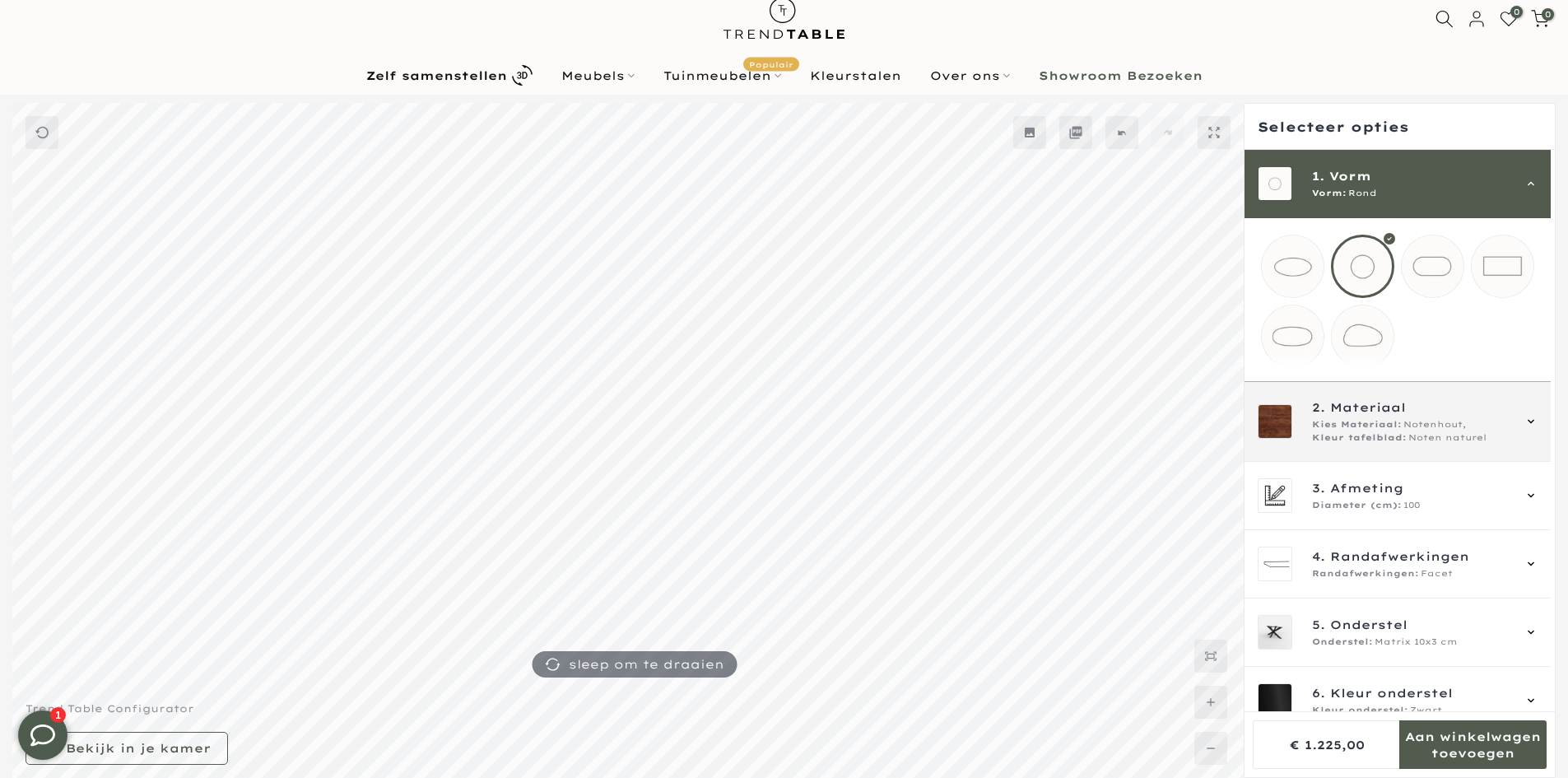
click at [1382, 462] on div "2. Materiaal Kies Materiaal: Notenhout, Kleur tafelblad: Noten naturel" at bounding box center [1398, 422] width 306 height 80
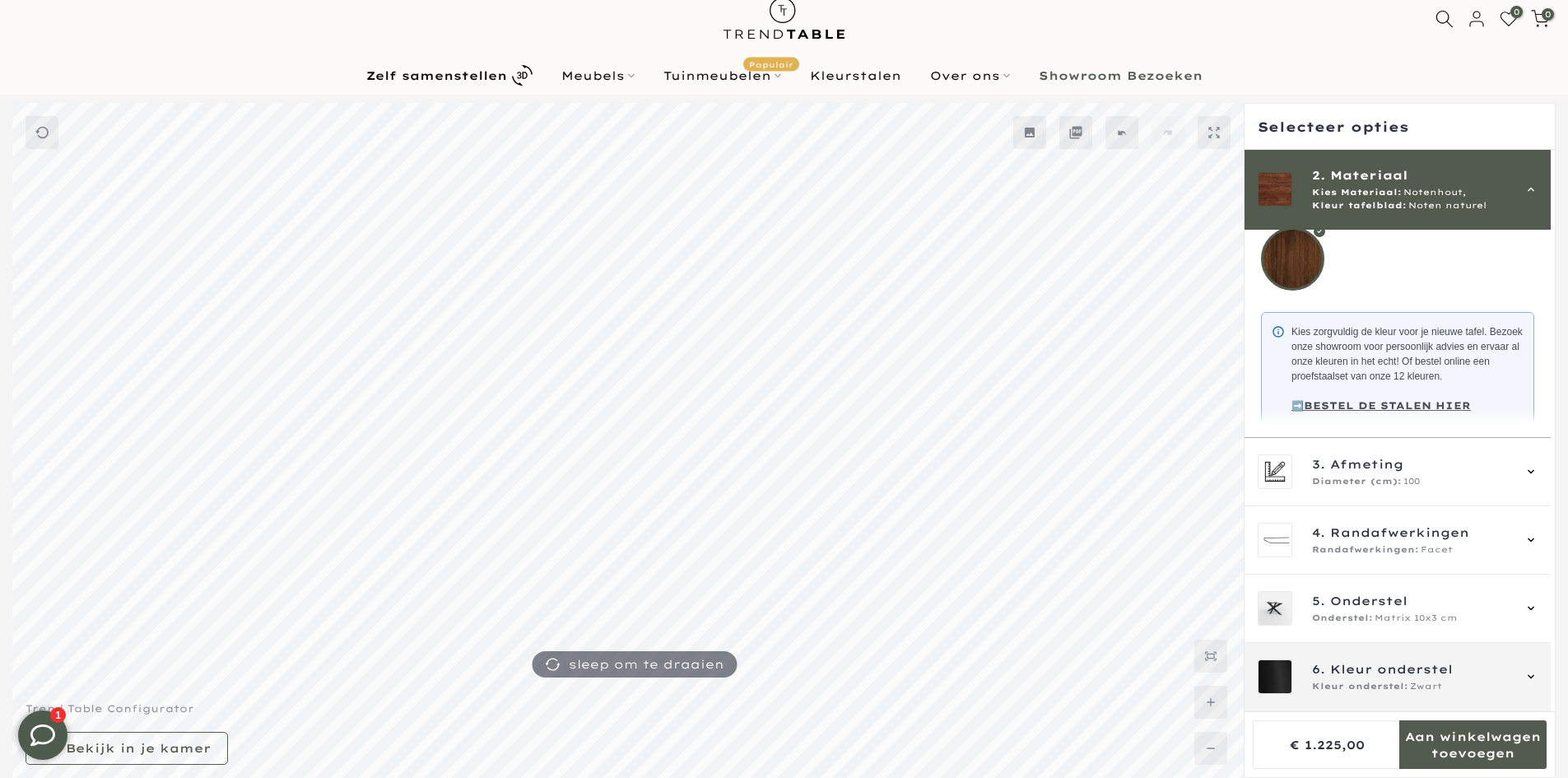
scroll to position [229, 0]
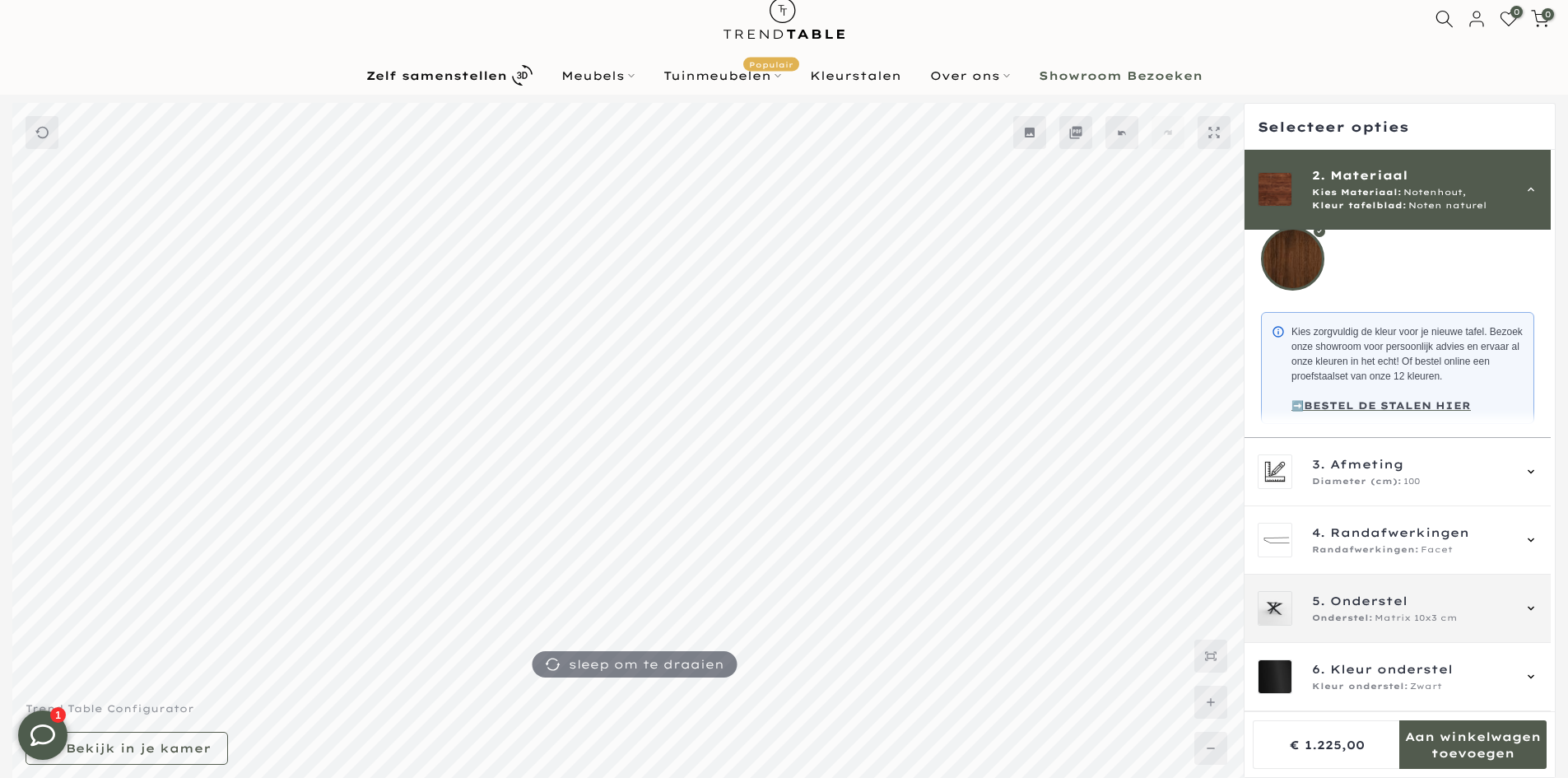
click at [1356, 624] on span "Onderstel:" at bounding box center [1342, 618] width 61 height 13
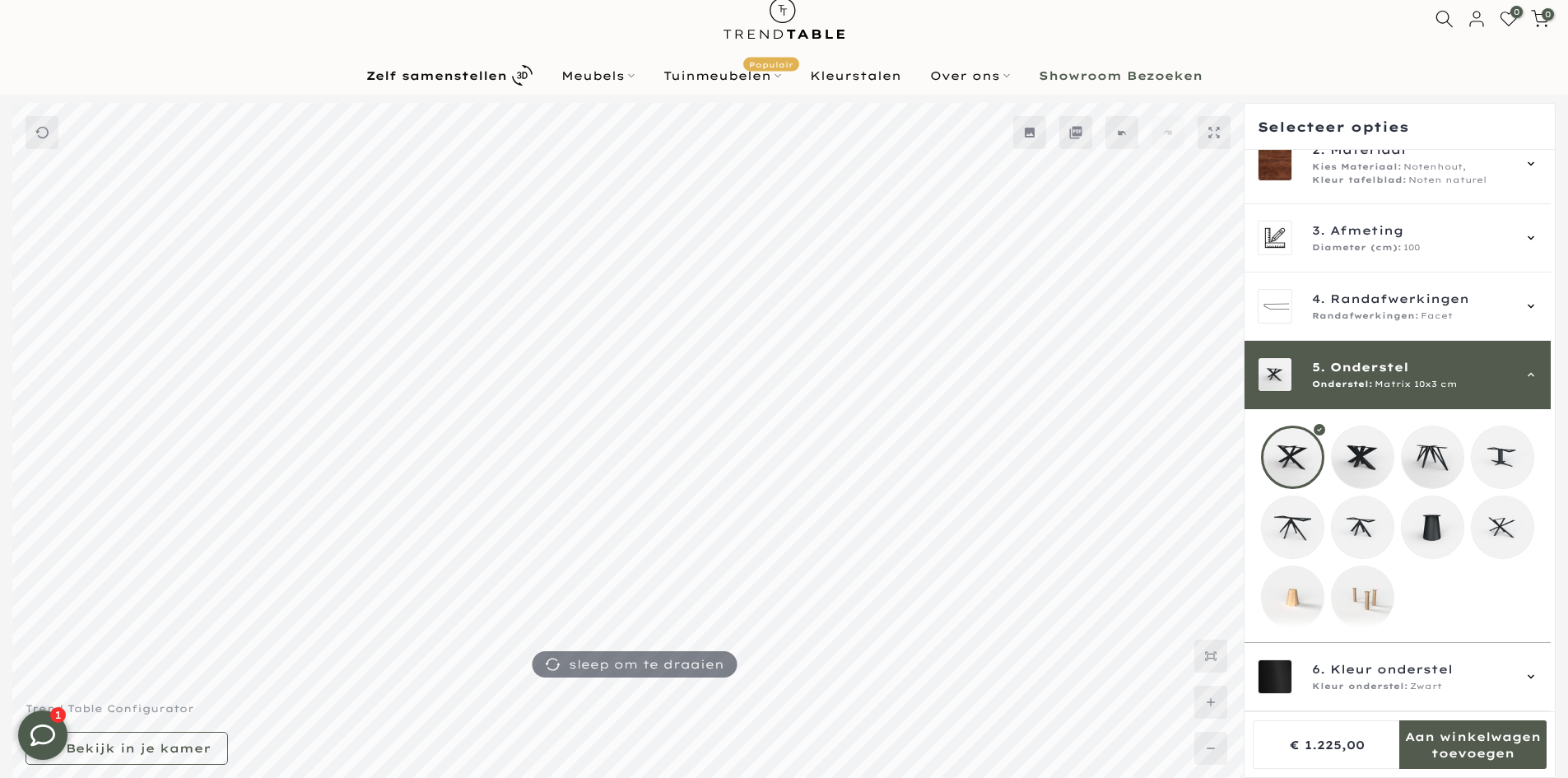
scroll to position [107, 0]
click at [1358, 597] on mmq-loader at bounding box center [1362, 597] width 62 height 62
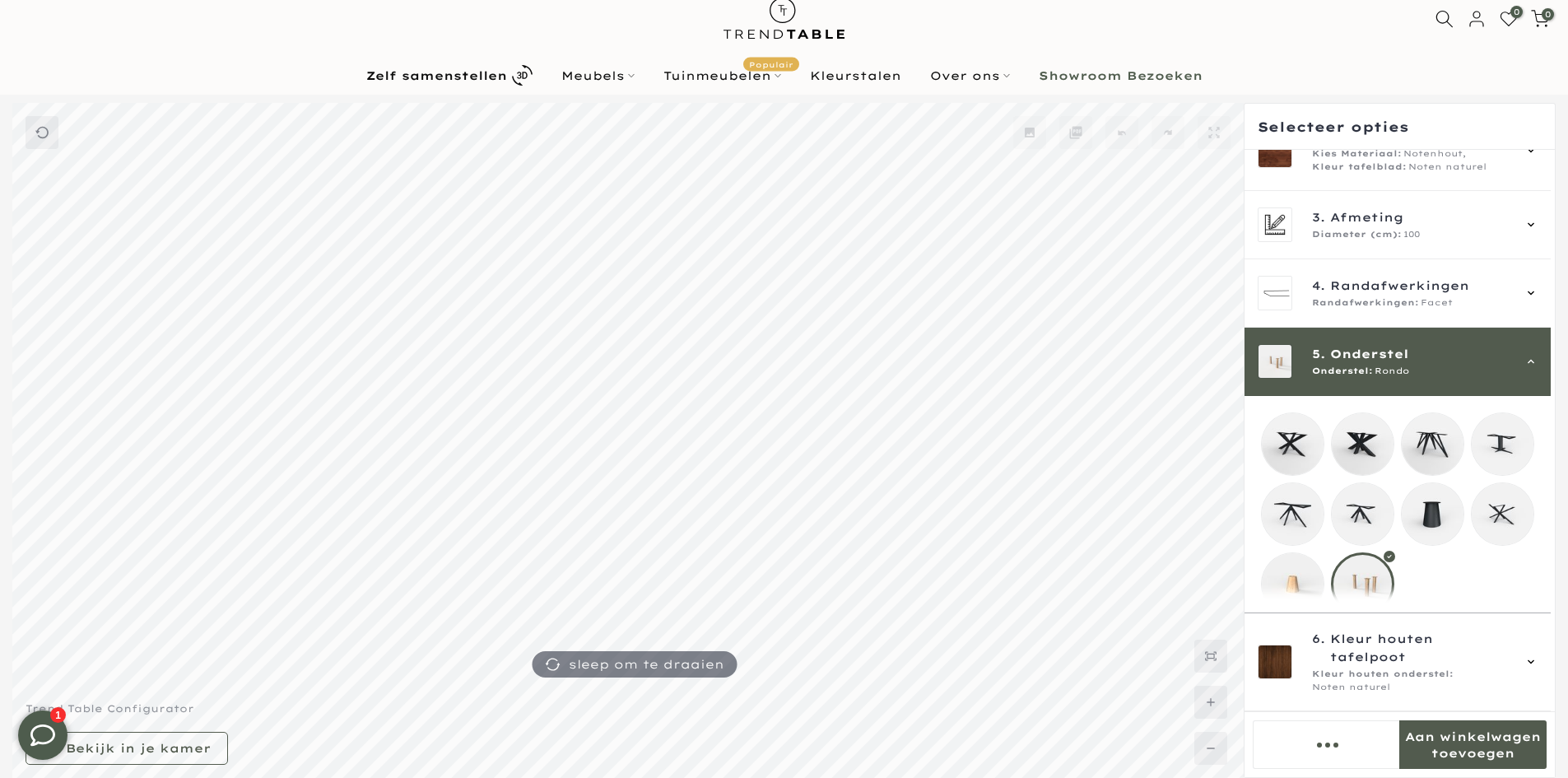
scroll to position [137, 0]
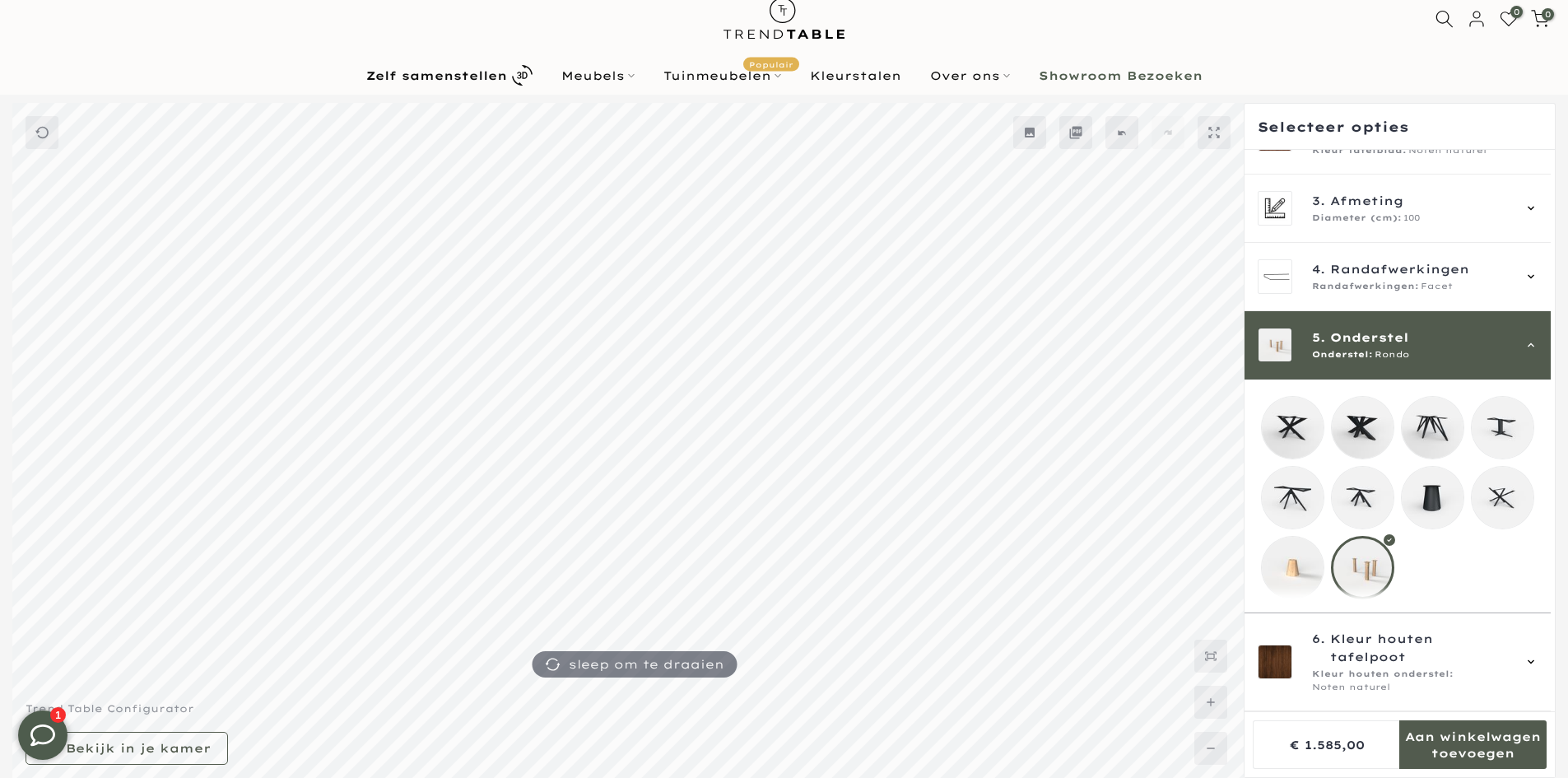
click at [1301, 565] on mmq-loader at bounding box center [1293, 568] width 62 height 62
click at [1380, 349] on span "Niv" at bounding box center [1383, 355] width 18 height 13
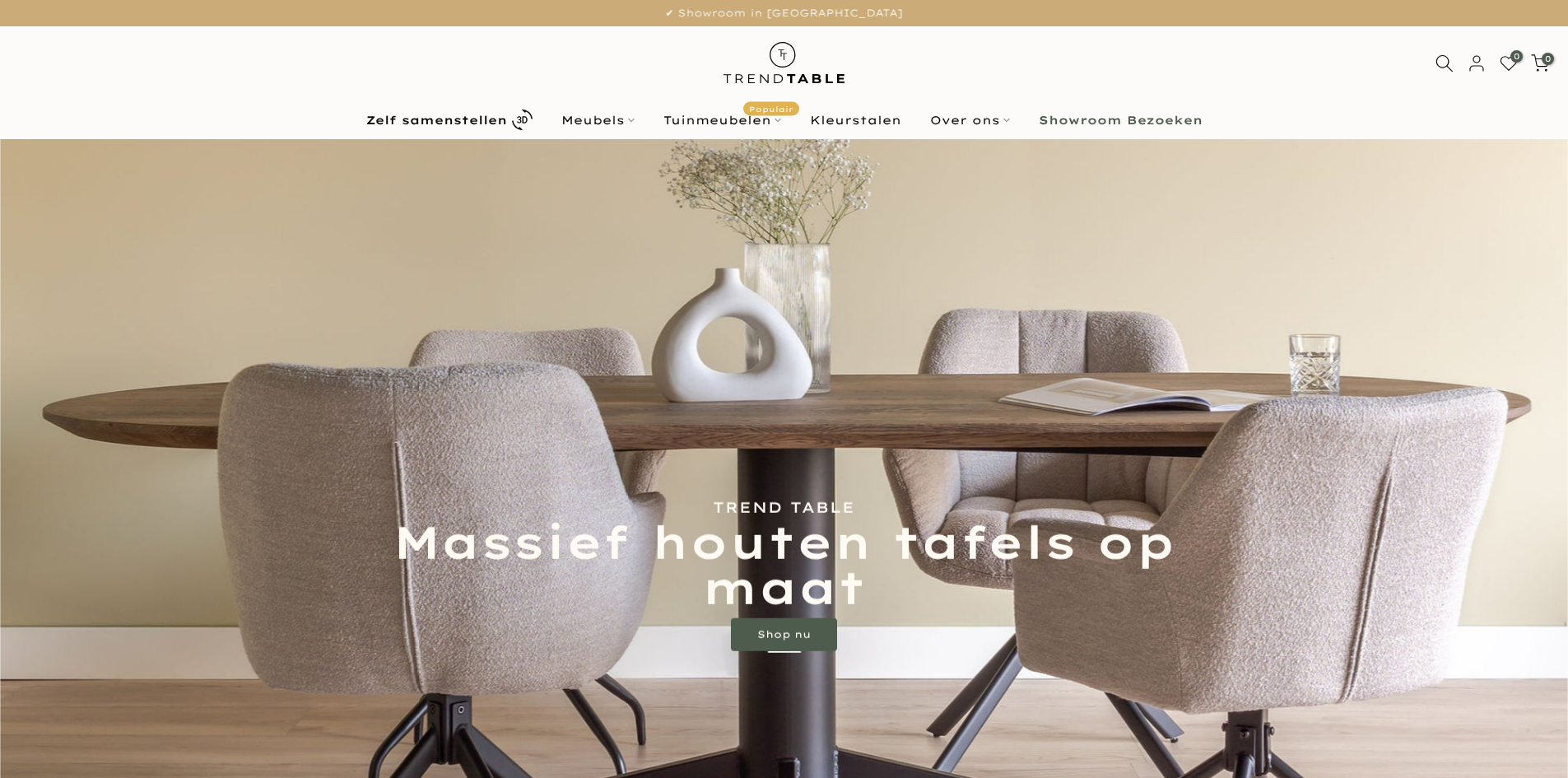
drag, startPoint x: 0, startPoint y: 0, endPoint x: 1442, endPoint y: 66, distance: 1443.5
click at [1442, 67] on use at bounding box center [1444, 63] width 16 height 16
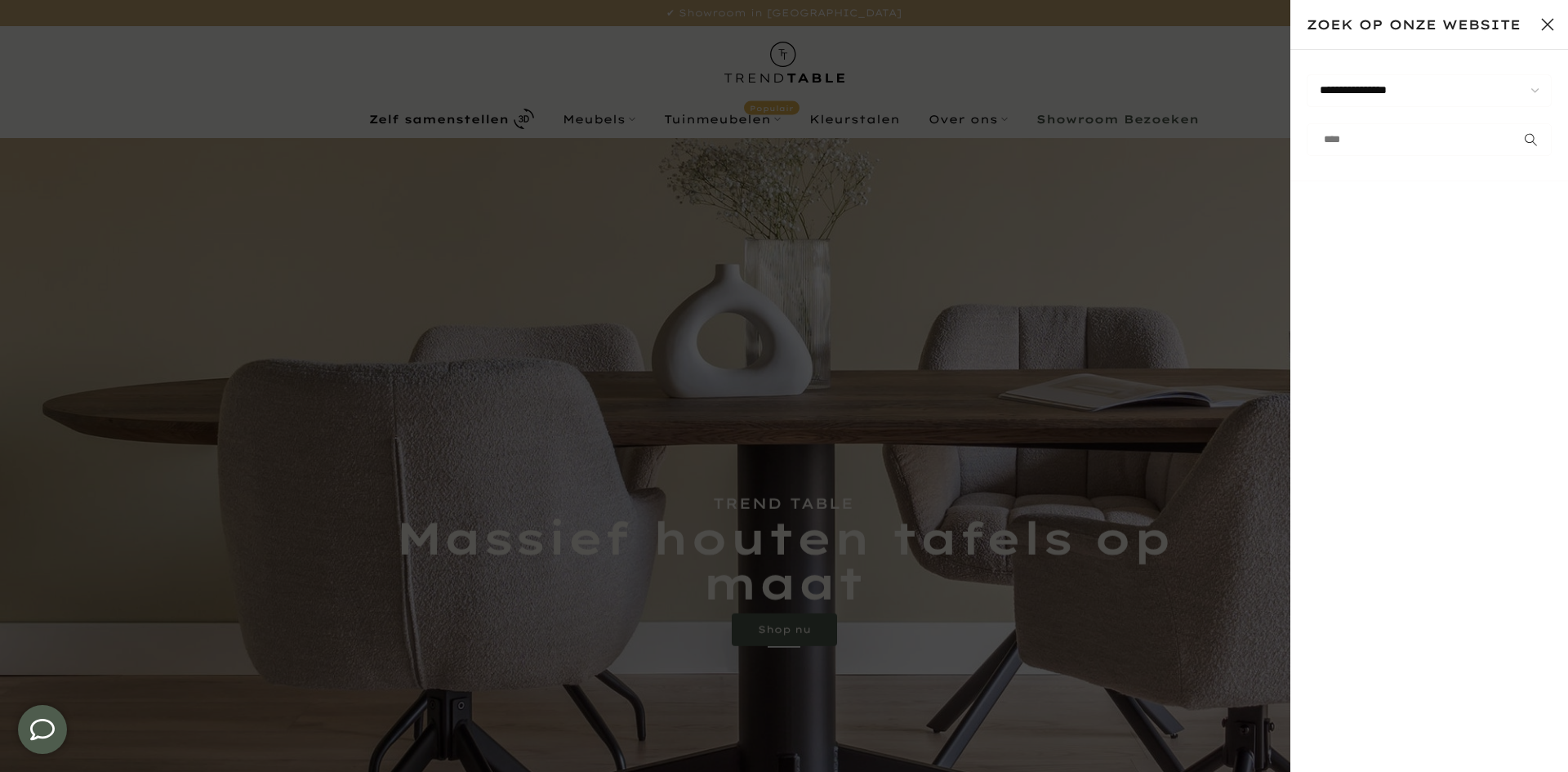
type input "****"
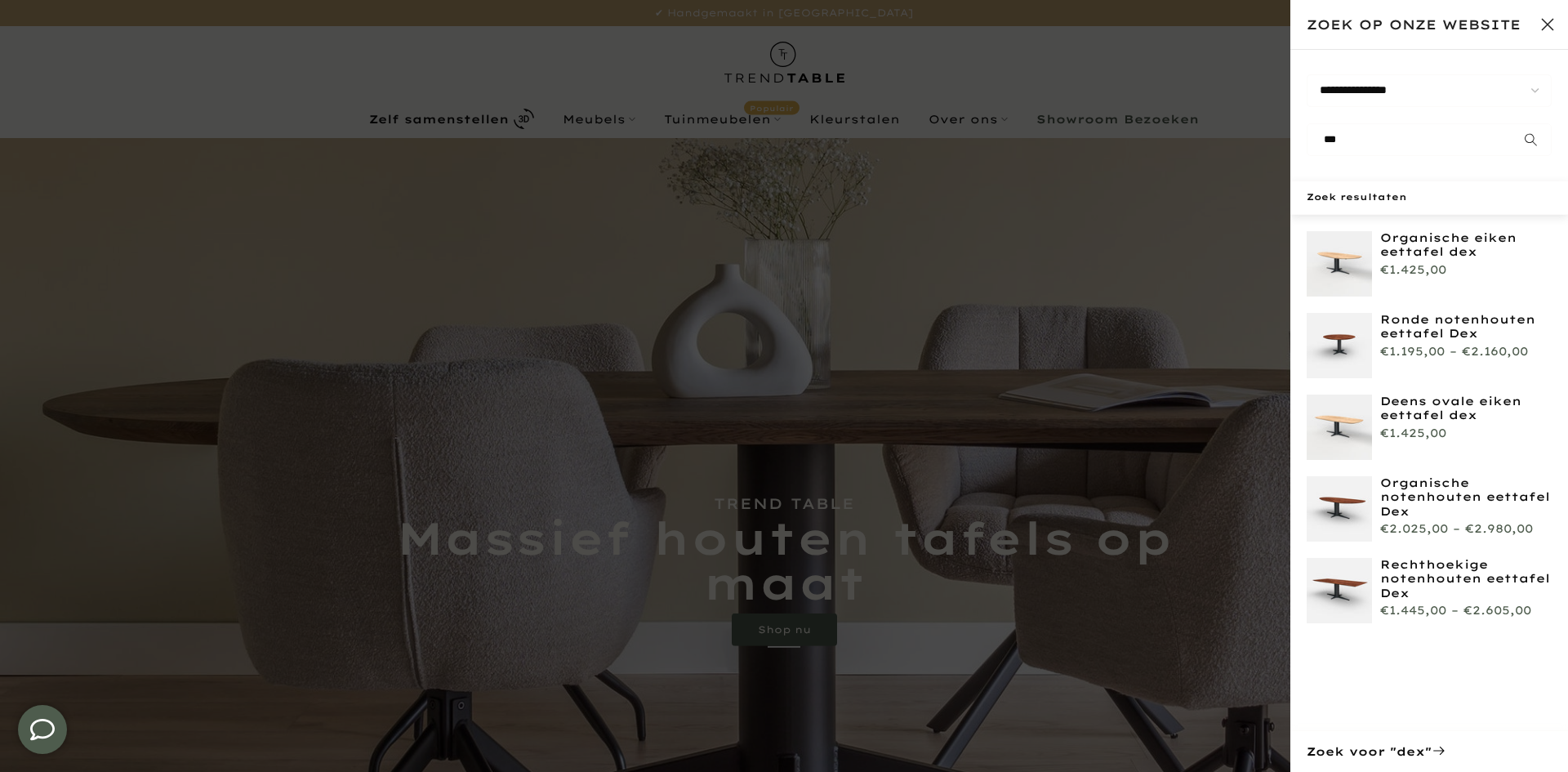
type input "***"
click at [1341, 417] on img at bounding box center [1339, 427] width 66 height 66
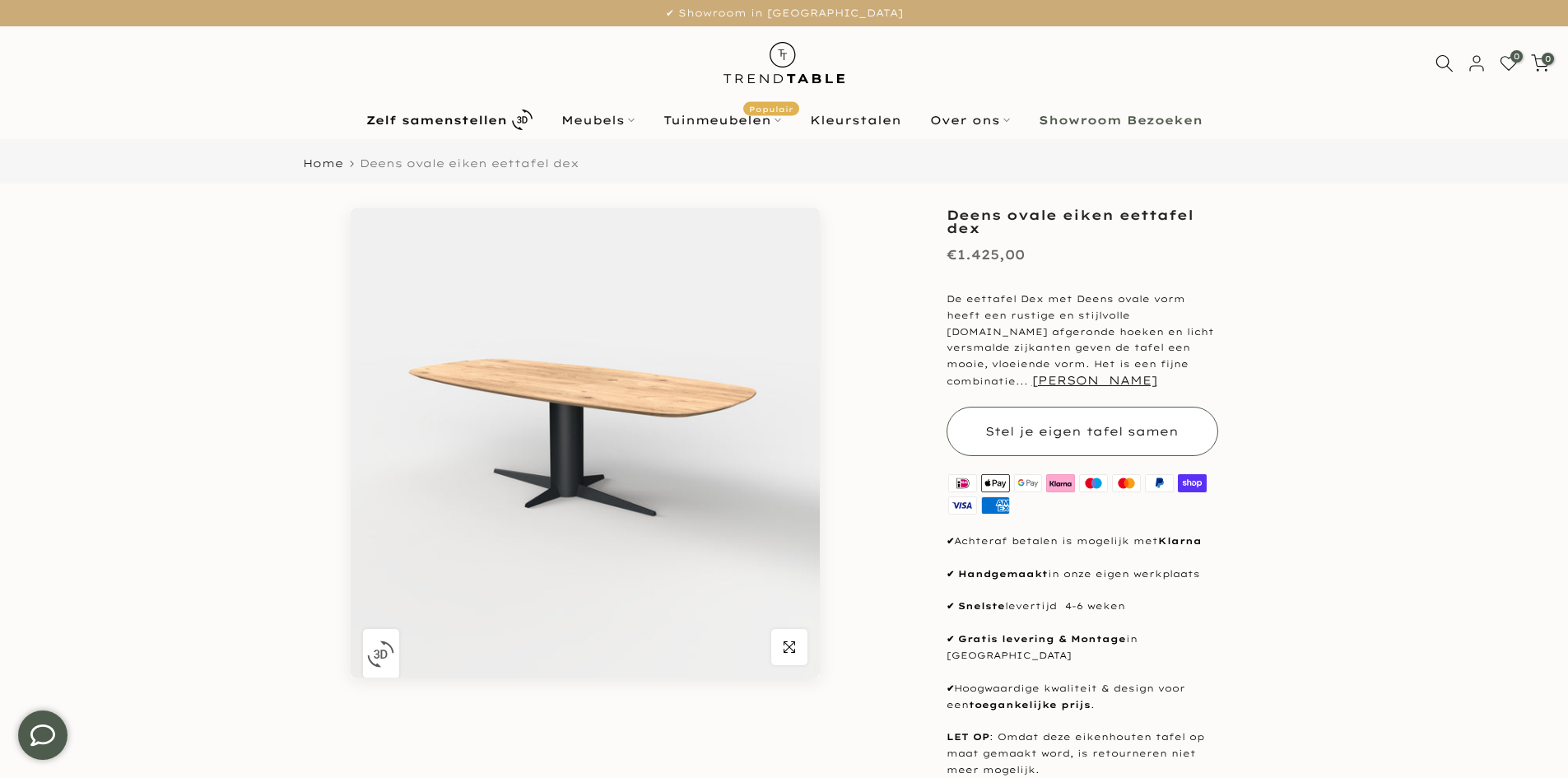
type input "****"
click at [1096, 420] on button "Stel je eigen tafel samen" at bounding box center [1082, 431] width 272 height 49
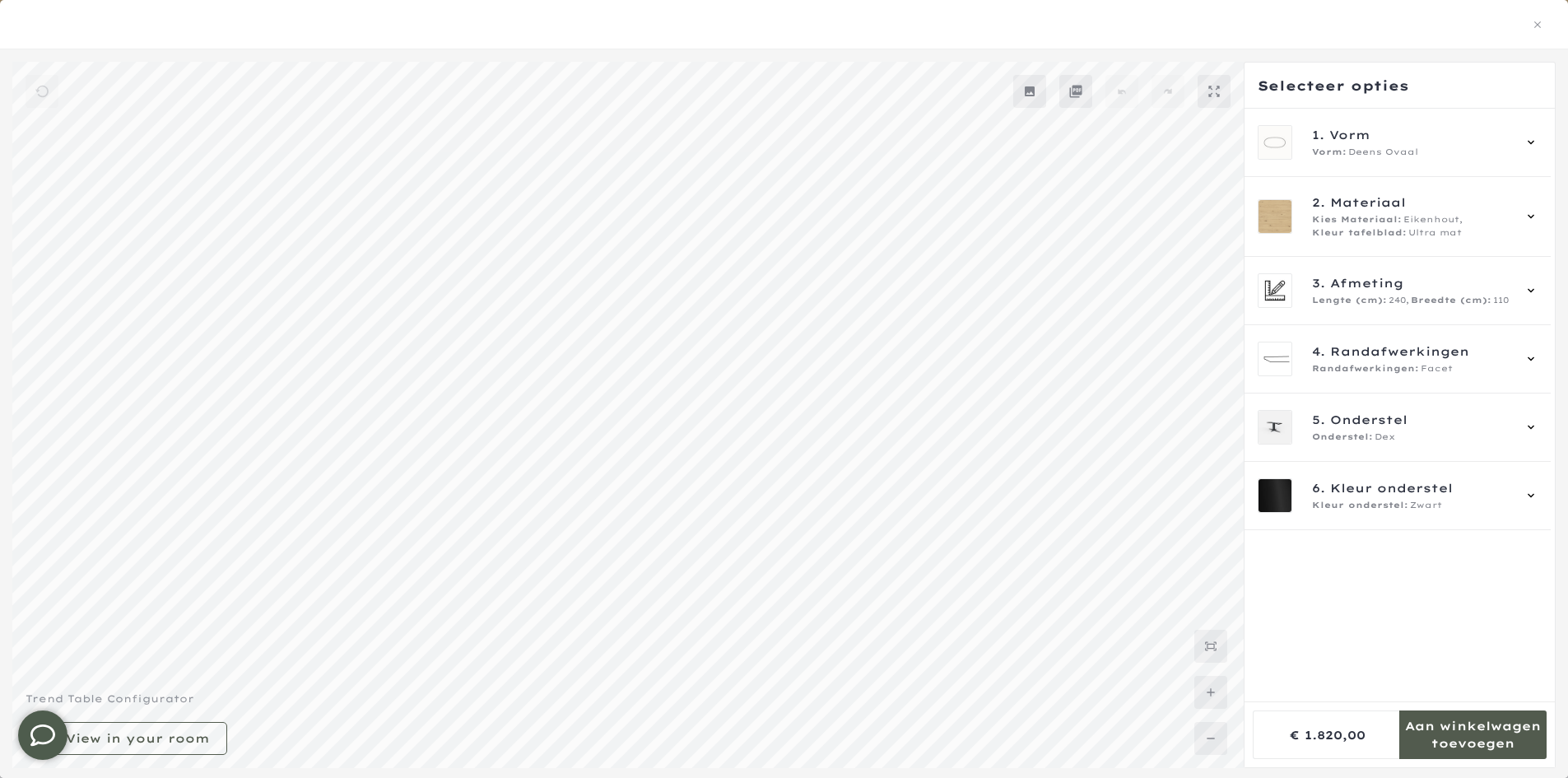
click at [1537, 34] on div at bounding box center [784, 24] width 1528 height 22
click at [1537, 31] on div at bounding box center [784, 24] width 1528 height 22
click at [1538, 28] on icon "button" at bounding box center [1537, 24] width 11 height 11
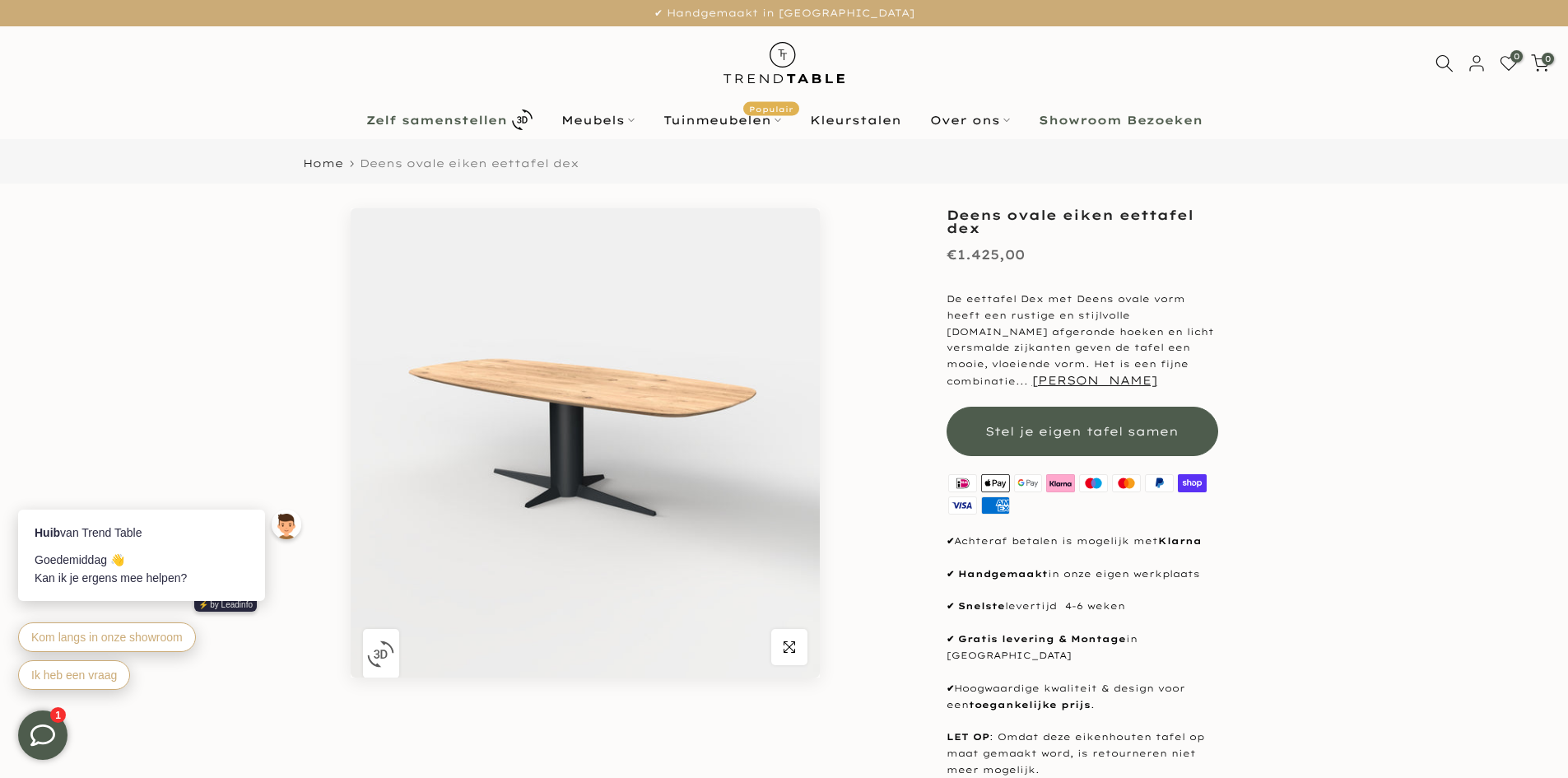
click at [449, 112] on link "Zelf samenstellen" at bounding box center [449, 119] width 195 height 28
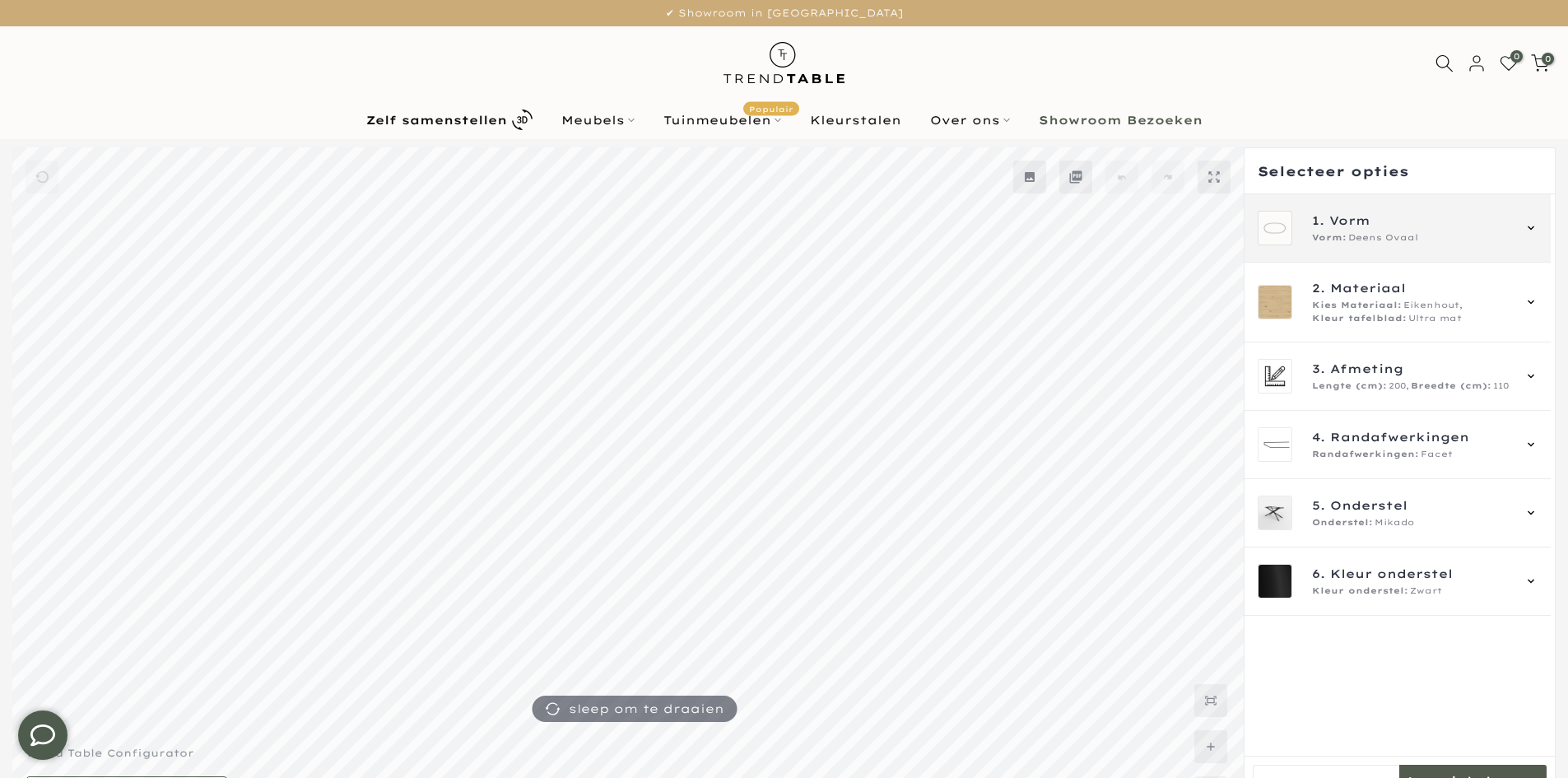
type input "****"
click at [1430, 239] on div "Vorm: Deens Ovaal" at bounding box center [1411, 238] width 200 height 13
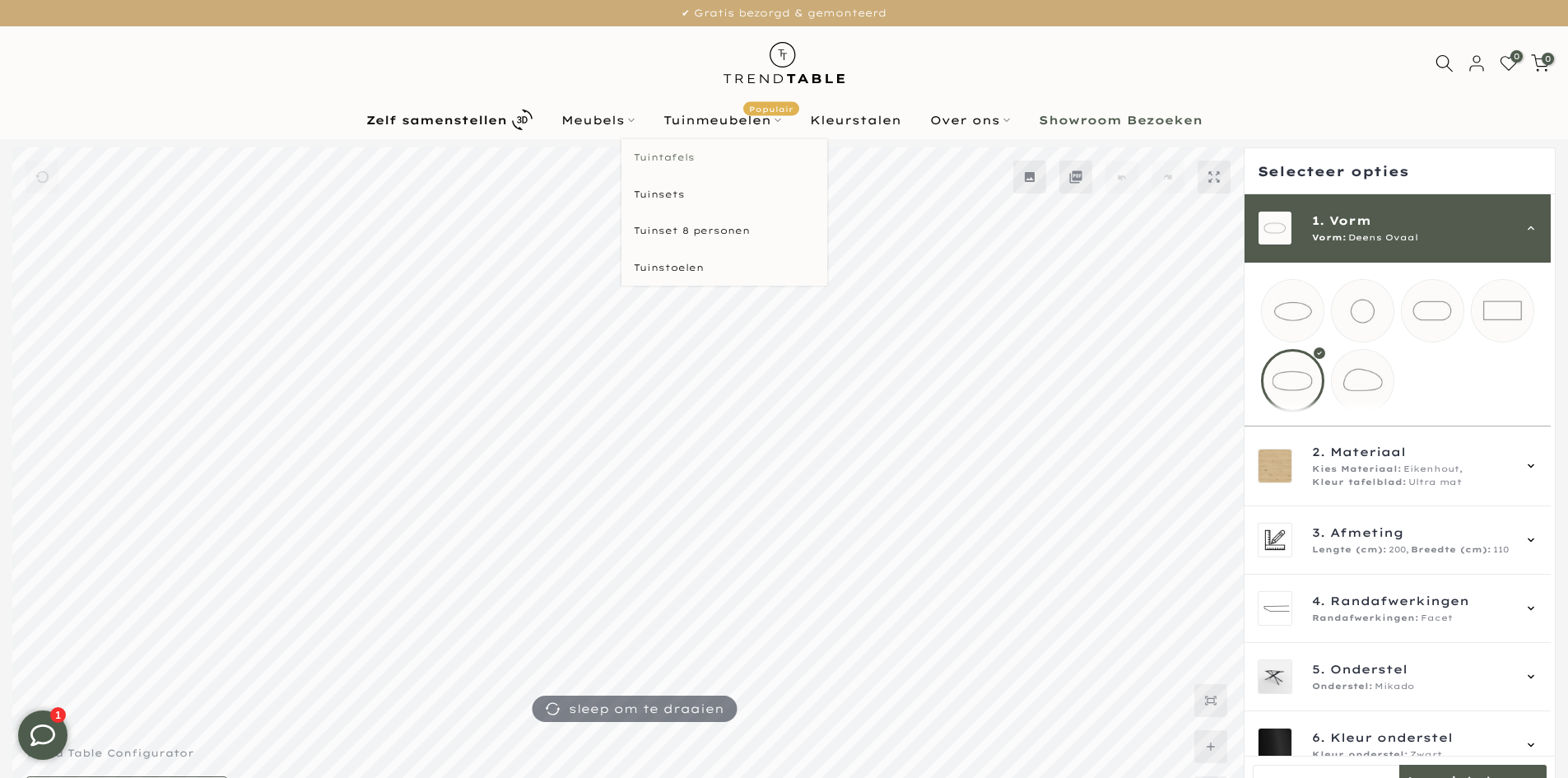
click at [690, 148] on link "Tuintafels" at bounding box center [723, 157] width 206 height 37
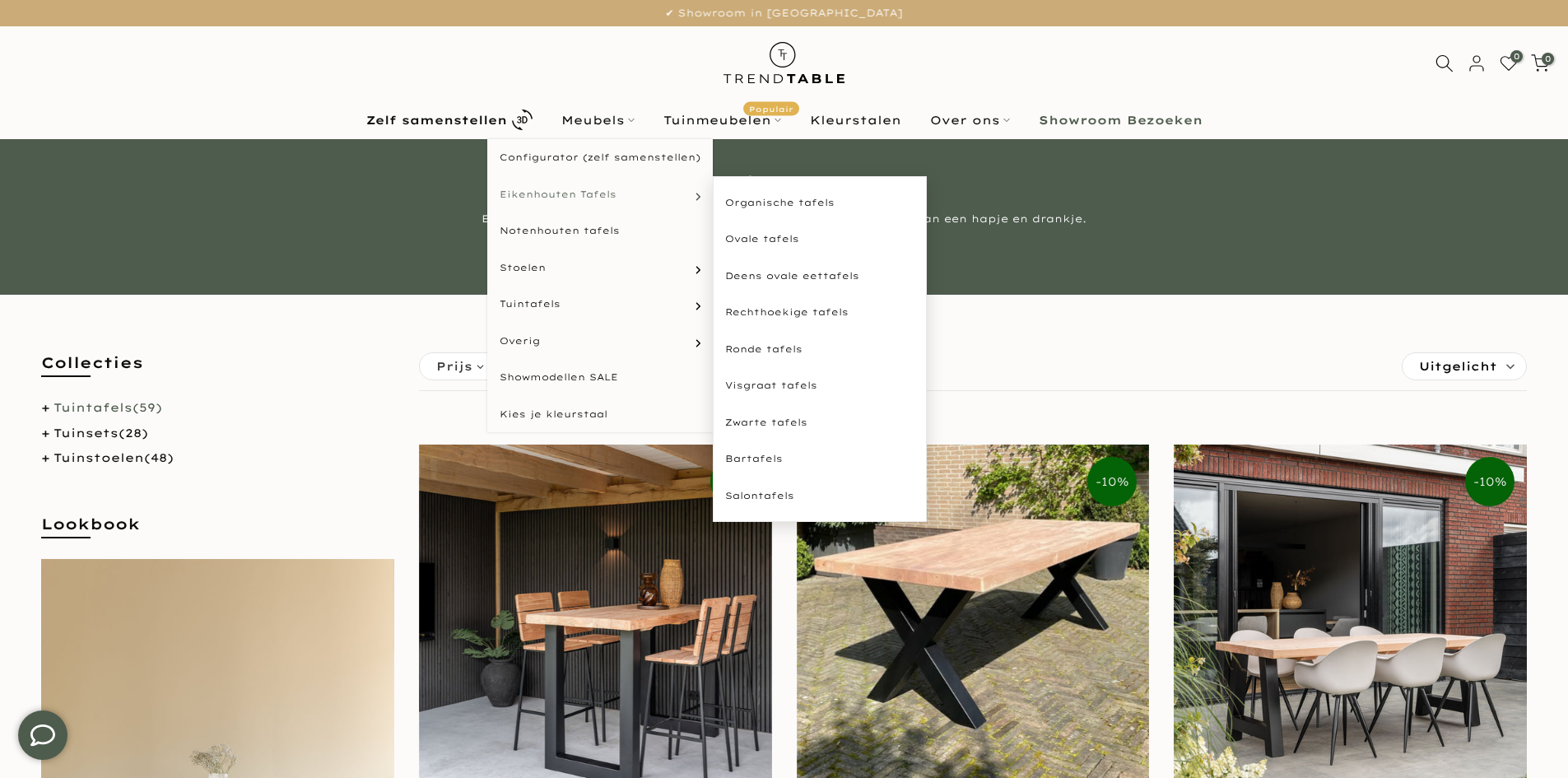
type input "****"
click at [565, 194] on span "Eikenhouten Tafels" at bounding box center [558, 194] width 117 height 14
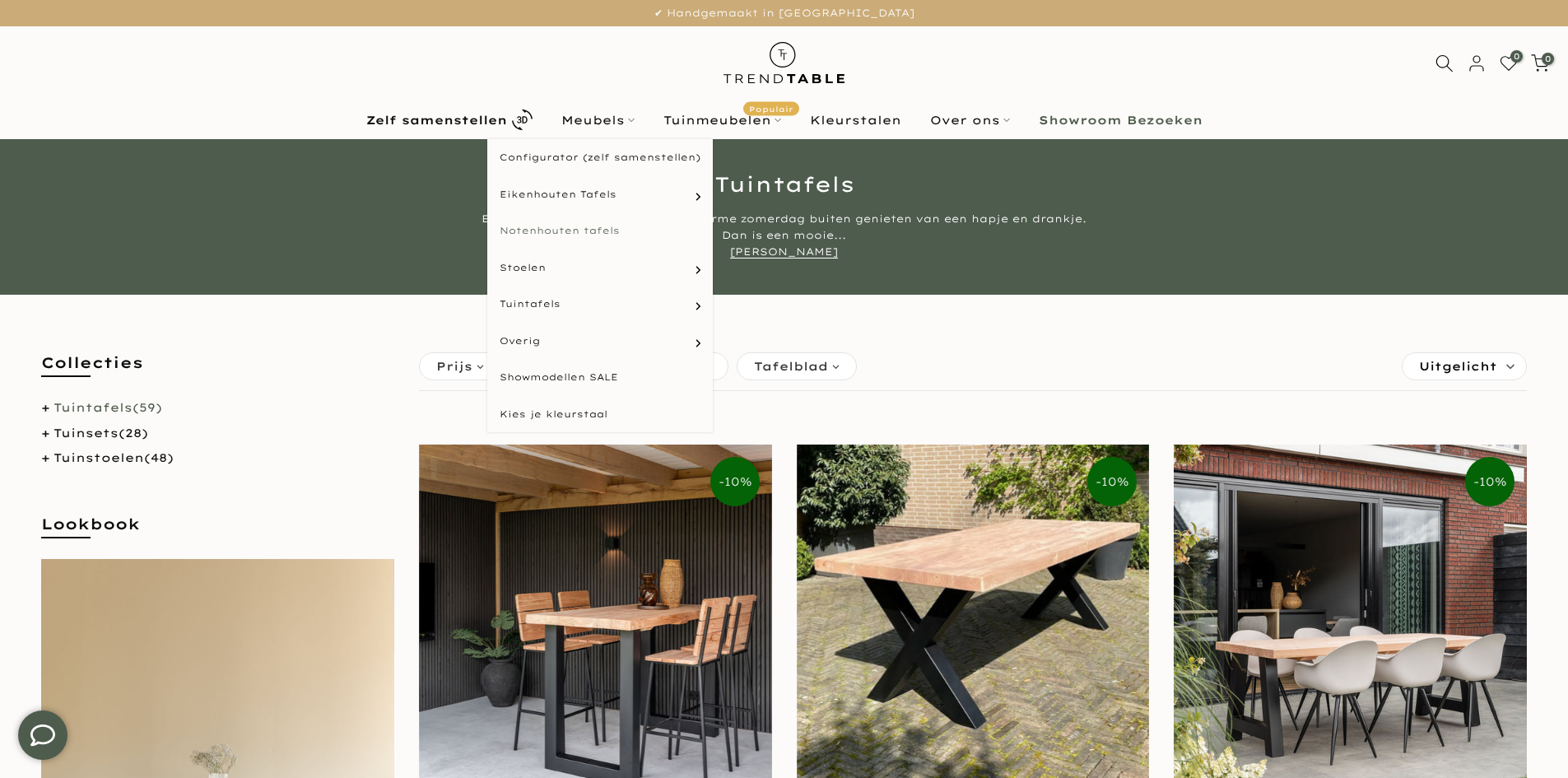
click at [609, 225] on link "Notenhouten tafels" at bounding box center [600, 231] width 225 height 37
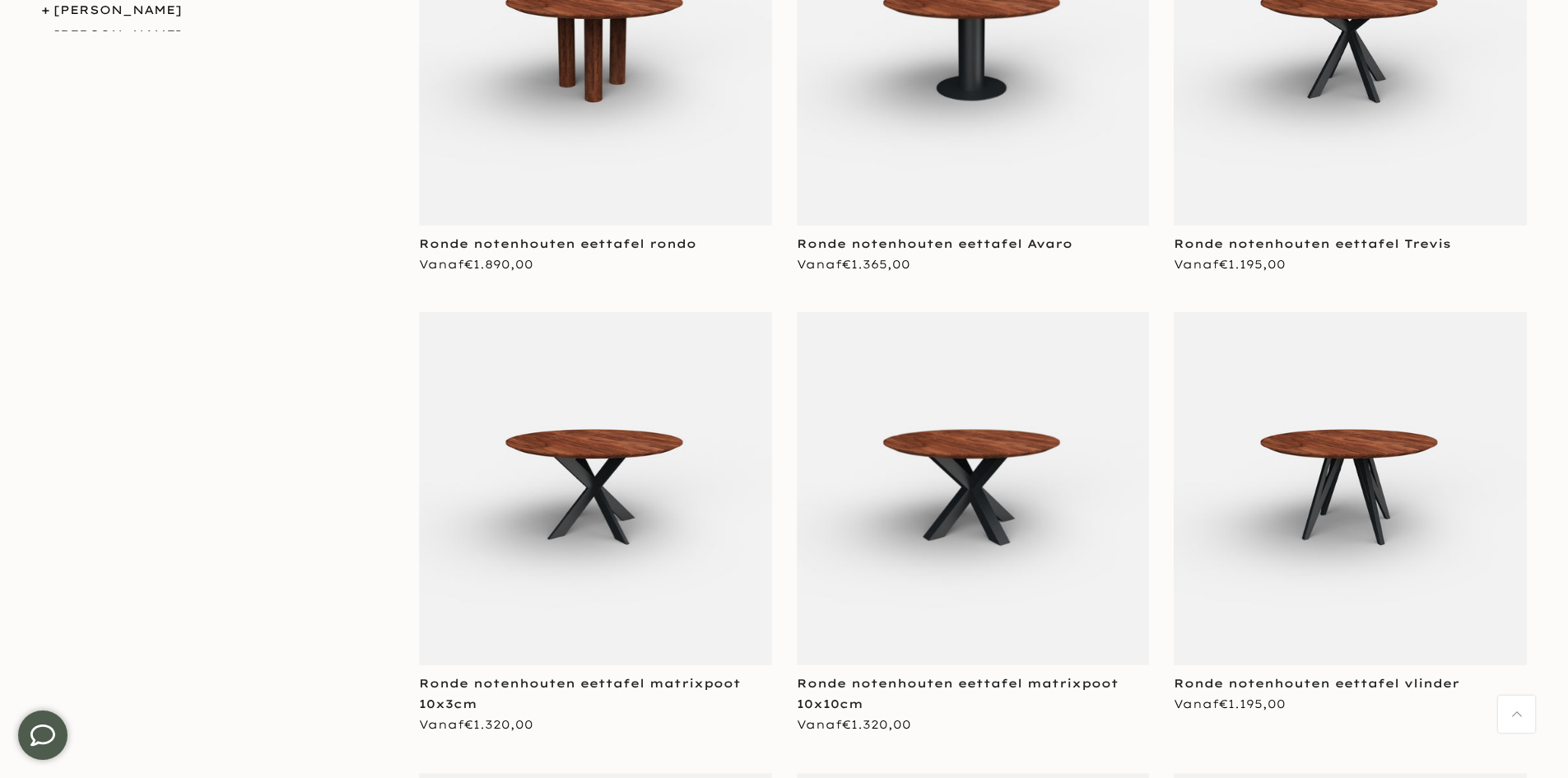
scroll to position [577, 0]
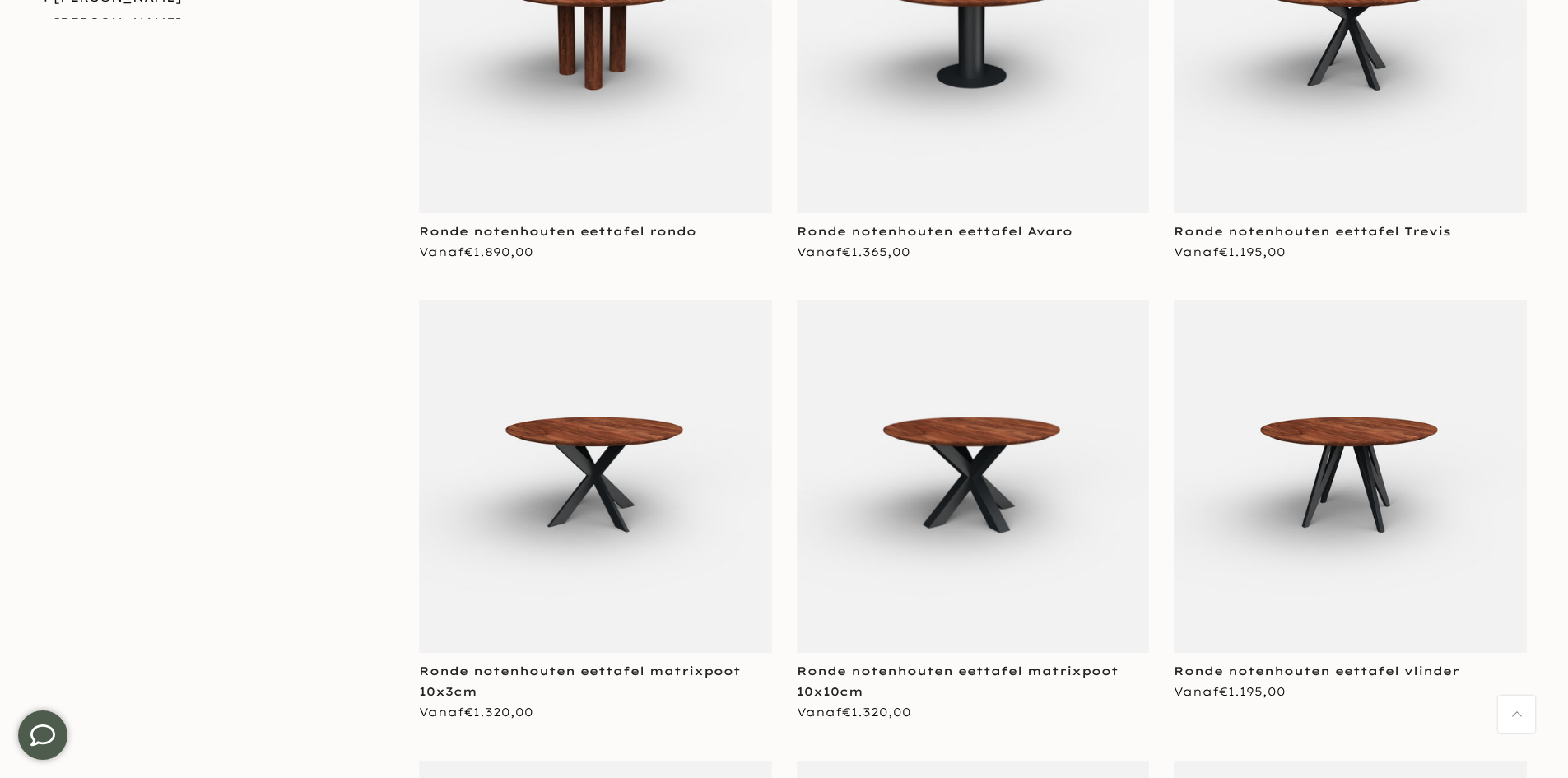
type input "****"
click at [1319, 393] on img at bounding box center [1350, 476] width 354 height 354
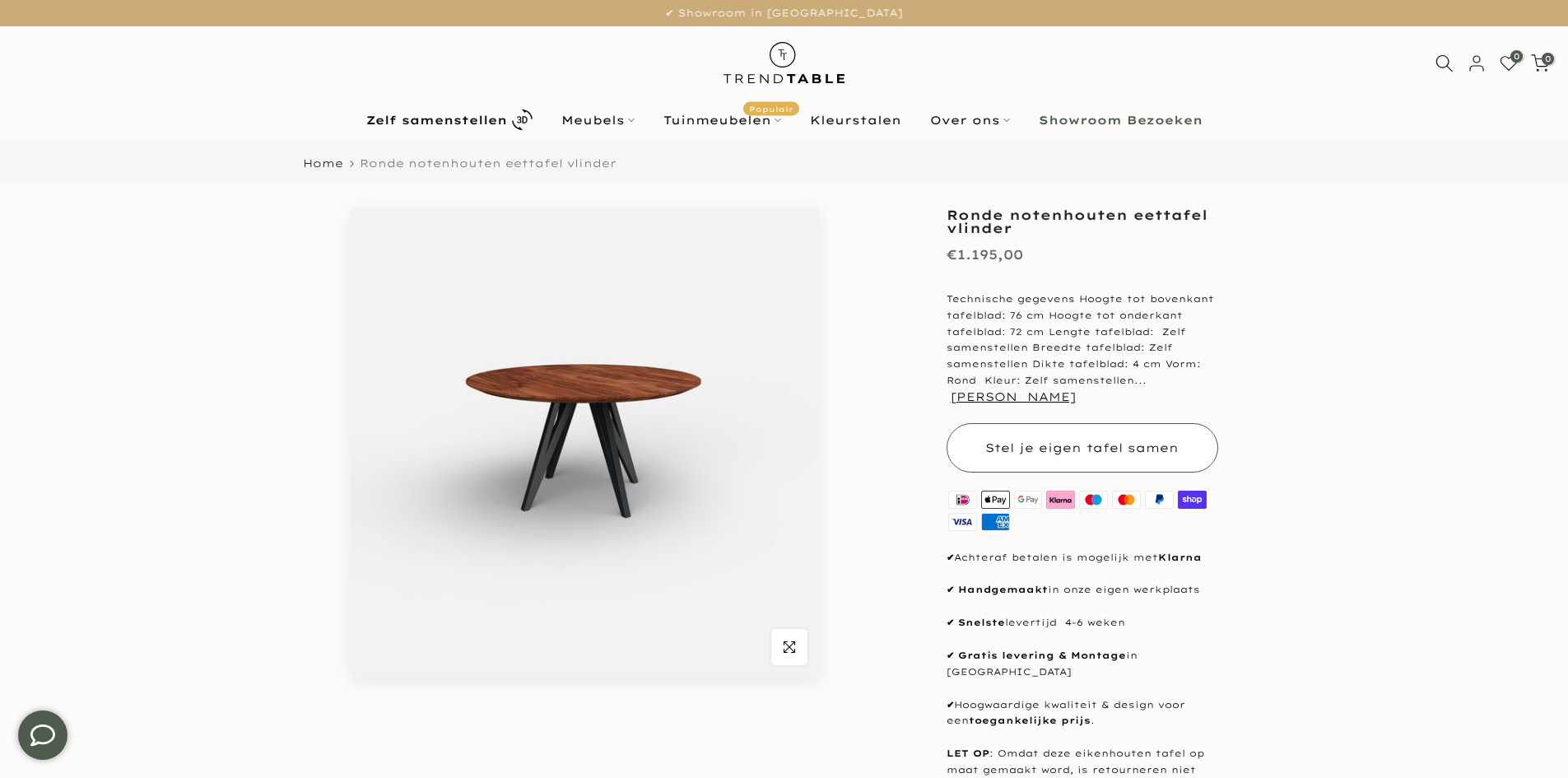
type input "****"
click at [1197, 430] on button "Stel je eigen tafel samen" at bounding box center [1082, 448] width 272 height 49
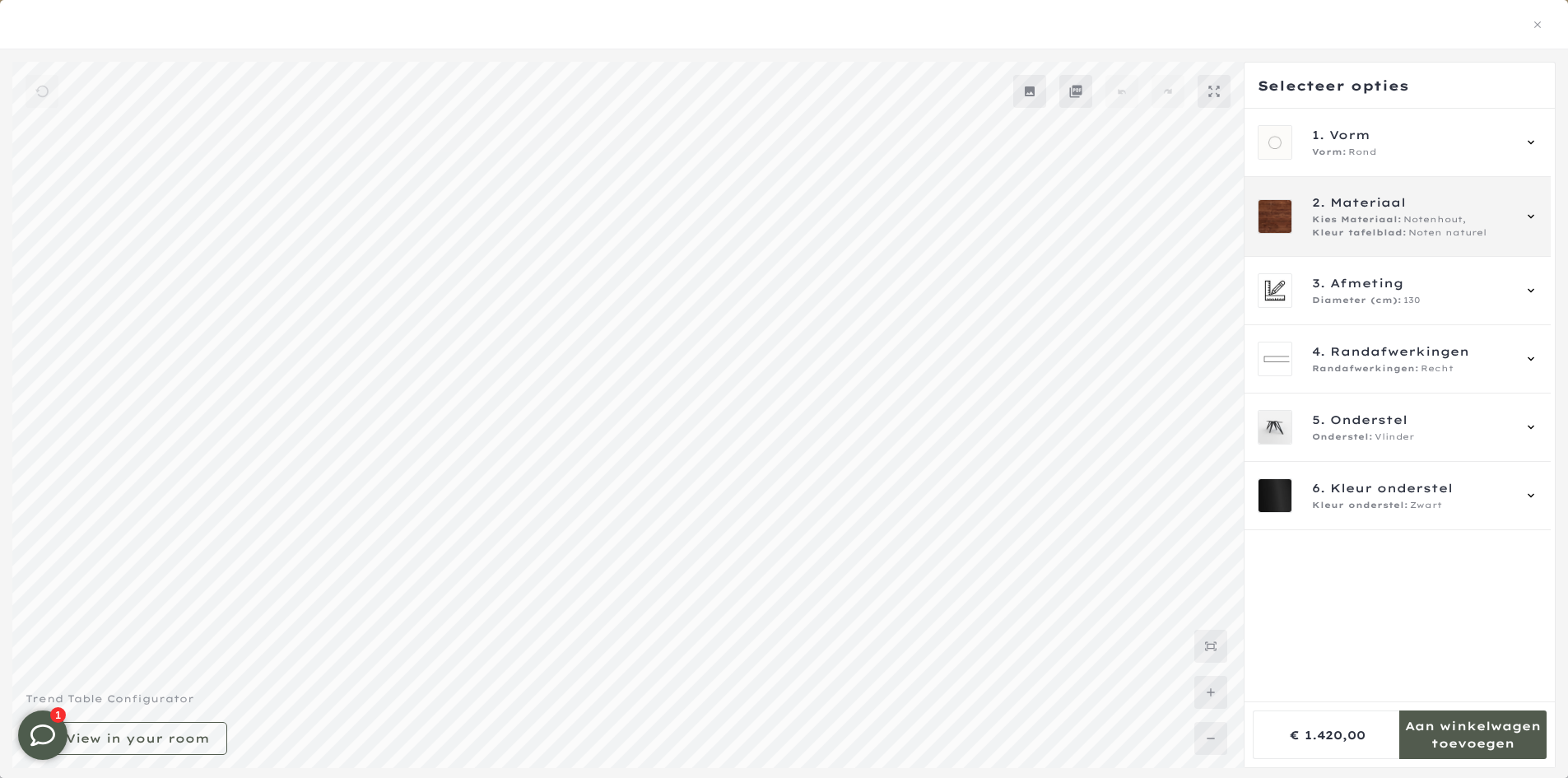
click at [1364, 189] on div "2. Materiaal Kies Materiaal: Notenhout, Kleur tafelblad: Noten naturel" at bounding box center [1398, 217] width 306 height 80
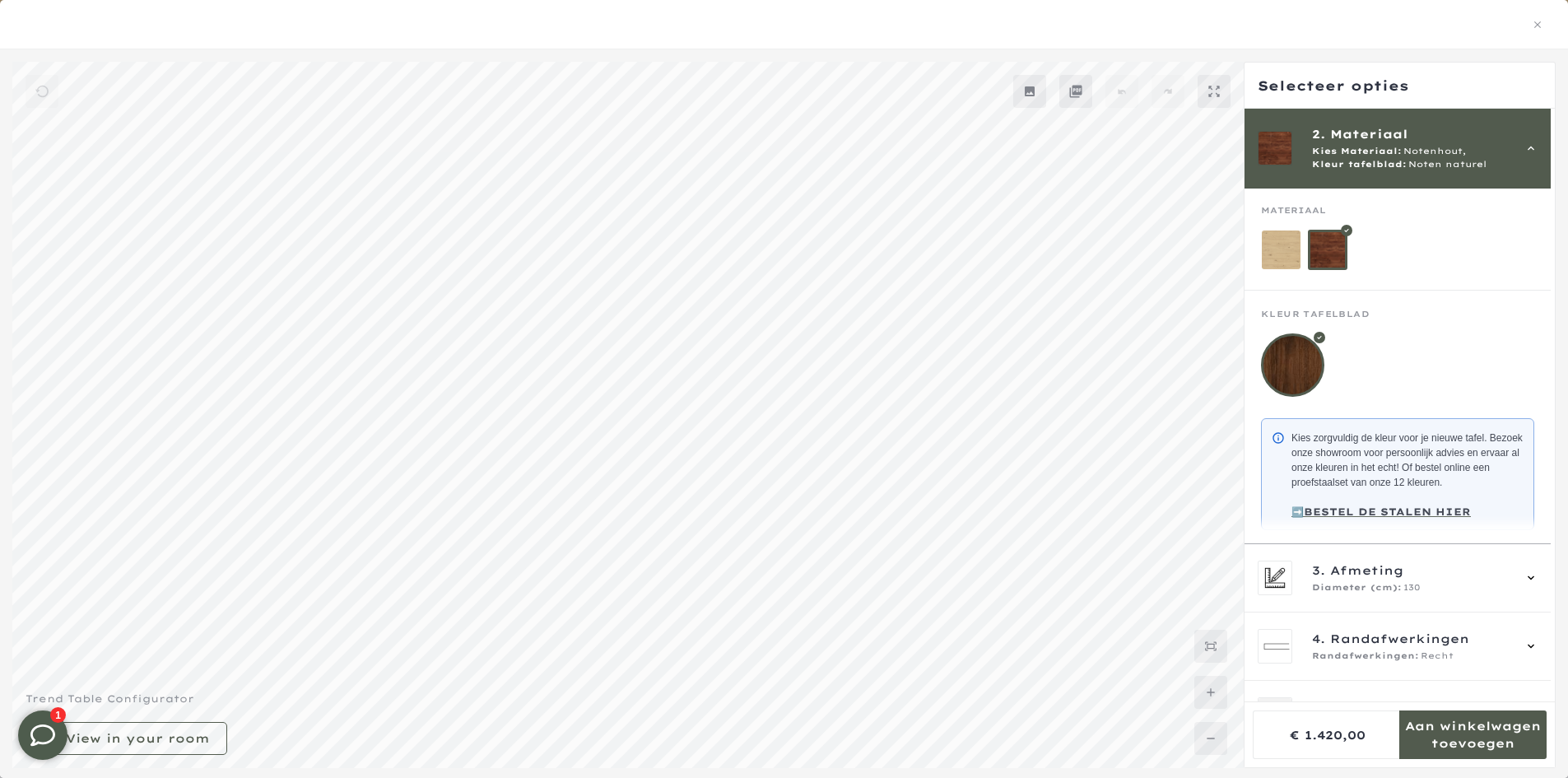
scroll to position [108, 0]
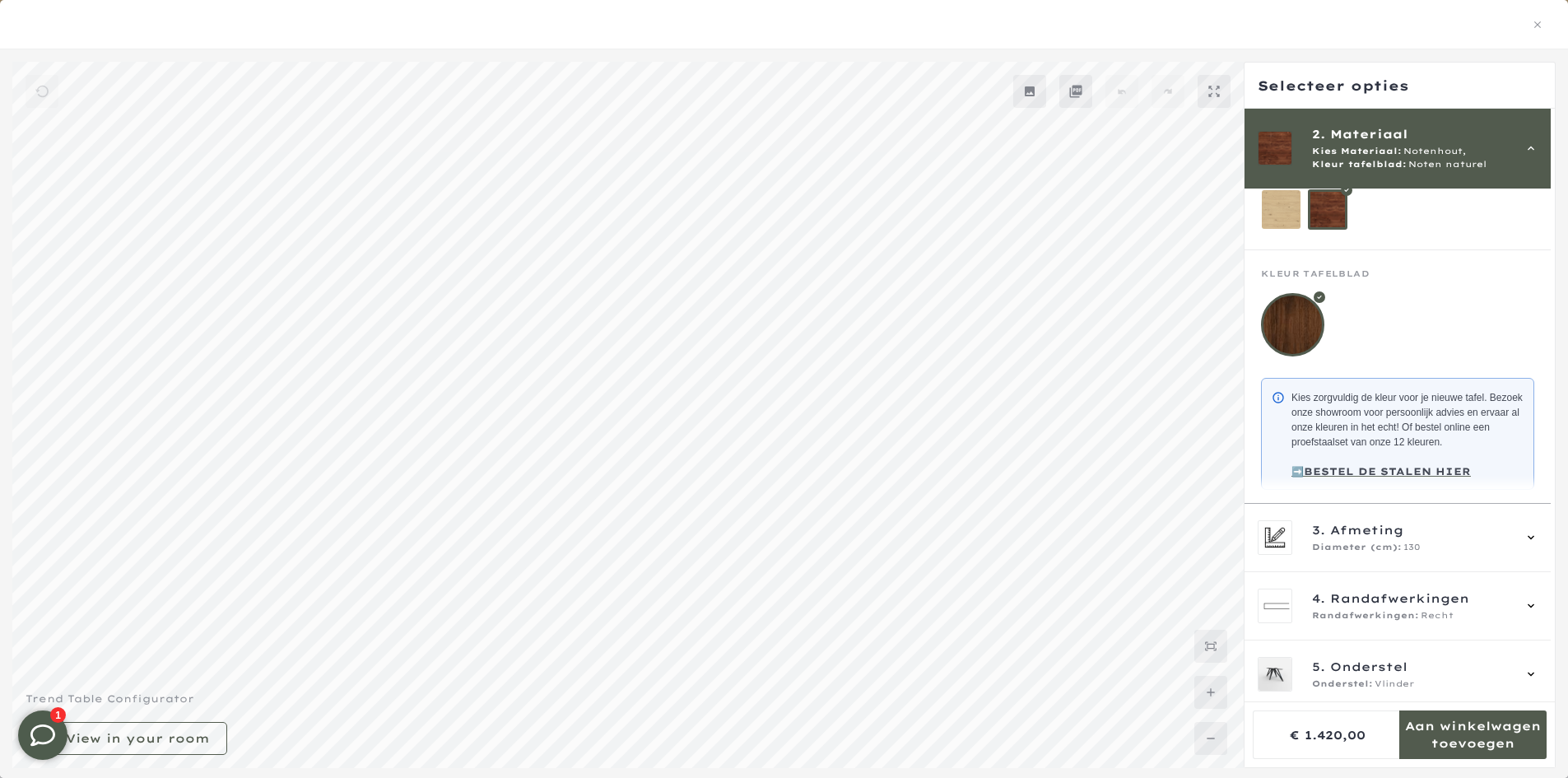
click at [1292, 255] on mmq-components-mapper at bounding box center [1398, 306] width 306 height 111
click at [1290, 219] on mmq-loader at bounding box center [1281, 209] width 39 height 39
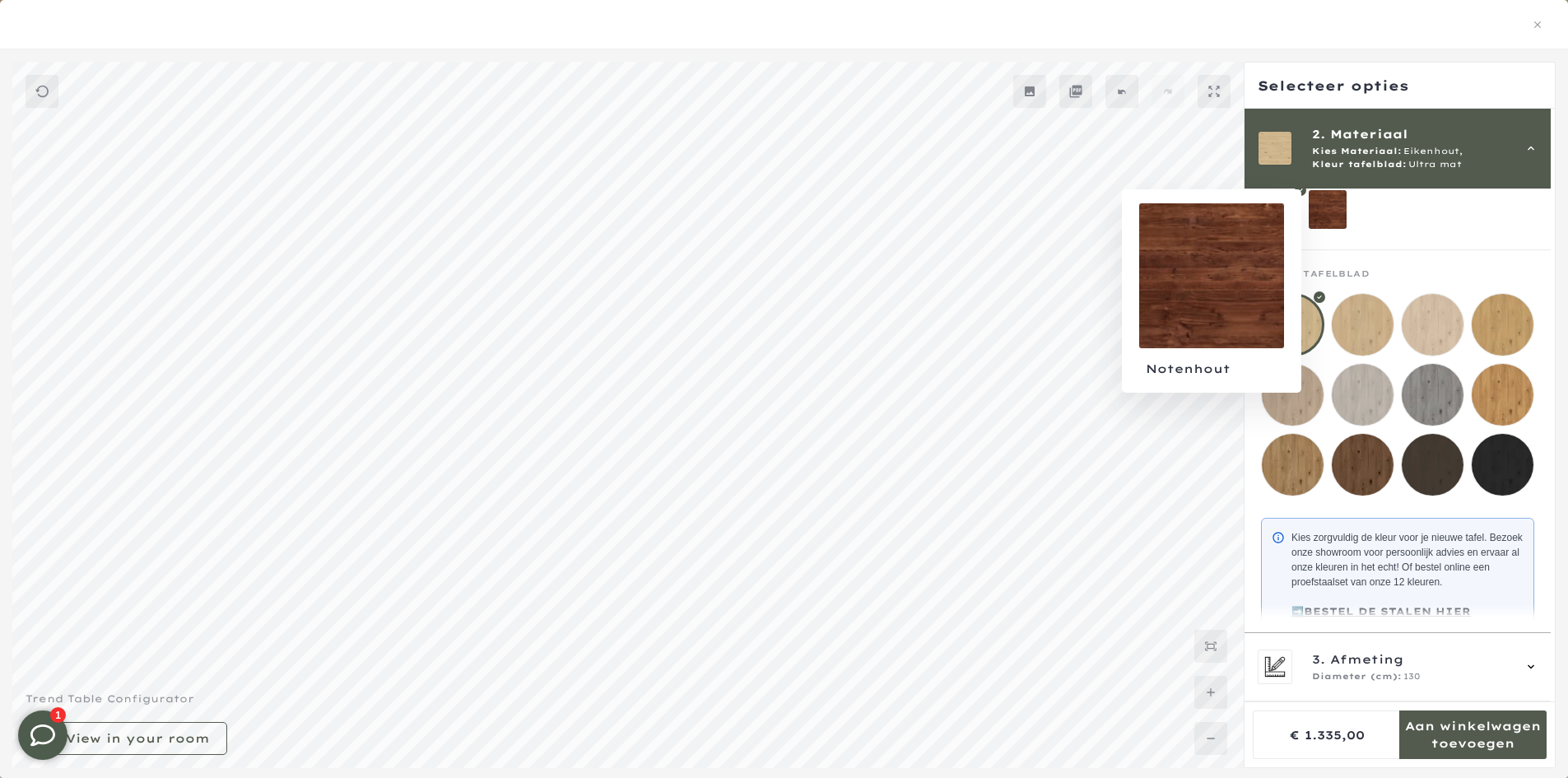
click at [1319, 211] on mmq-loader at bounding box center [1328, 209] width 39 height 39
